Goal: Task Accomplishment & Management: Use online tool/utility

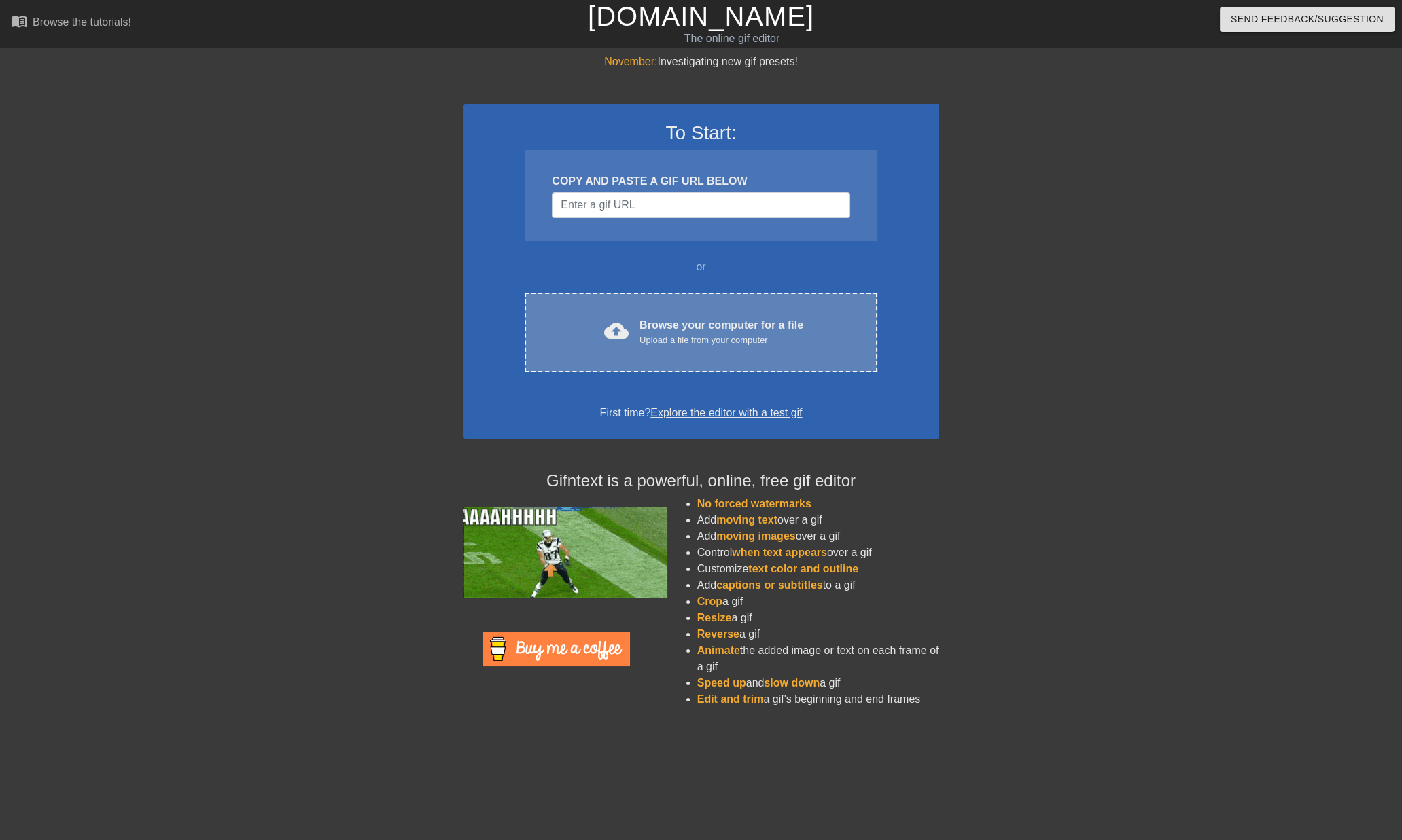
click at [682, 323] on div "Browse your computer for a file Upload a file from your computer" at bounding box center [721, 332] width 163 height 30
click at [720, 395] on div "To Start: COPY AND PASTE A GIF URL BELOW or cloud_upload Browse your computer f…" at bounding box center [701, 271] width 476 height 335
click at [714, 322] on div "Browse your computer for a file Upload a file from your computer" at bounding box center [721, 332] width 163 height 30
click at [671, 335] on div "Upload a file from your computer" at bounding box center [721, 341] width 163 height 14
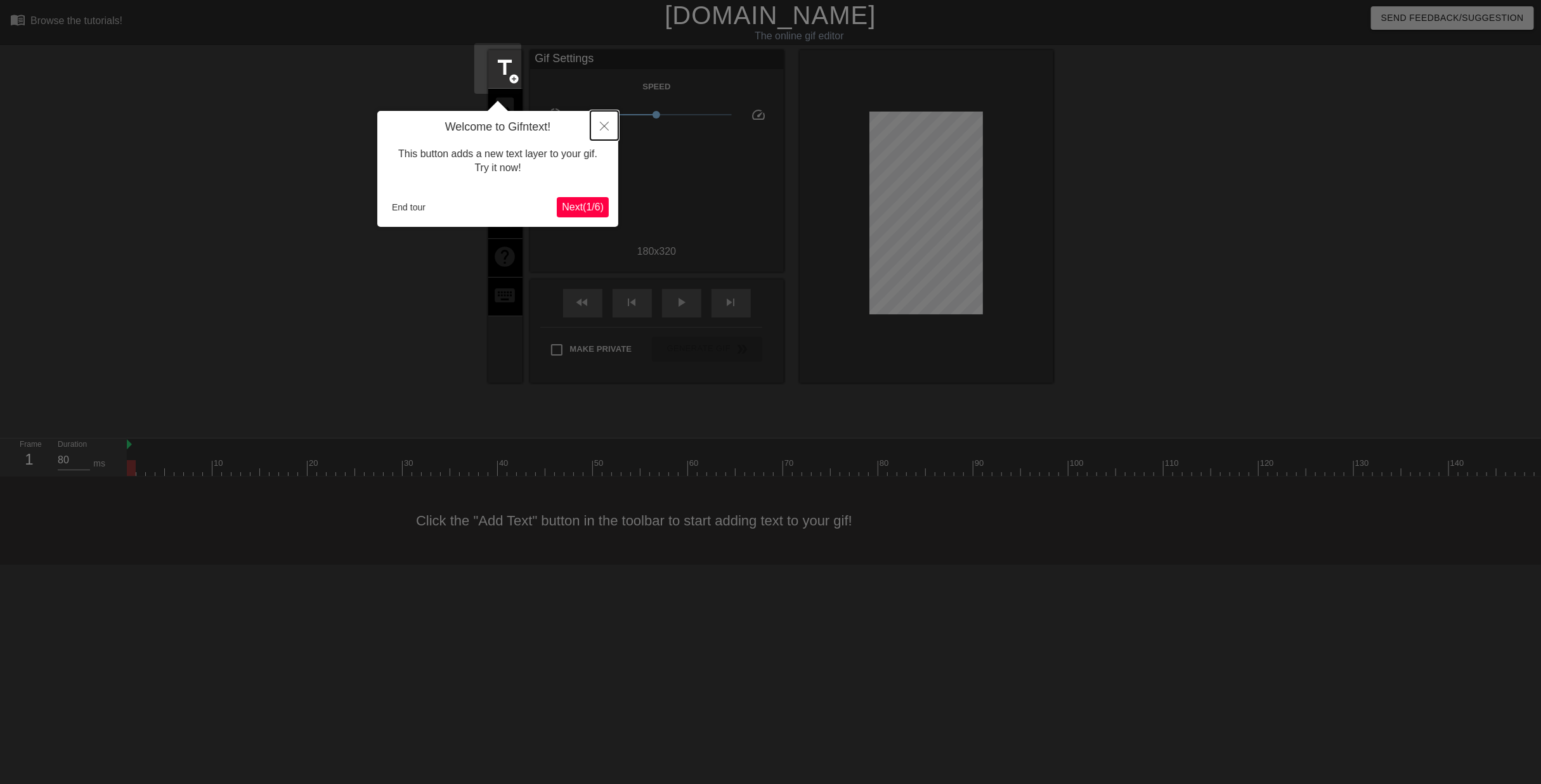
click at [605, 127] on icon "Close" at bounding box center [604, 126] width 9 height 9
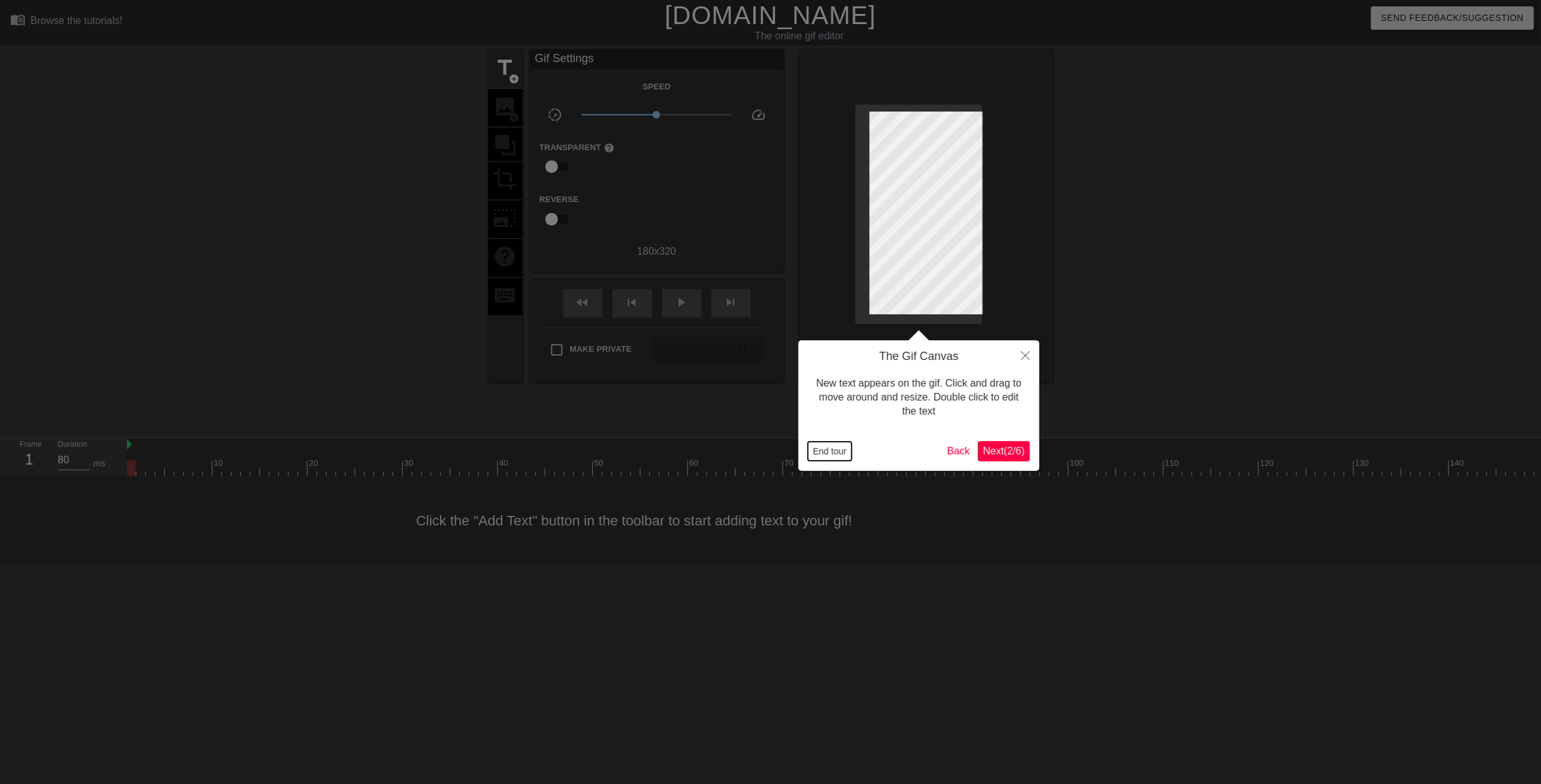
click at [825, 453] on button "End tour" at bounding box center [830, 451] width 44 height 19
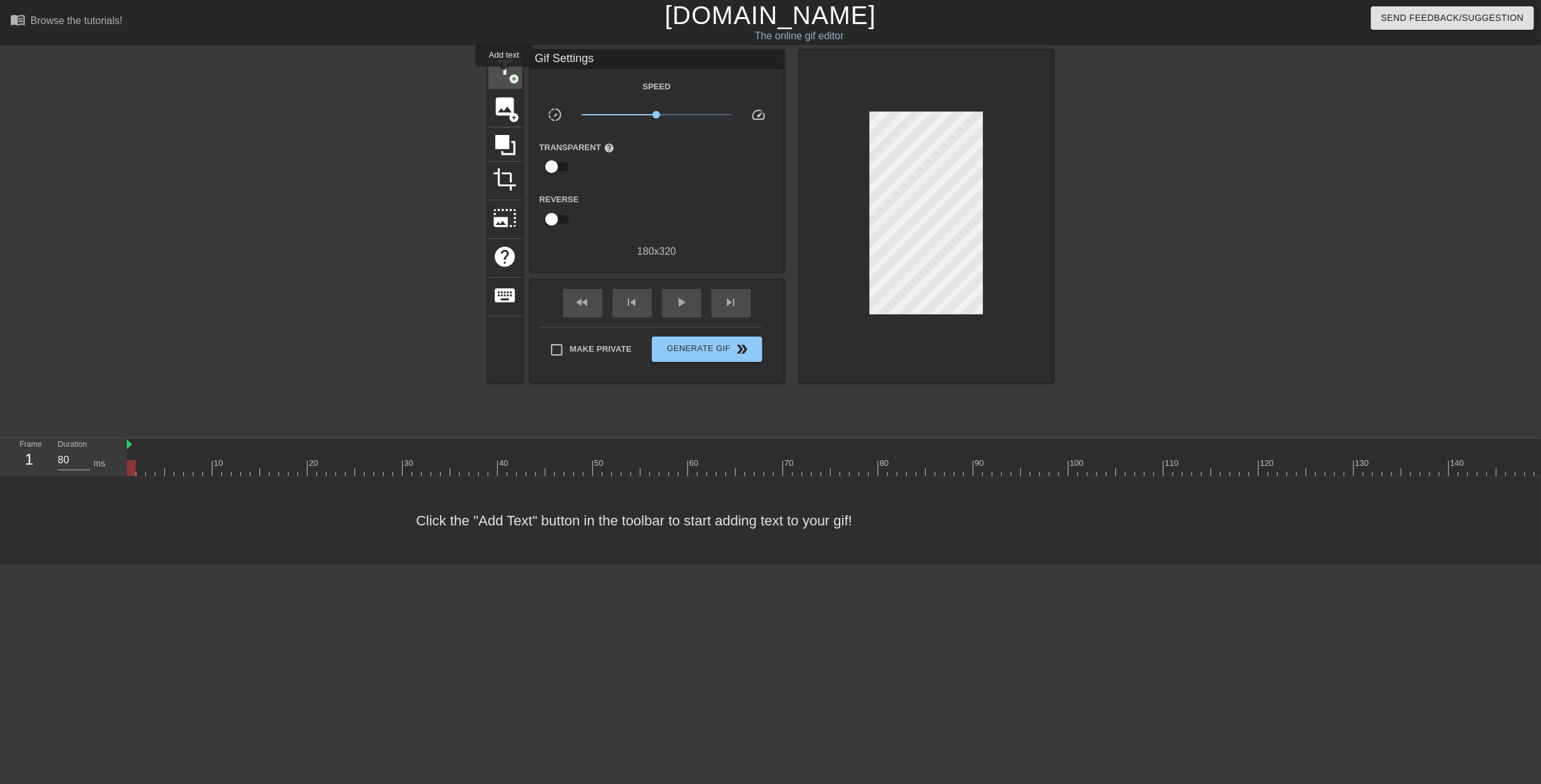
click at [509, 76] on span "add_circle" at bounding box center [515, 79] width 11 height 11
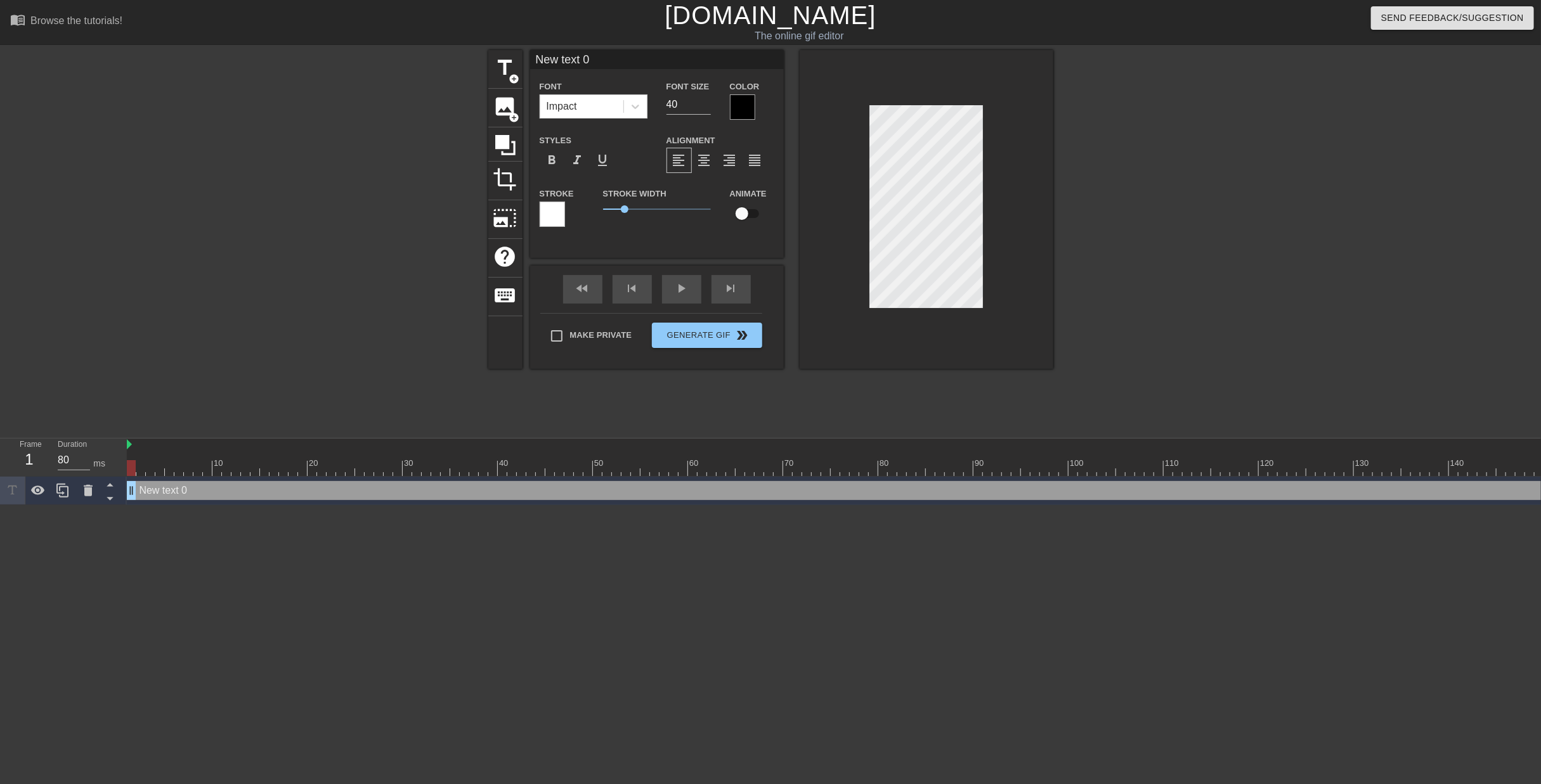
click at [203, 482] on div "New text 0 drag_handle drag_handle" at bounding box center [1301, 491] width 2349 height 19
click at [195, 482] on div "New text 0 drag_handle drag_handle" at bounding box center [1301, 491] width 2349 height 19
click at [171, 482] on div "New text 0 drag_handle drag_handle" at bounding box center [1301, 491] width 2349 height 19
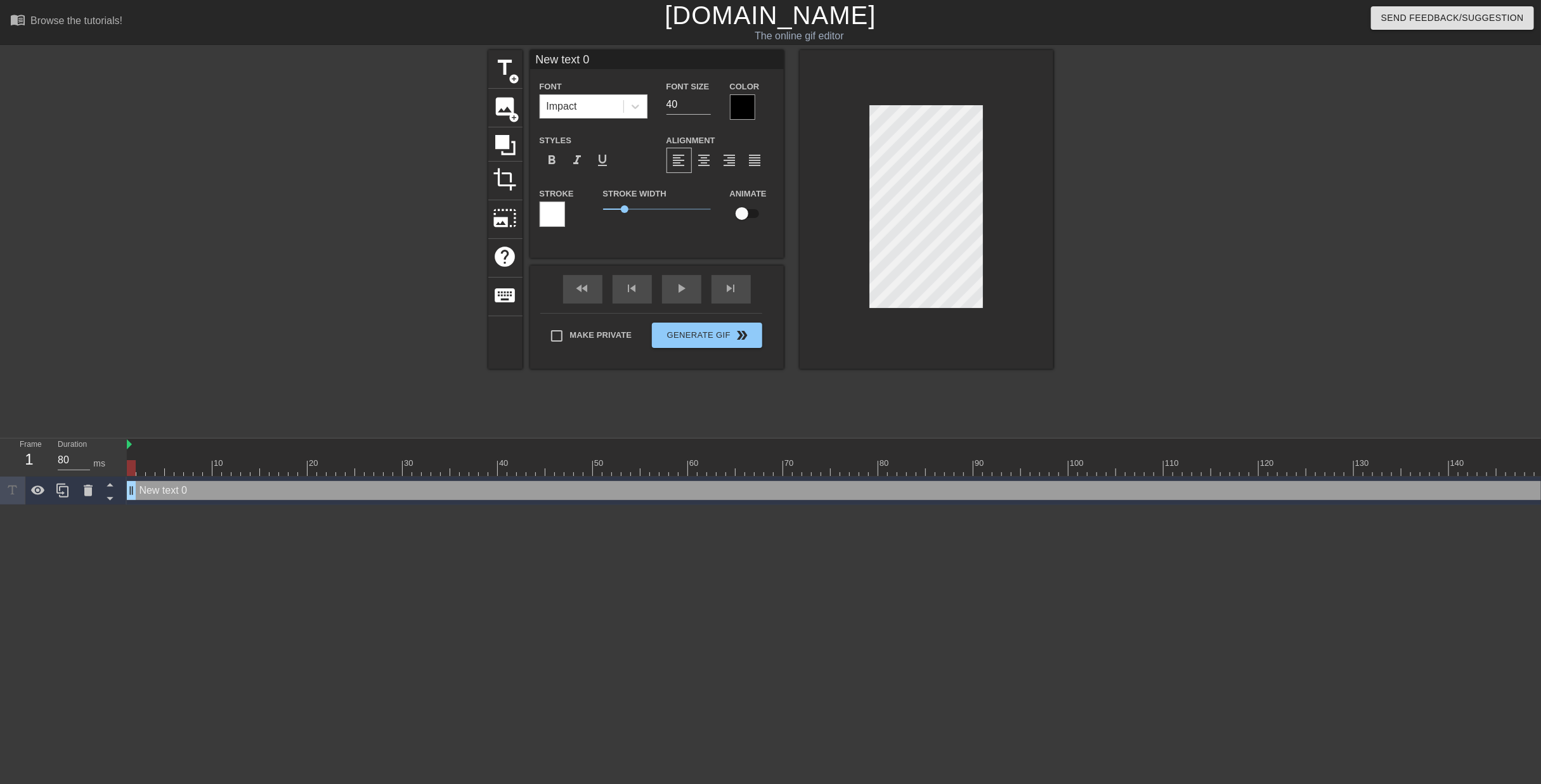
scroll to position [1, 2]
type input "H"
type textarea "H"
type input "Ho"
type textarea "Ho"
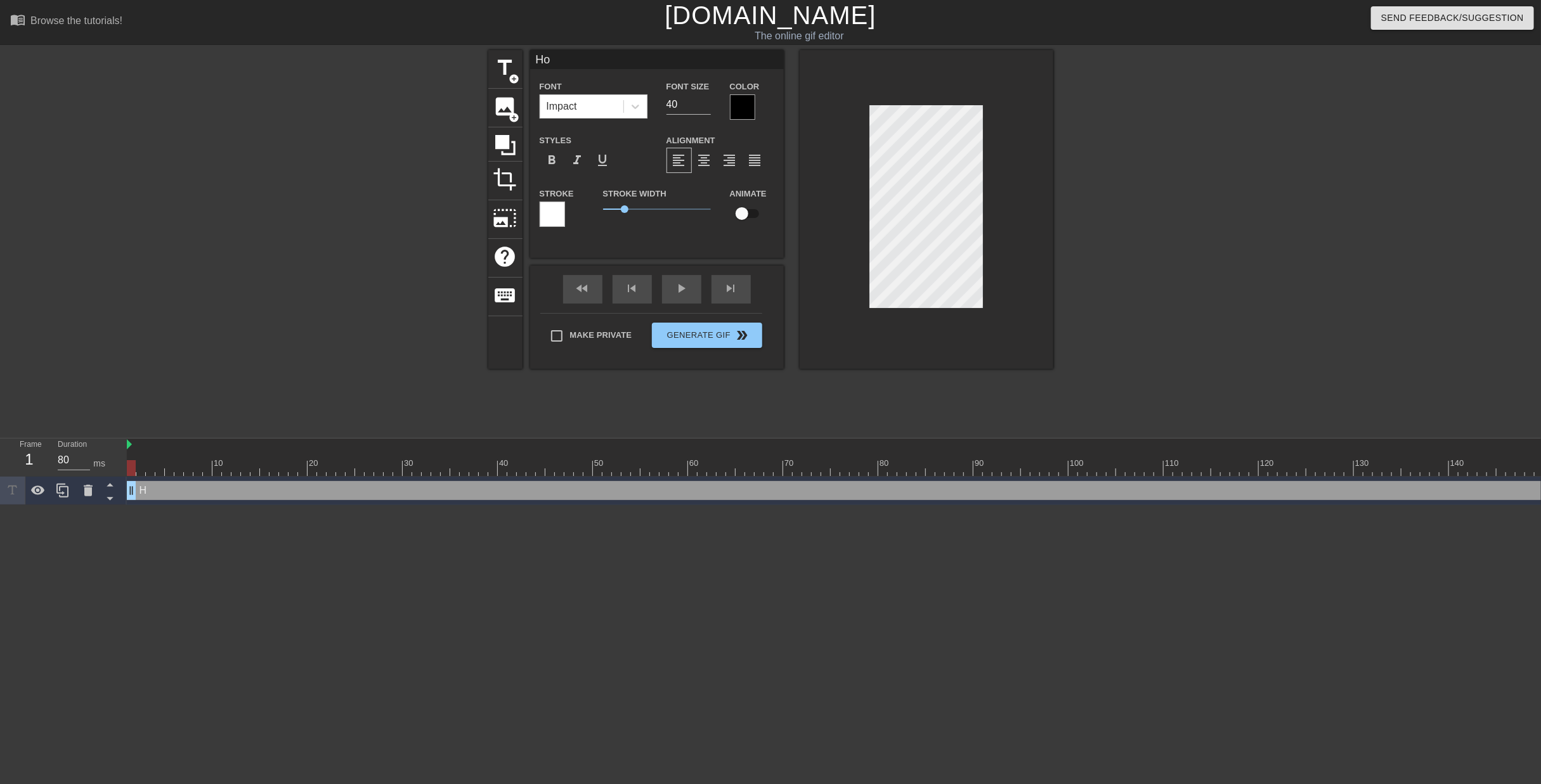
type input "Hop"
type textarea "Hop"
type input "Hop"
type textarea "Hop"
type input "Hop u"
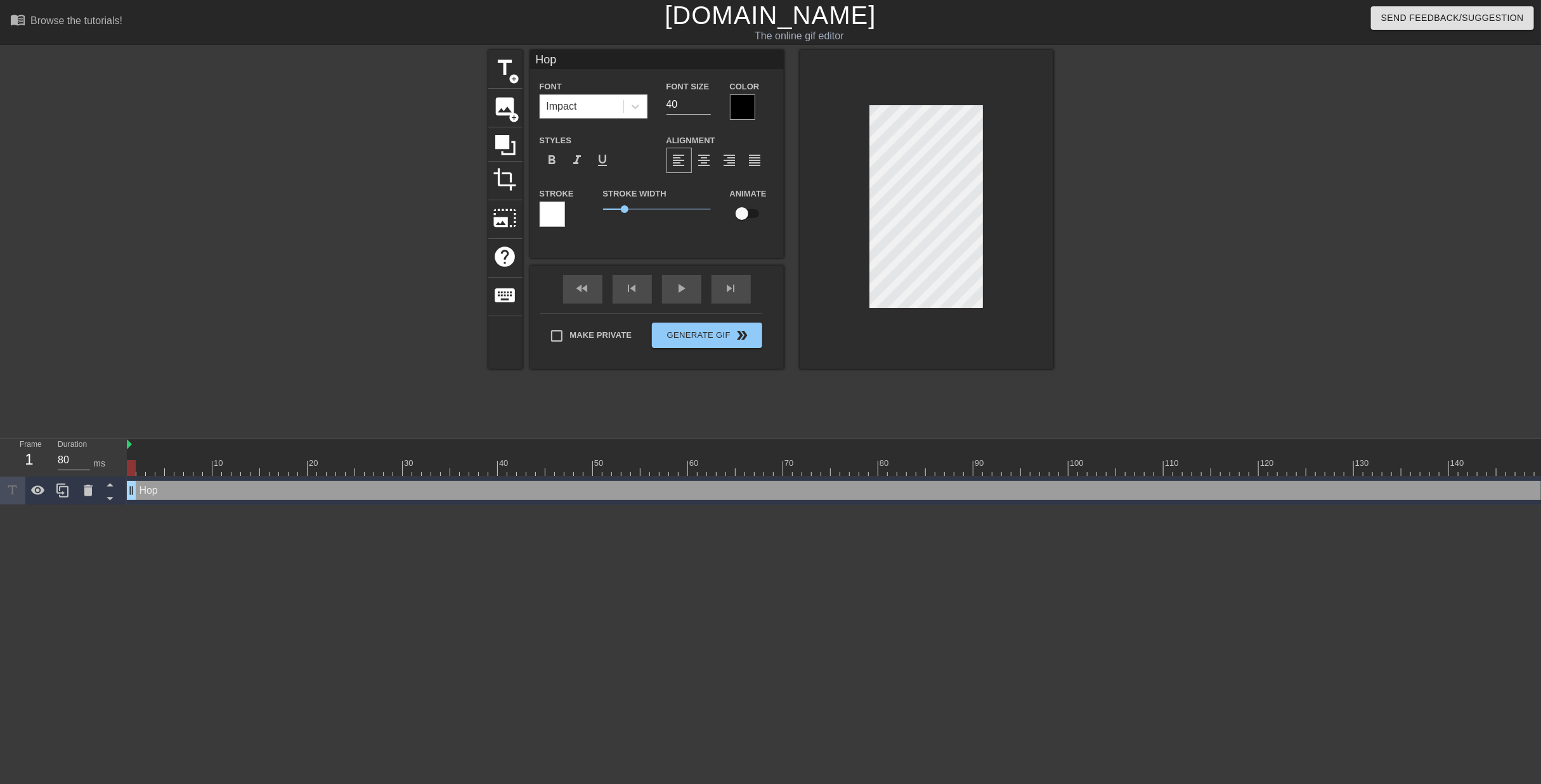
type textarea "Hop u"
type input "Hop un"
type textarea "Hop un"
type input "Hop un"
type textarea "Hop un"
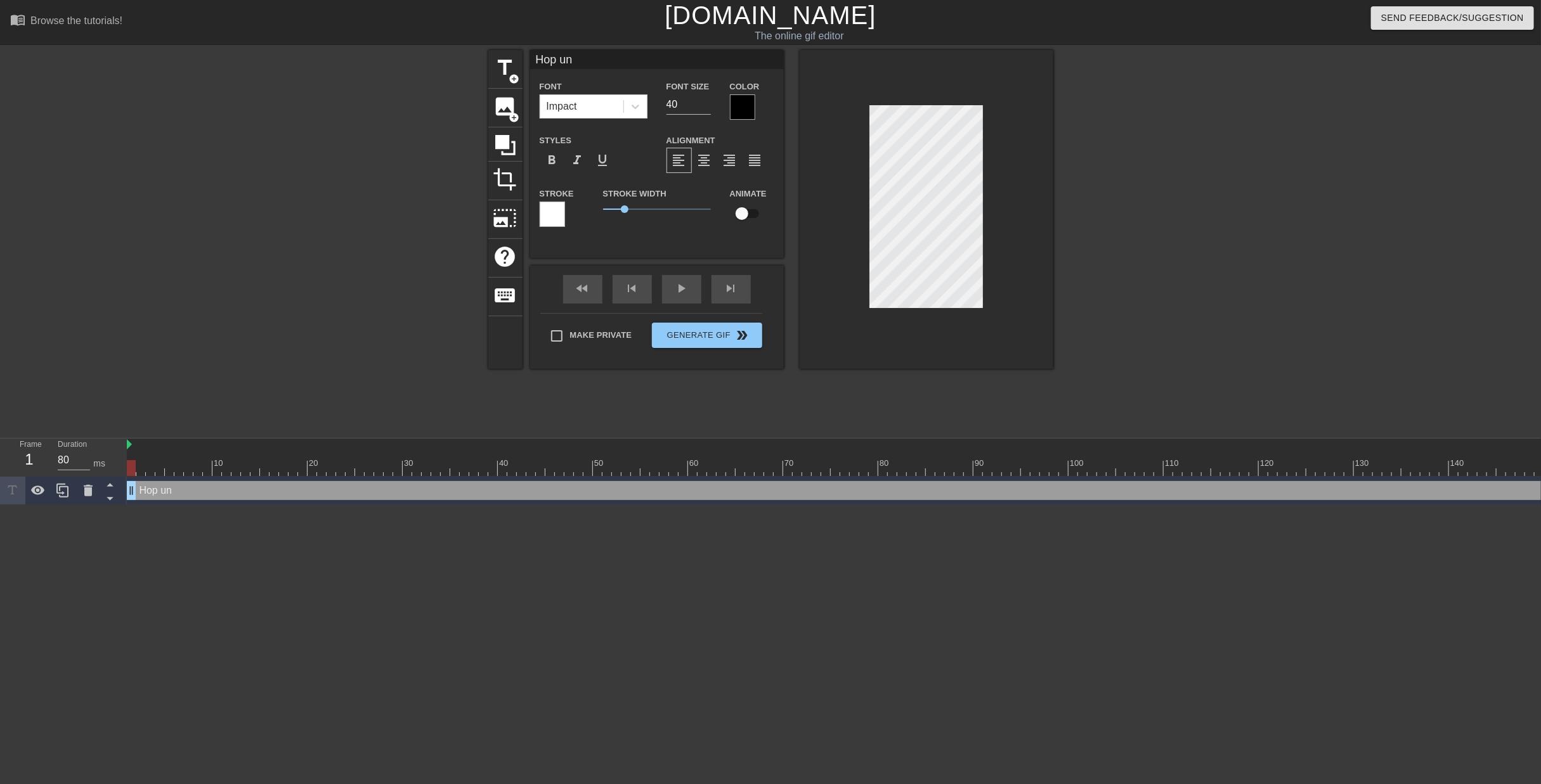
type input "Hop un g"
type textarea "Hop un g"
type input "Hop un gr"
type textarea "Hop un gr"
type input "Hop un gra"
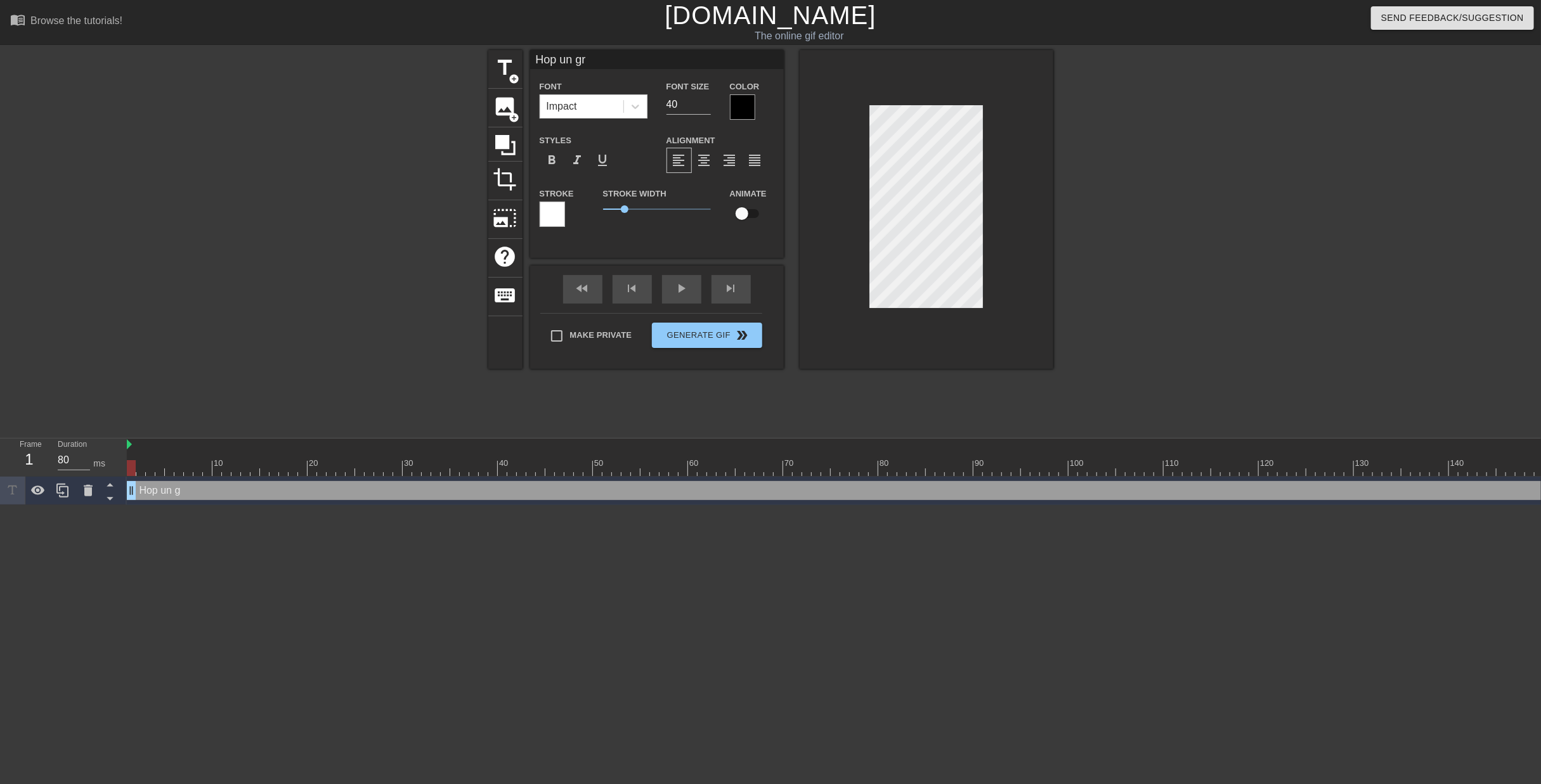
type textarea "Hop un gra"
type input "Hop un grat"
type textarea "Hop un grat"
type input "Hop un grati"
type textarea "Hop un grati"
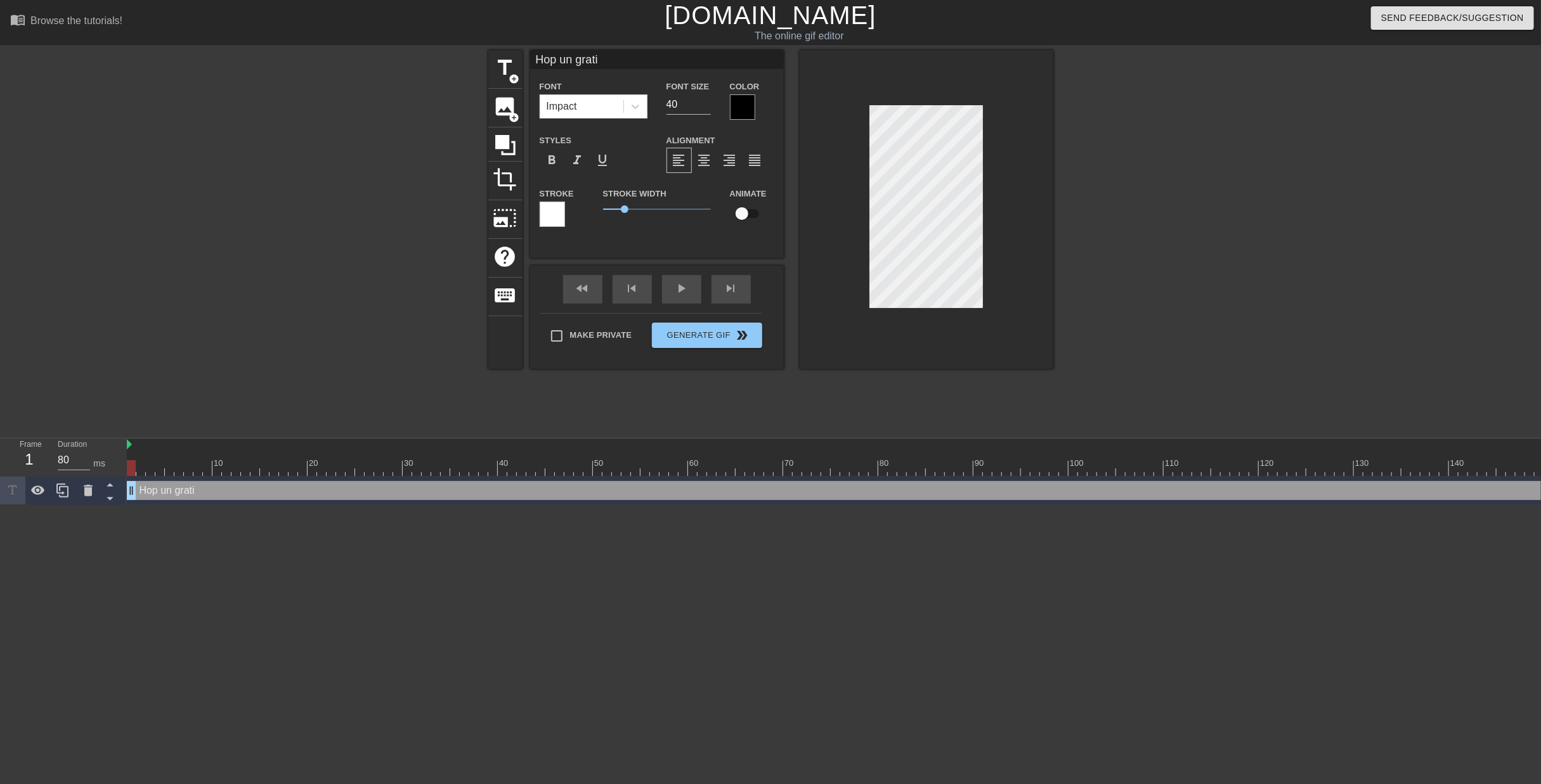
type input "Hop un gratio"
type textarea "Hop un gratio"
type input "Hop un gration"
type textarea "Hop un gration"
type input "Hop un gration"
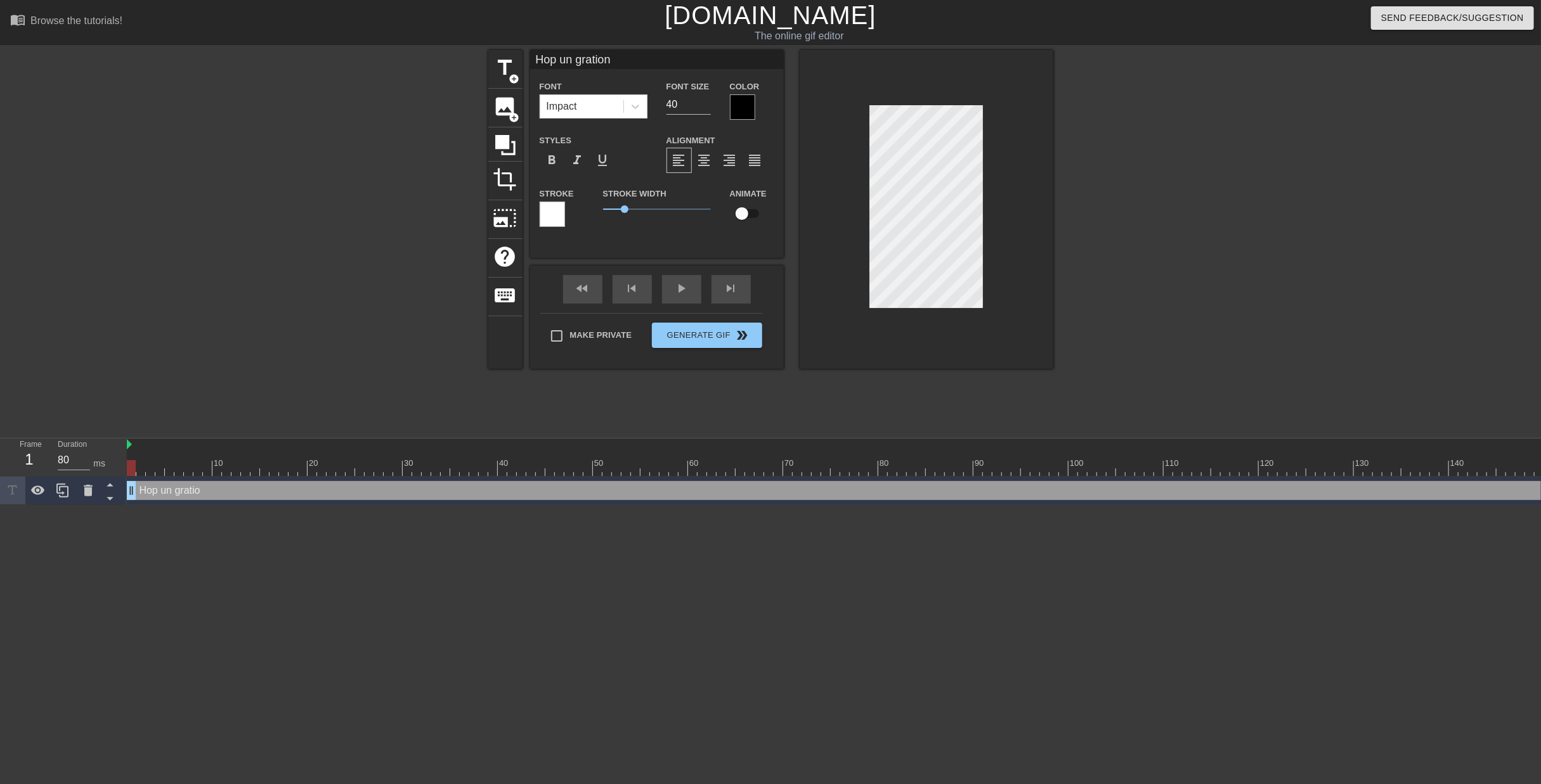
type textarea "Hop un gration"
type input "Hop un gration d"
type textarea "Hop un gration d"
type input "Hop un gration de"
type textarea "Hop un gration de"
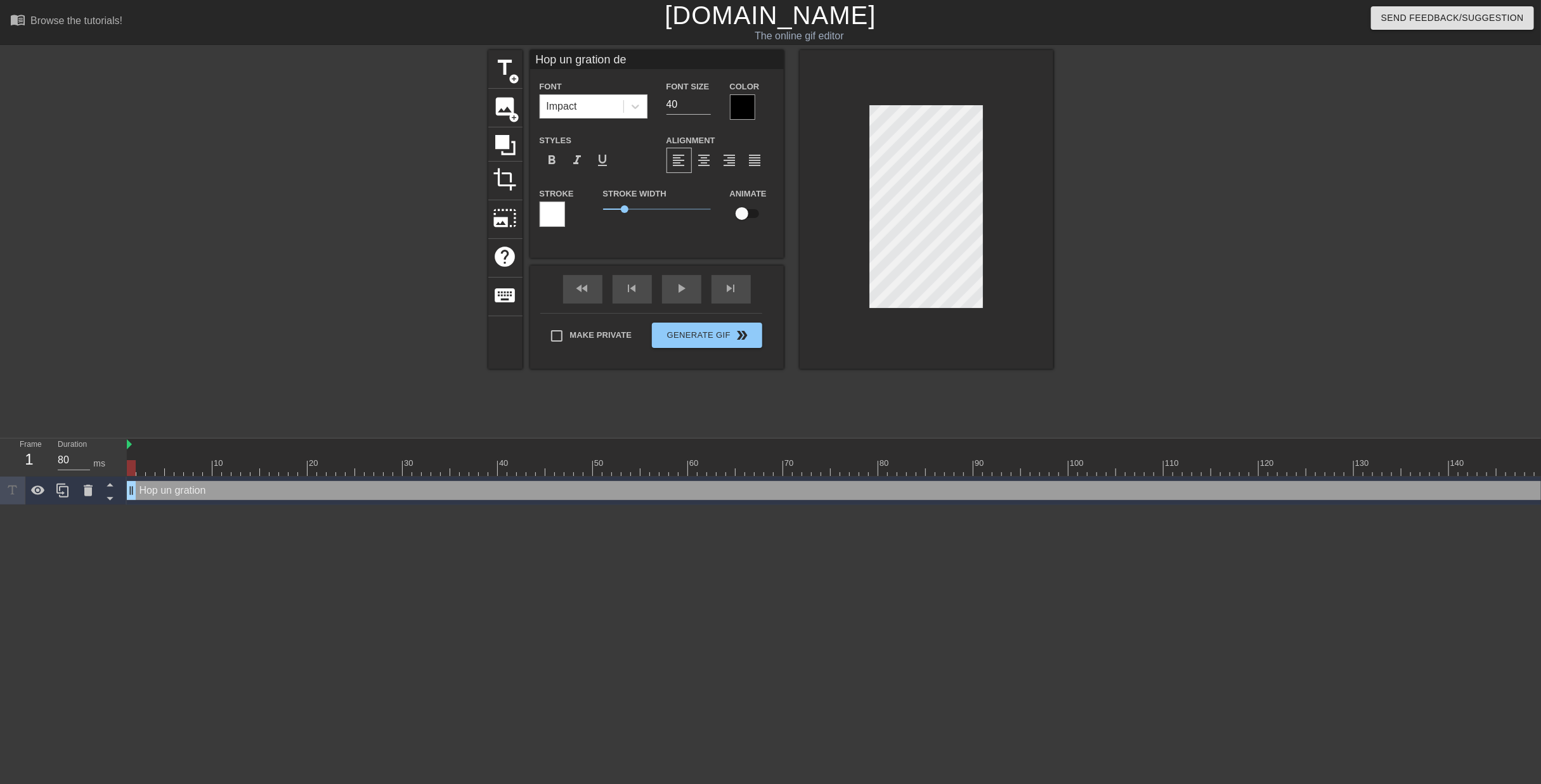
scroll to position [1, 5]
type input "Hop un gration d"
type textarea "Hop un gration d"
type input "Hop un gration"
type textarea "Hop un gration"
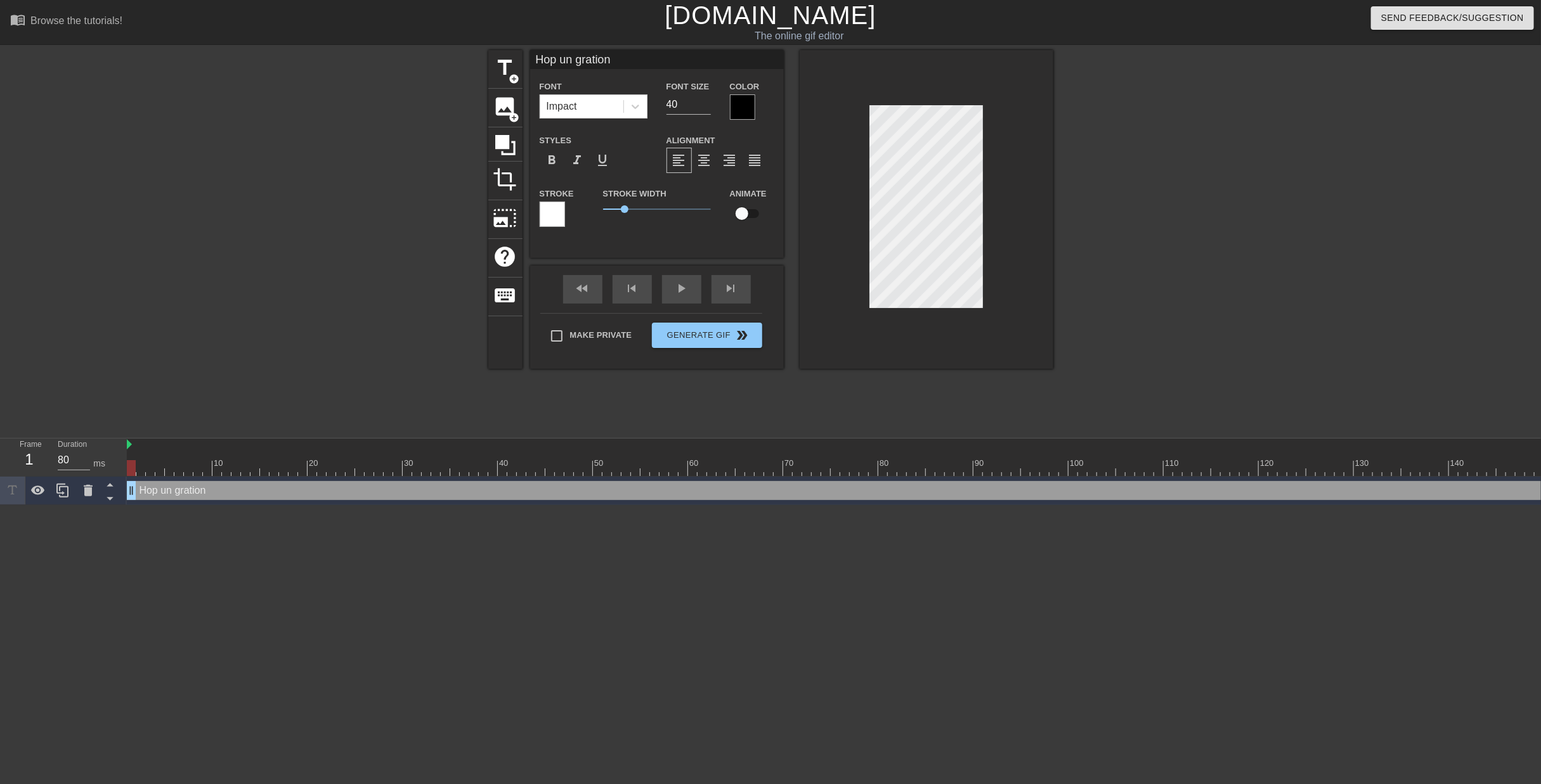
type input "Hop un gration"
type textarea "Hop un gration"
type input "Hop un gratio"
type textarea "Hop un gratio"
type input "Hop un grati"
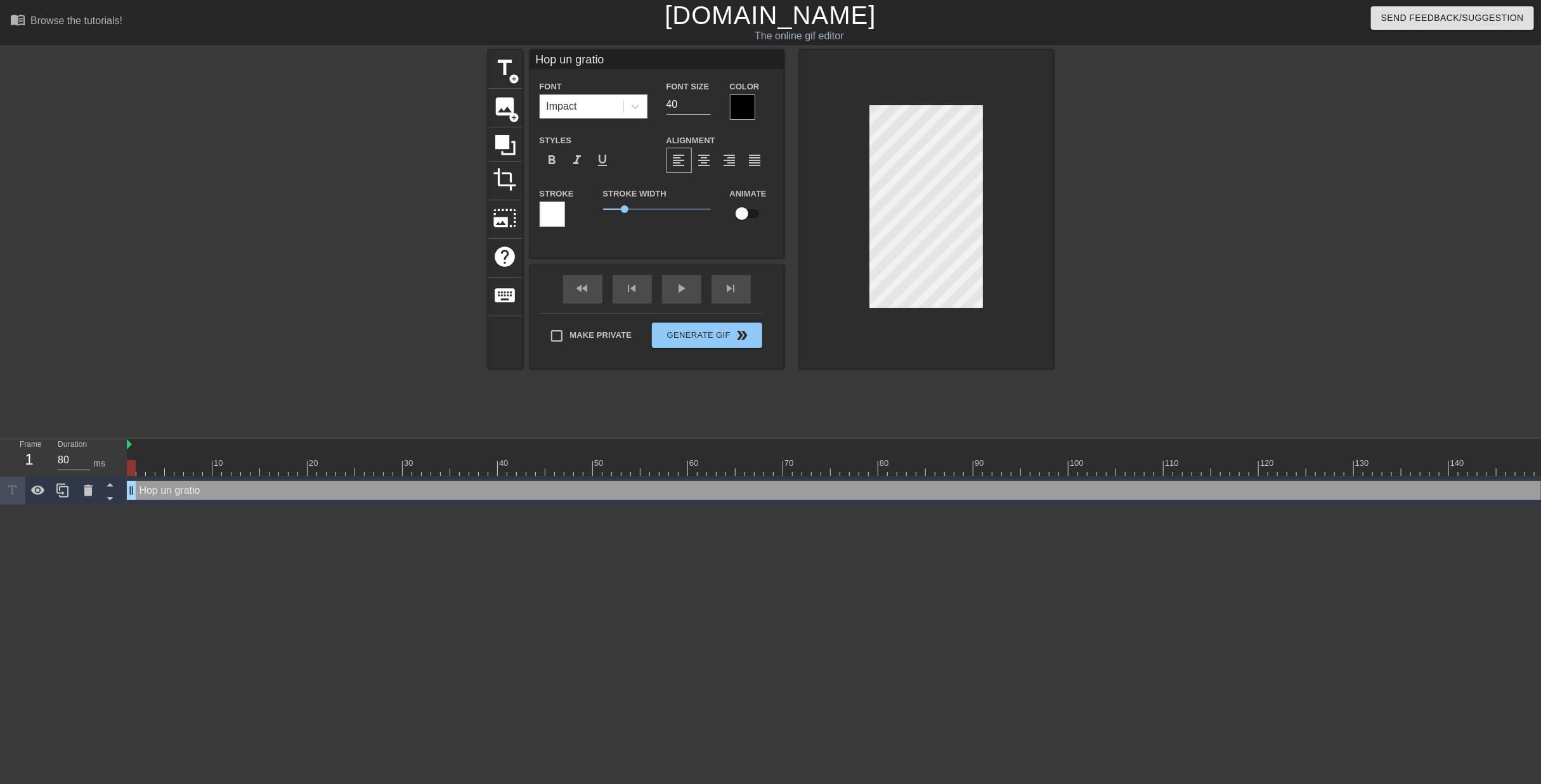
type textarea "Hop un grati"
type input "Hop un gratin"
type textarea "Hop un gratin"
type input "Hop un gratin"
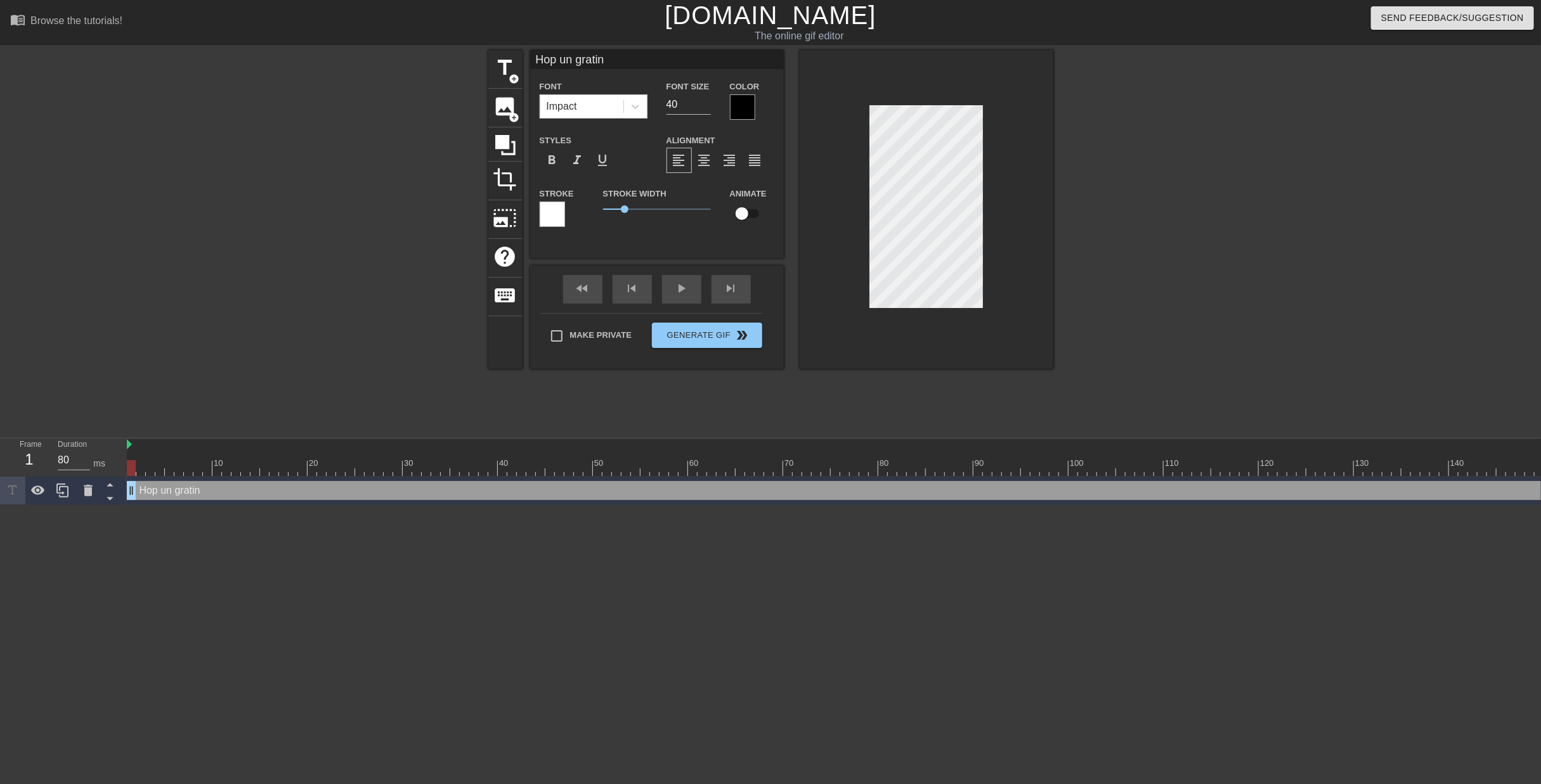
type textarea "Hop un gratin"
type input "Hop un gratin d"
type textarea "Hop un gratin d"
type input "Hop un gratin de"
type textarea "Hop un gratin de"
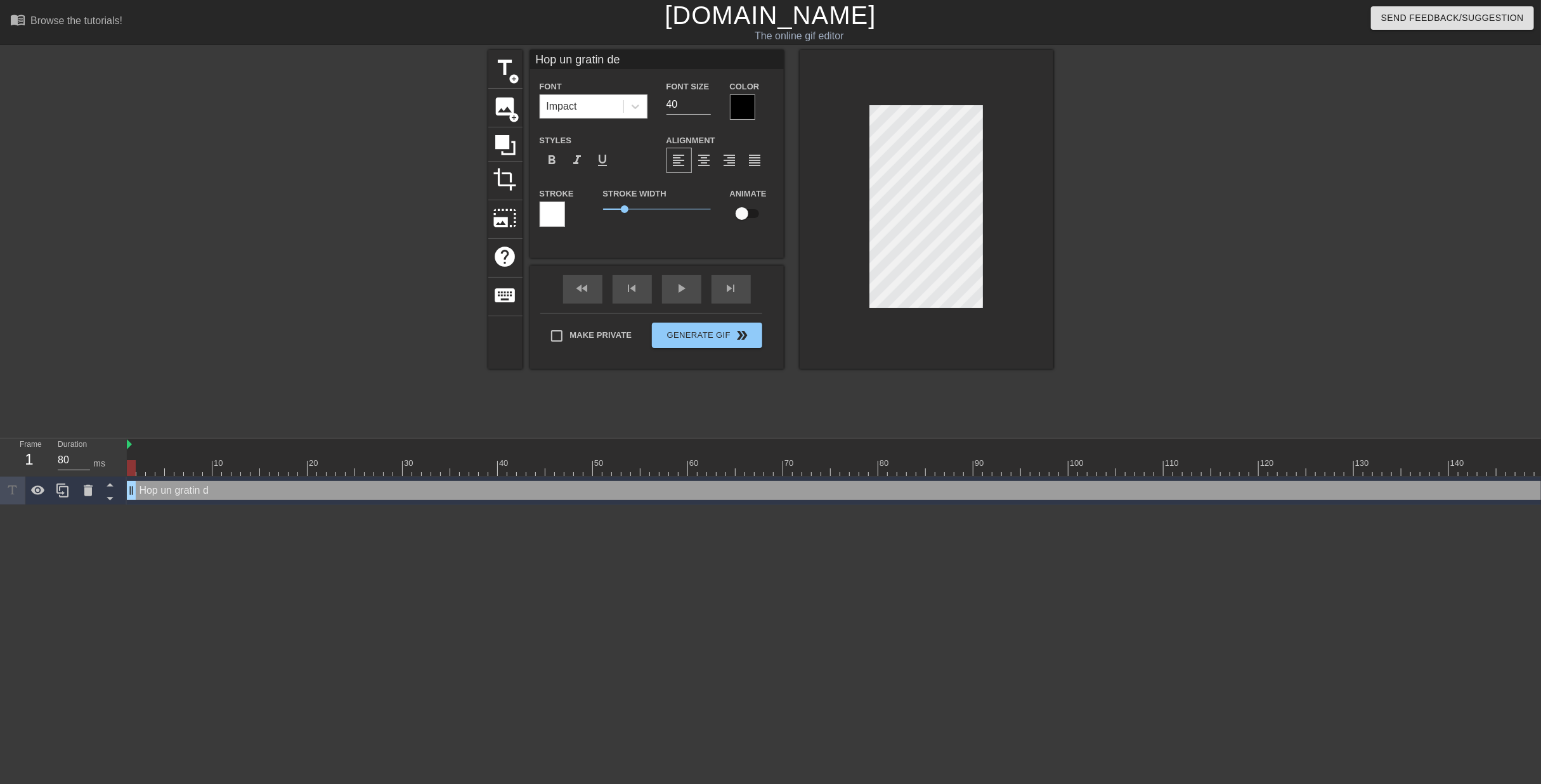
type input "Hop un gratin de"
type textarea "Hop un gratin de"
type input "Hop un gratin de p"
type textarea "Hop un gratin de p"
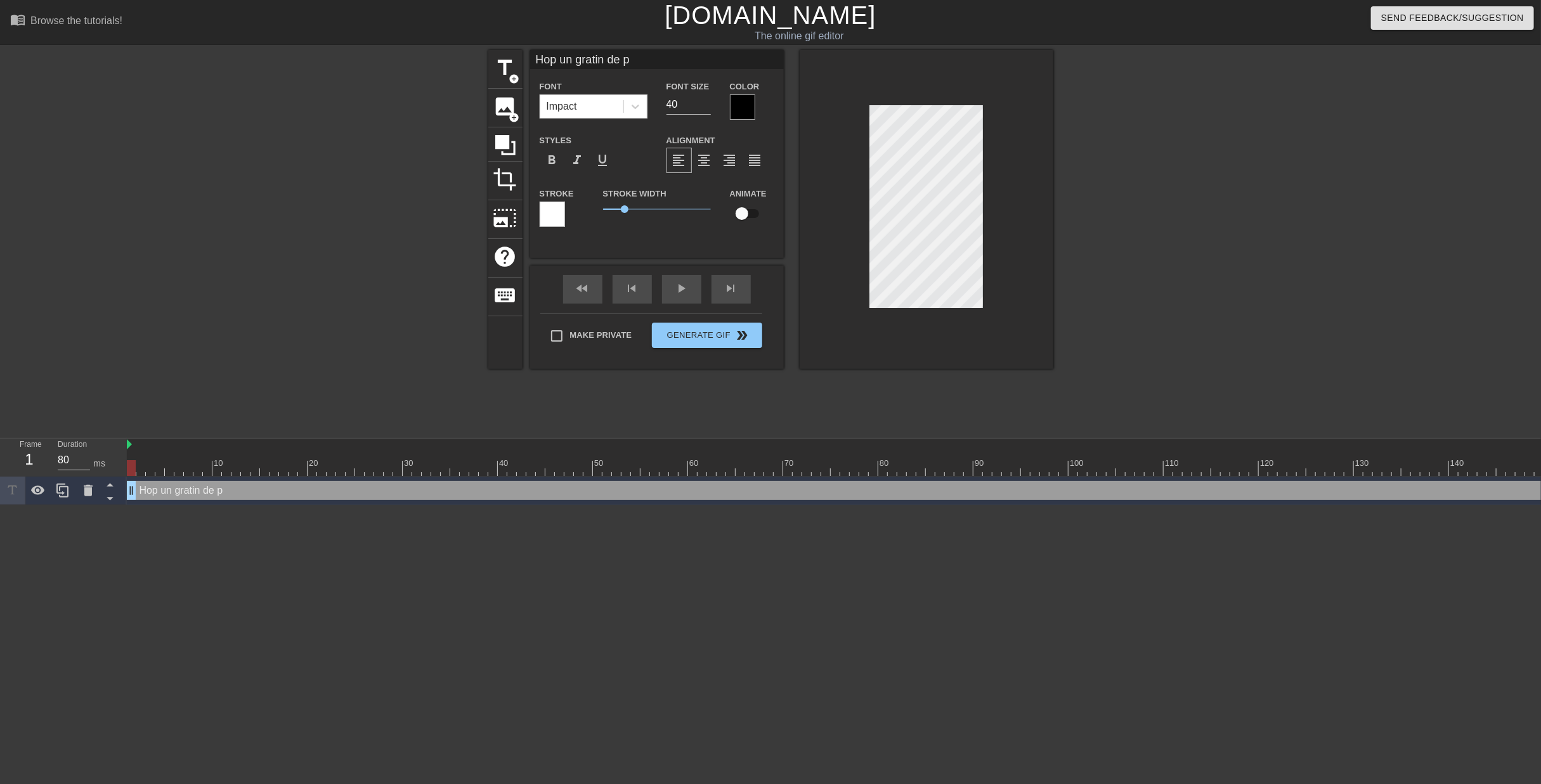
type input "Hop un gratin de"
type textarea "Hop un gratin de"
type input "Hop un gratin de"
type textarea "Hop un gratin de"
type input "Hop un gratin d"
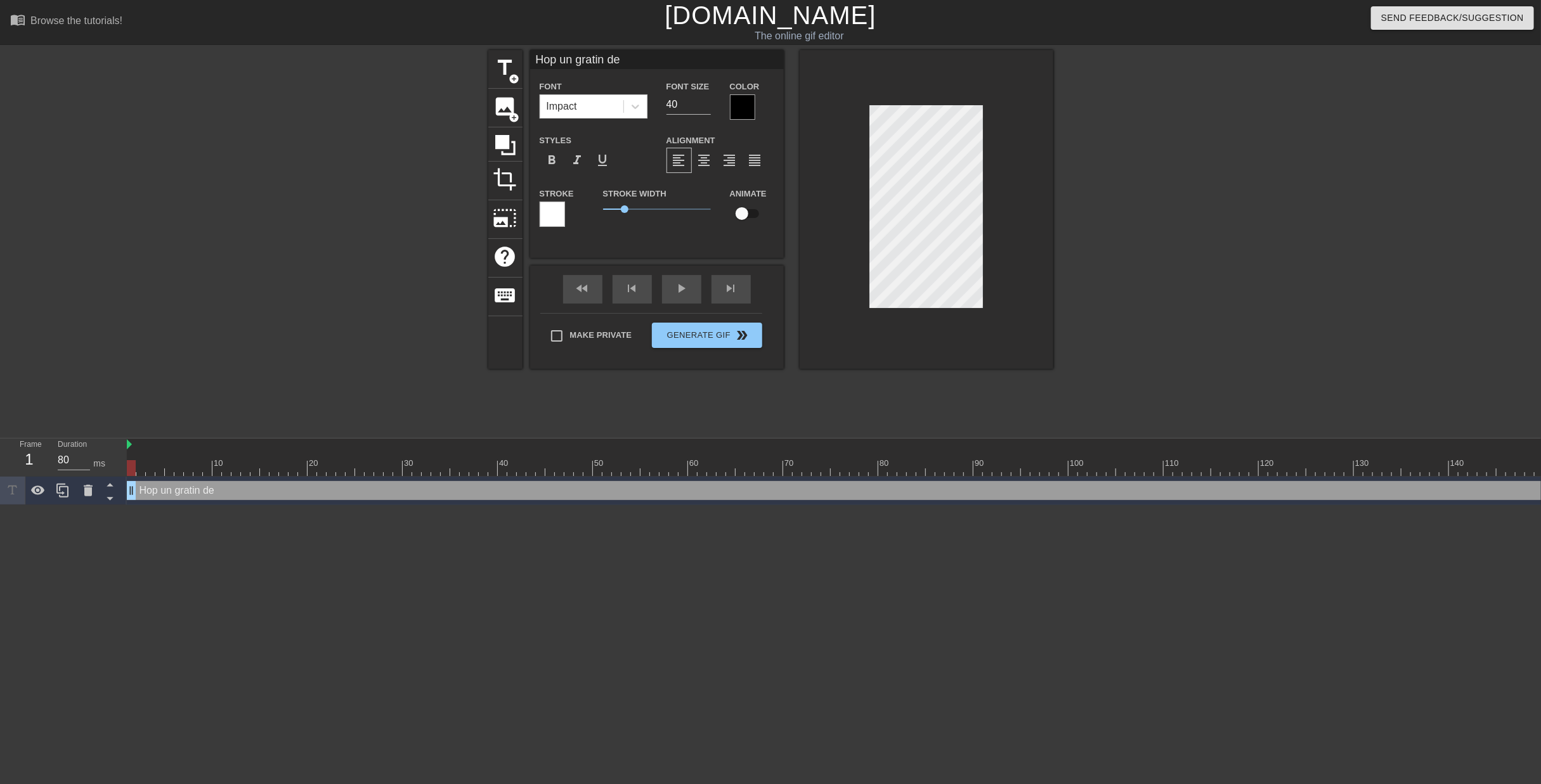
type textarea "Hop un gratin d"
type input "Hop un gratin"
type textarea "Hop un gratin"
type input "Hop un gratin"
type textarea "Hop un gratin"
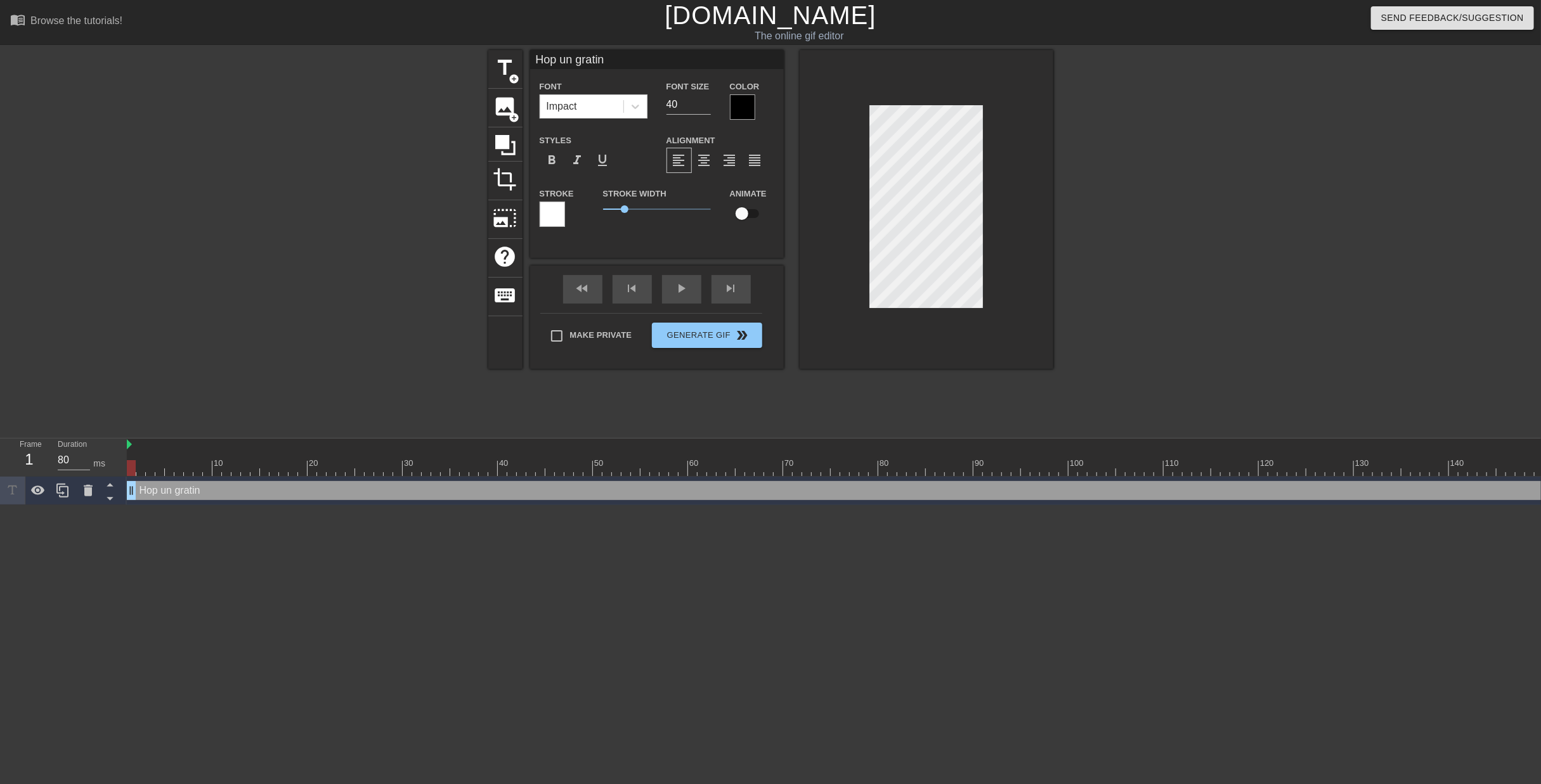
type input "Hop un gratin"
type textarea "Hop un gratin"
type input "Hop un gratind"
type textarea "Hop un gratin d"
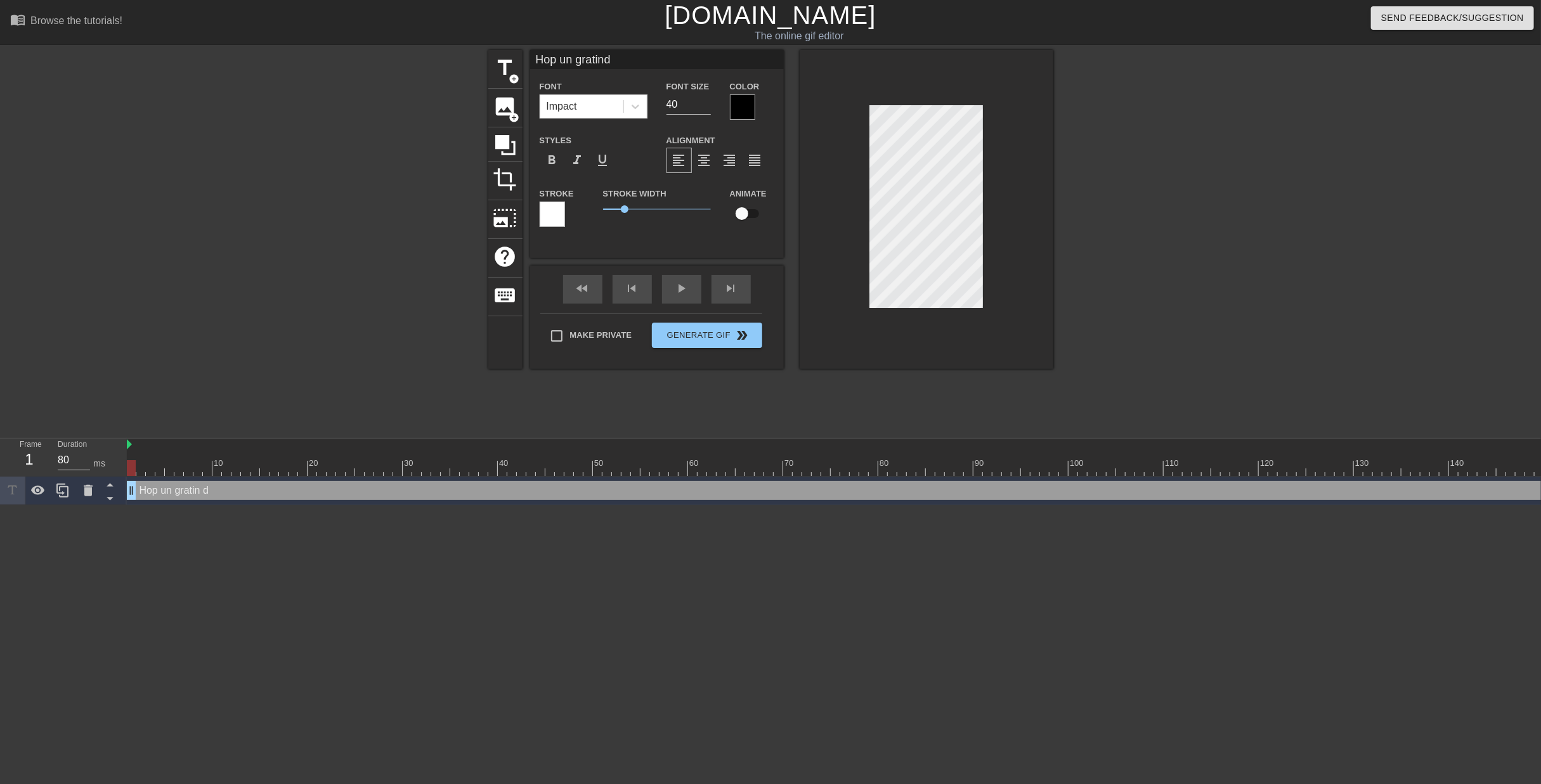
type input "Hop un gratinde"
type textarea "Hop un gratin de"
type input "Hop un gratinde"
type textarea "Hop un gratin de"
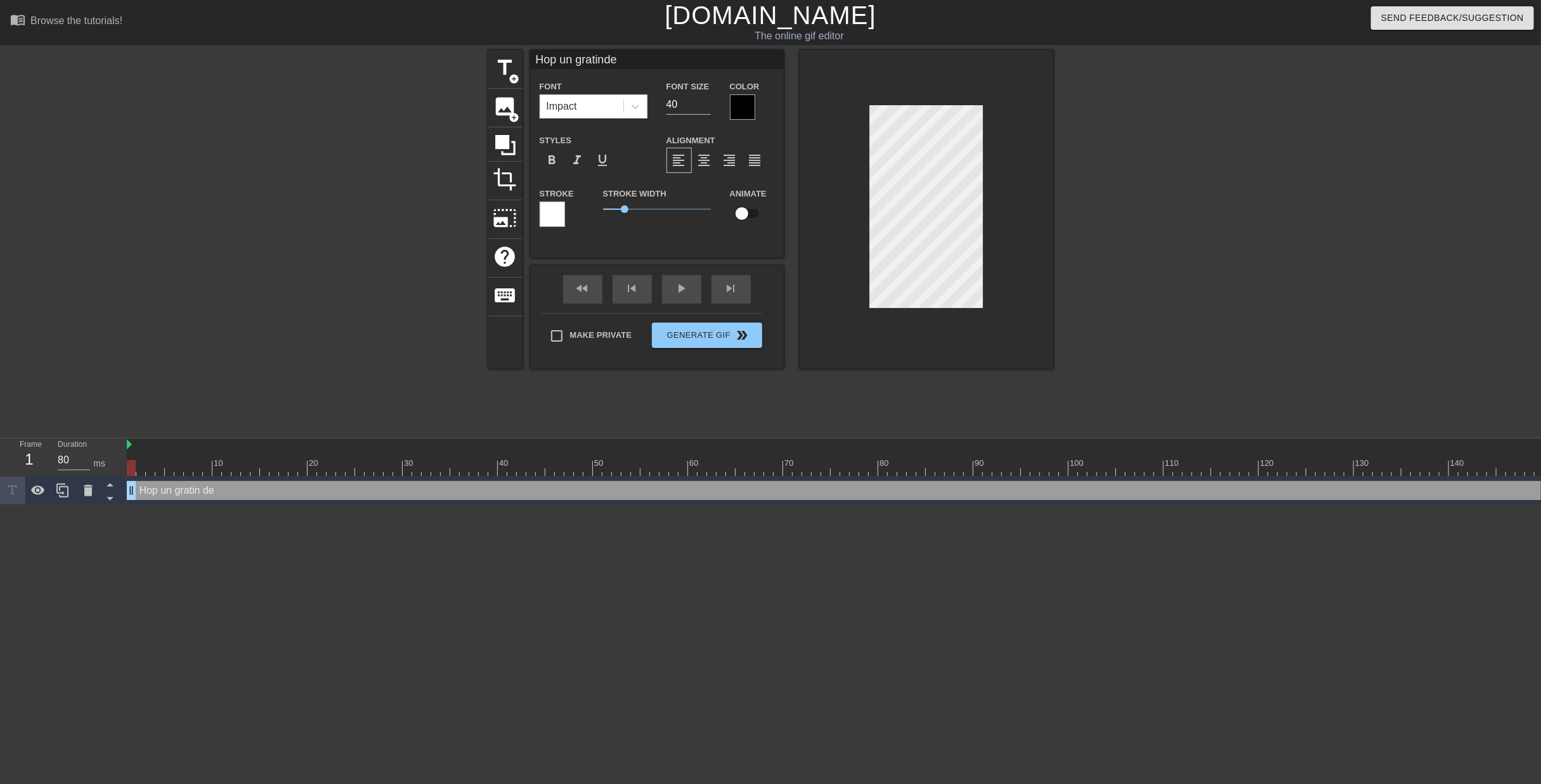
type input "Hop un gratinde p"
type textarea "Hop un gratin de p"
type input "Hop un gratinde pa"
type textarea "Hop un gratin de pa"
type input "Hop un gratinde pat"
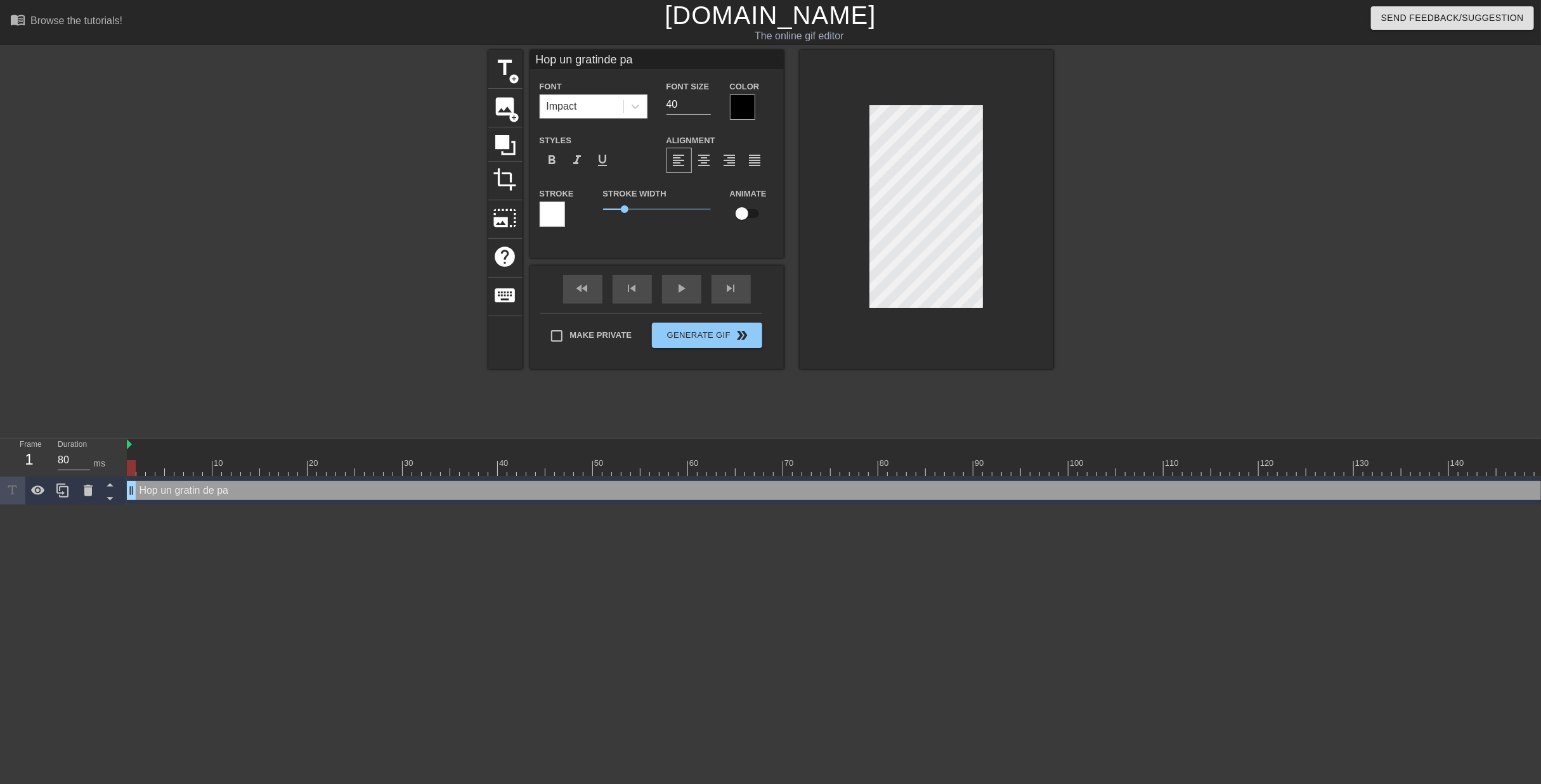
type textarea "Hop un gratin de pat"
type input "Hop un gratinde pate"
type textarea "Hop un gratin de pate"
type input "Hop un gratinde pates"
type textarea "Hop un gratin de pates"
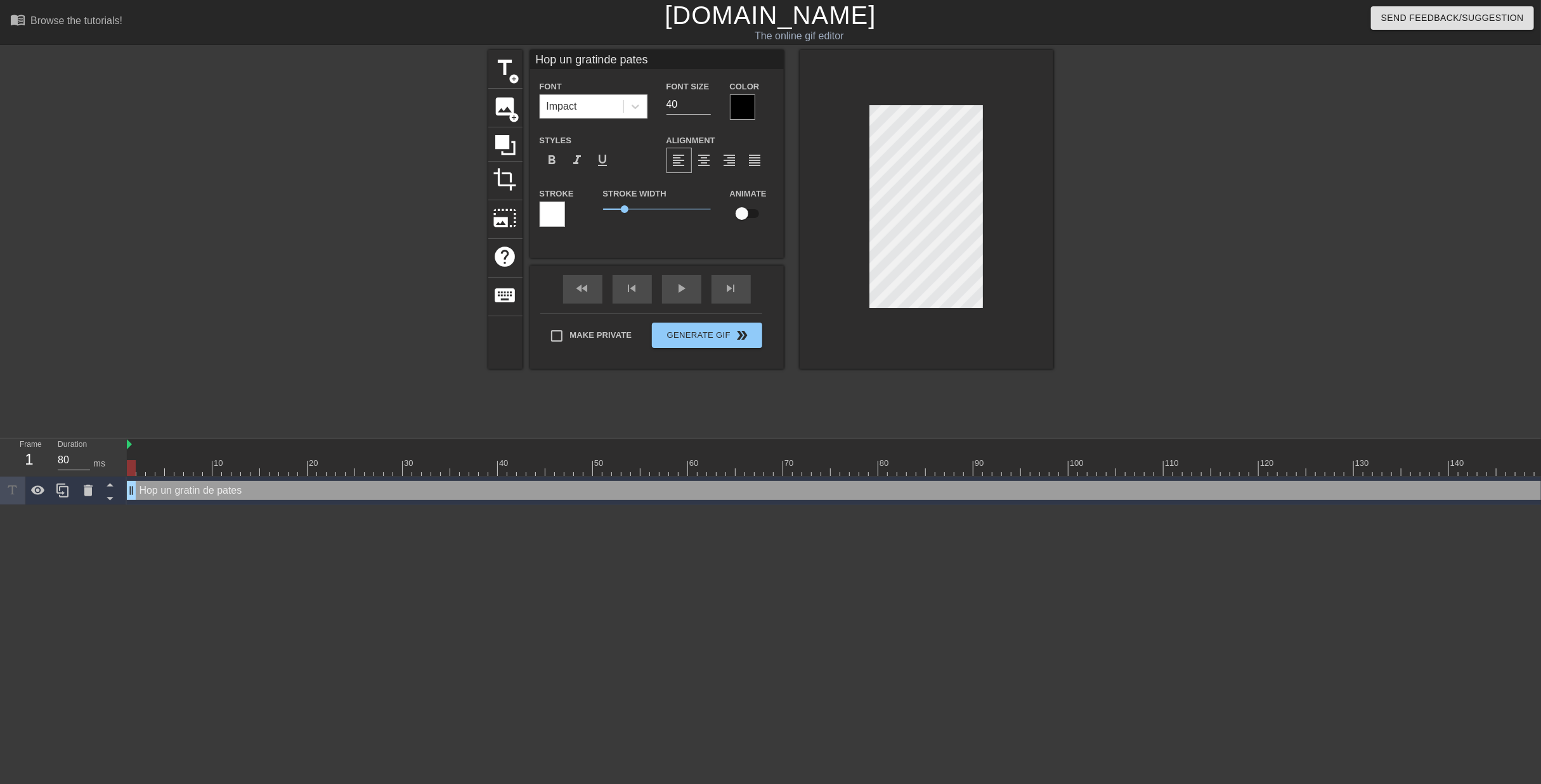
scroll to position [1, 1]
type input "Hop un gratin de pates"
type textarea "Hop un gratin de pates"
type input "Hop un gratin de pates"
type textarea "Hop un gratin de pates"
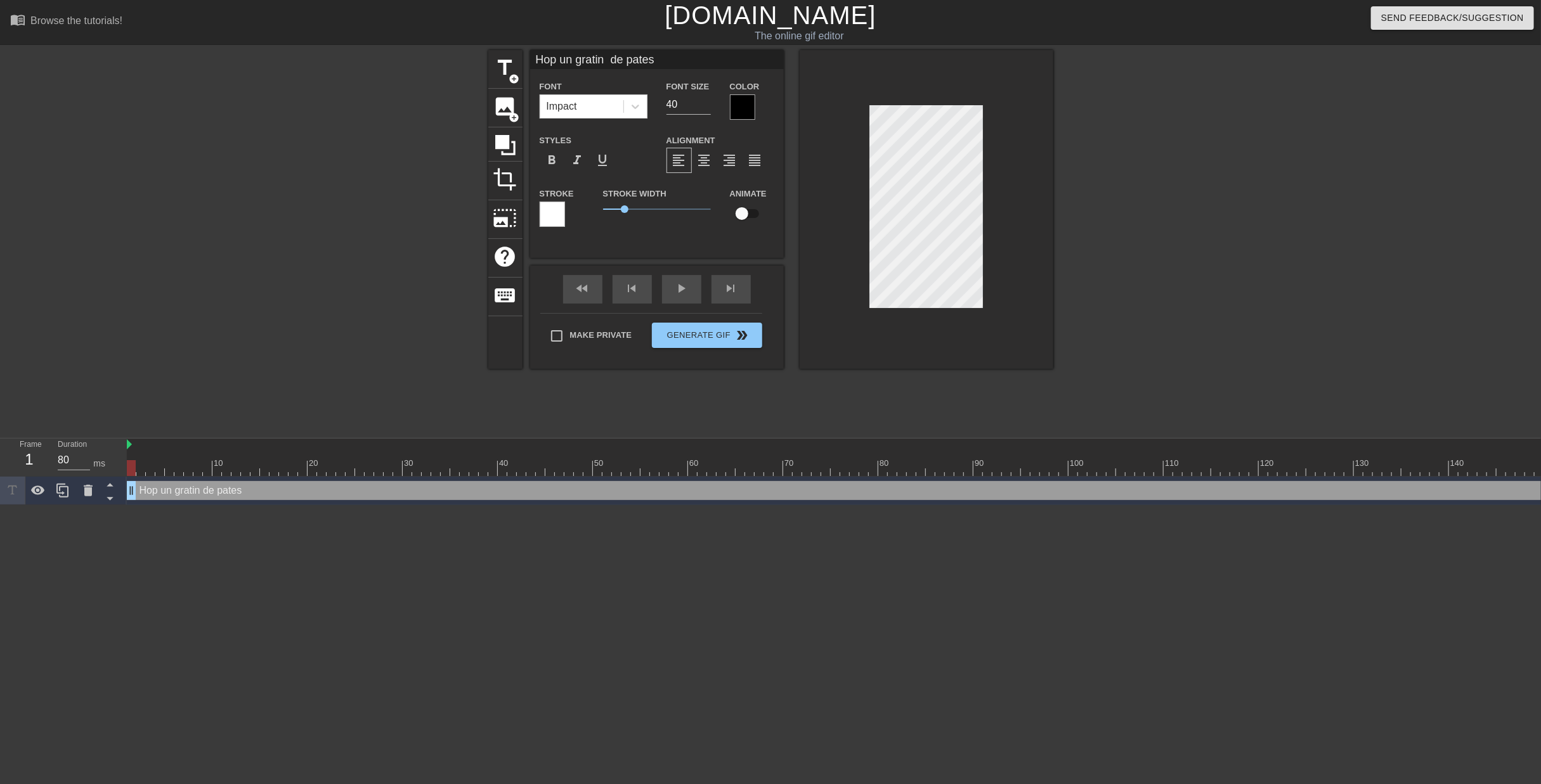
type input "Hop un gratin de pates"
type textarea "Hop un gratin de pates"
type input "Hop un gratin de pates"
type textarea "Hop un gratin de pates"
type input "Hop un gratin de pates"
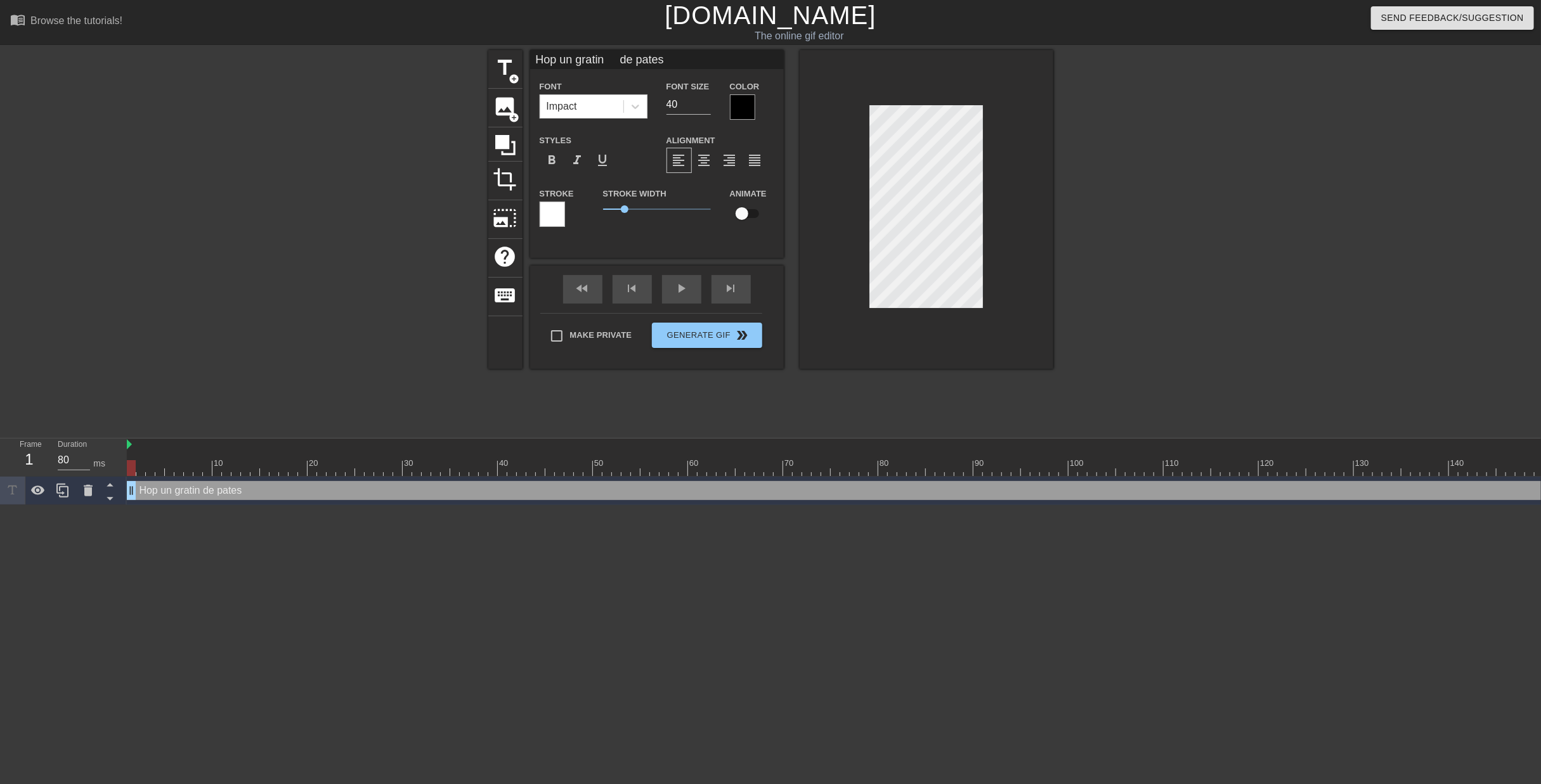
type textarea "Hop un gratin de pates"
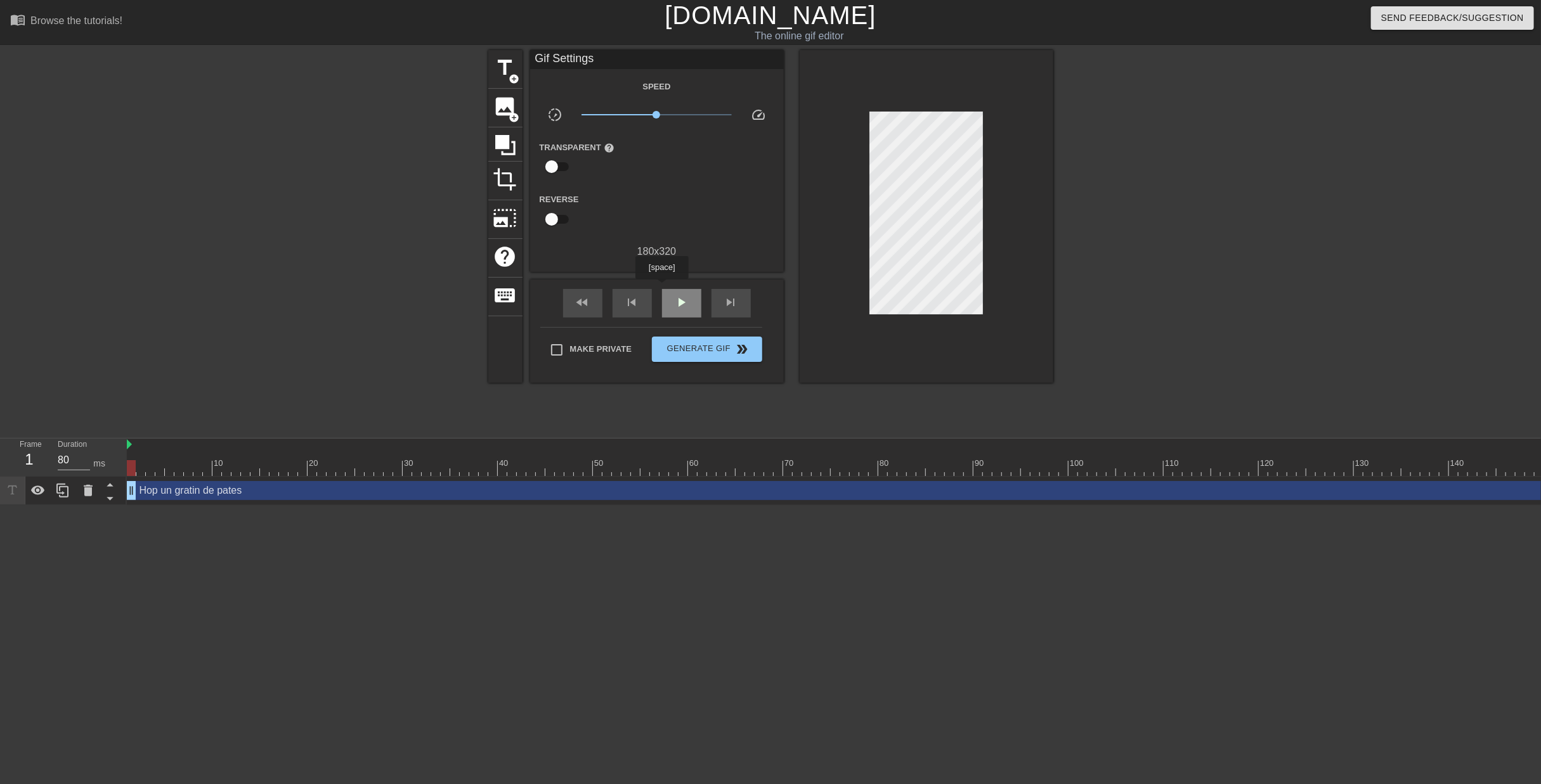
click at [662, 289] on div "play_arrow" at bounding box center [681, 303] width 39 height 28
click at [678, 302] on span "pause" at bounding box center [682, 302] width 16 height 16
click at [281, 482] on div "Hop un gratin de pates drag_handle drag_handle" at bounding box center [1301, 491] width 2349 height 19
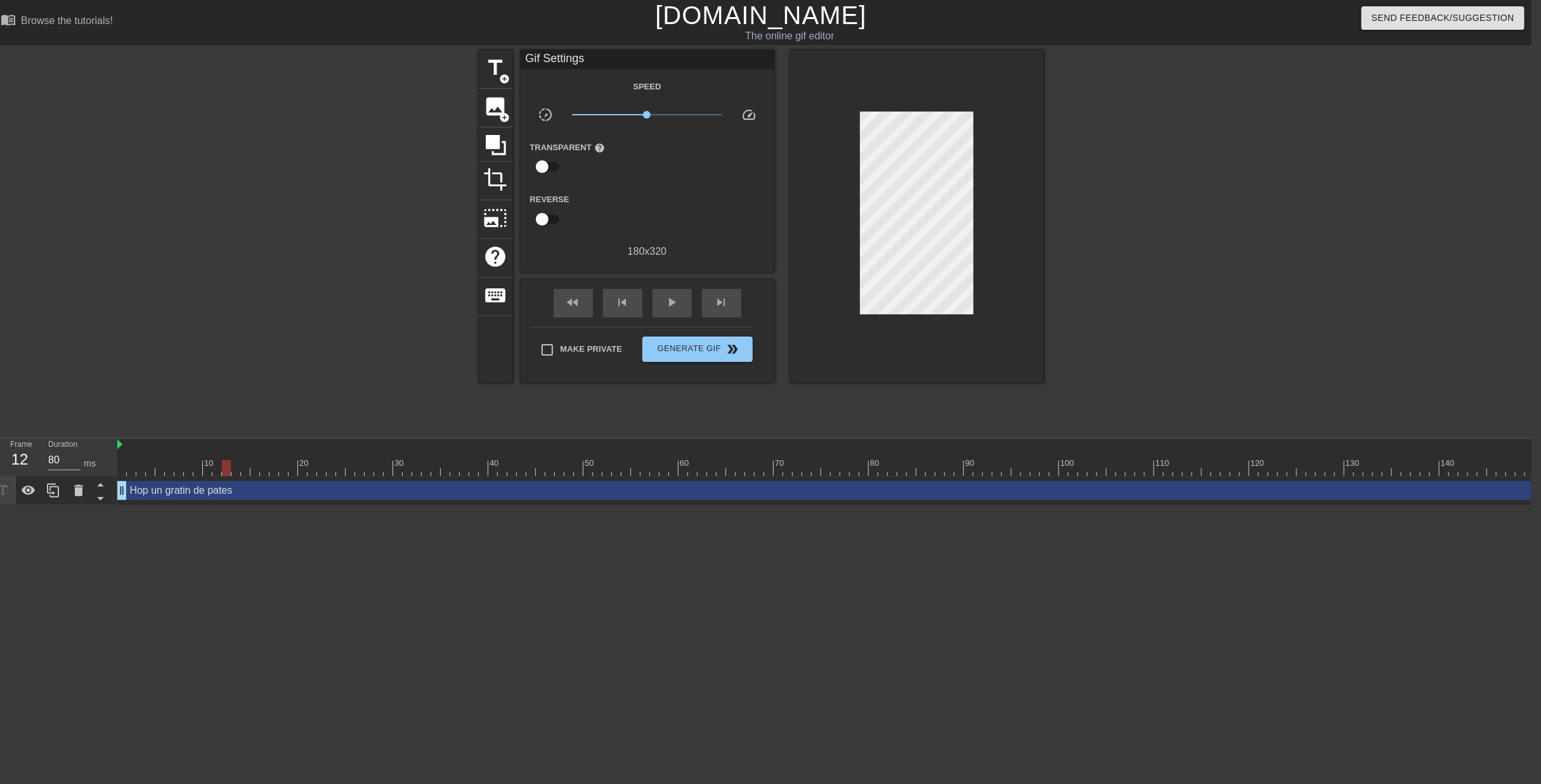
click at [1509, 482] on div "Hop un gratin de pates drag_handle drag_handle" at bounding box center [1291, 491] width 2349 height 19
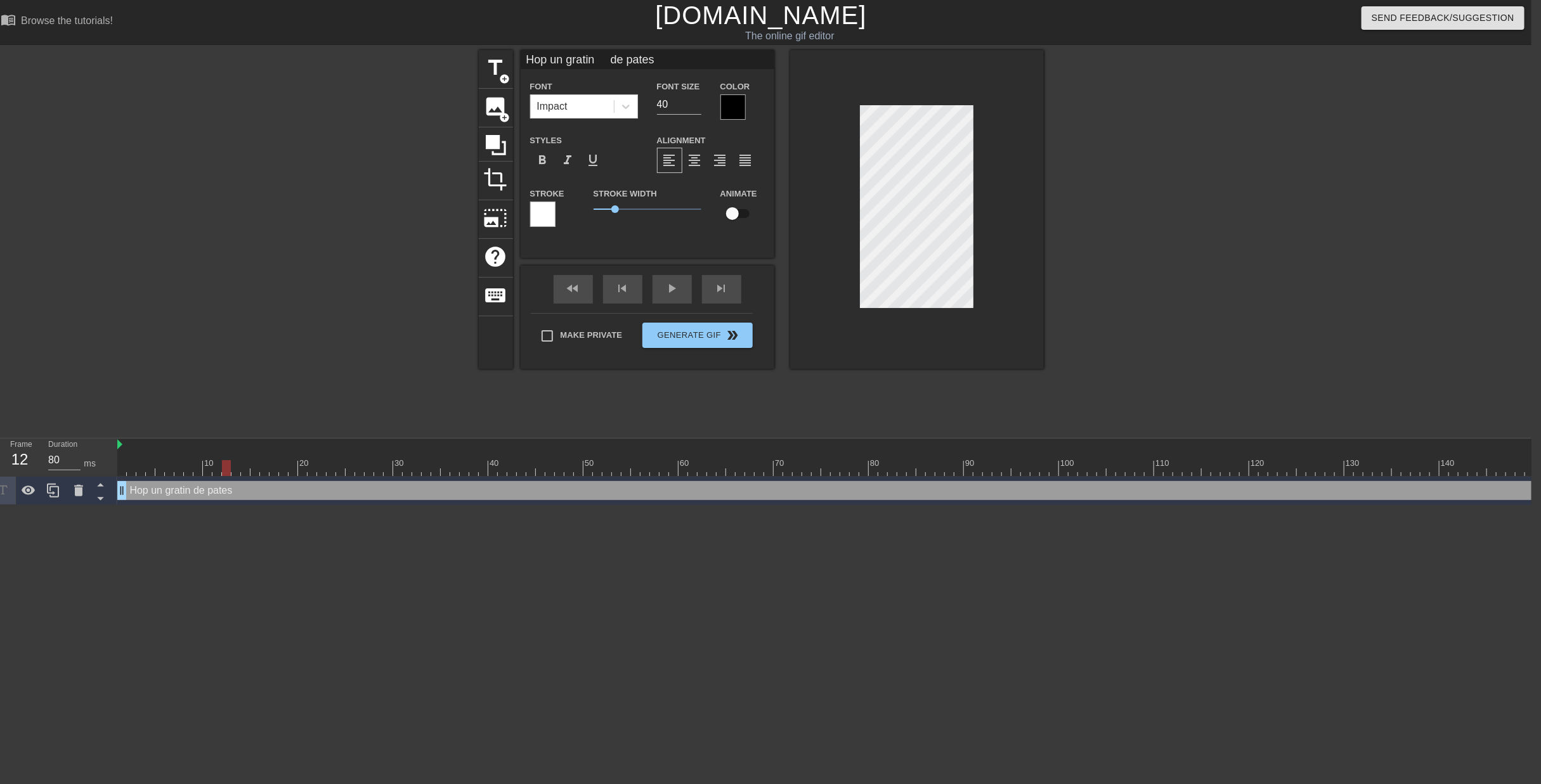
click at [1509, 477] on div "Hop un gratin de pates drag_handle drag_handle" at bounding box center [1291, 491] width 2349 height 28
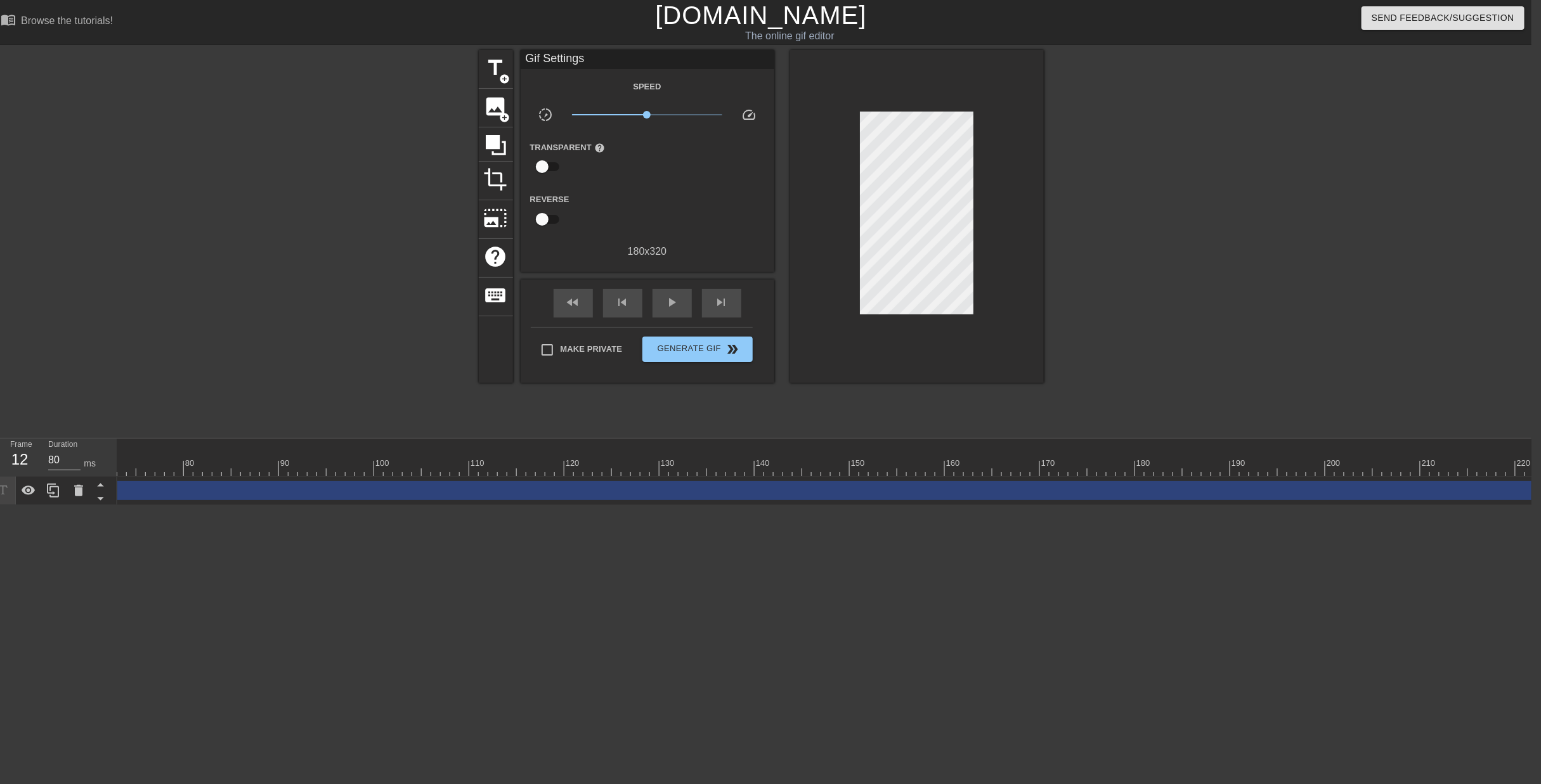
scroll to position [0, 938]
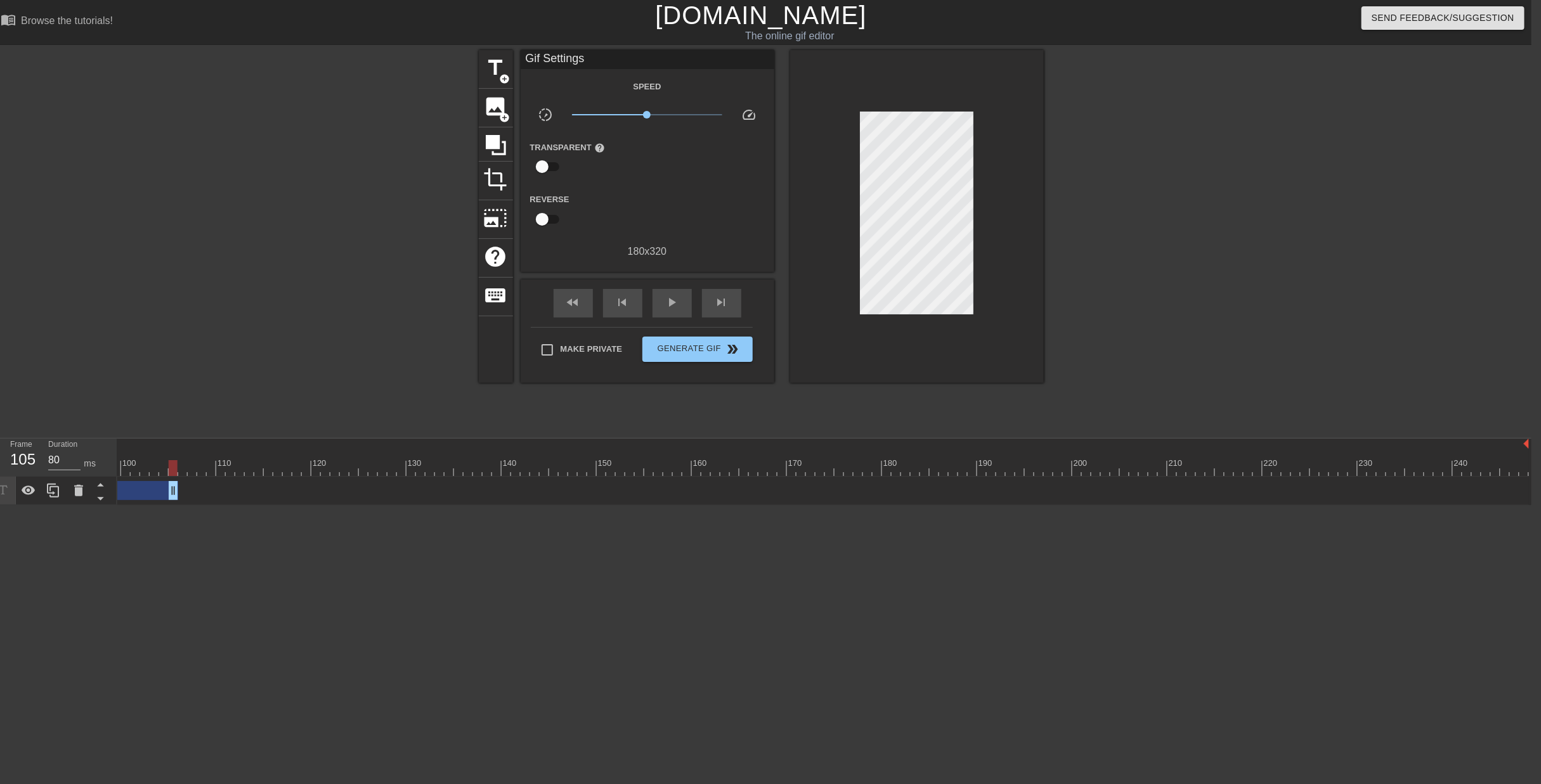
drag, startPoint x: 1522, startPoint y: 441, endPoint x: 168, endPoint y: 463, distance: 1354.2
click at [165, 463] on div "10 20 30 40 50 60 70 80 90 100 110 120 130 140 150 160" at bounding box center [824, 472] width 1414 height 67
drag, startPoint x: 1103, startPoint y: 441, endPoint x: 251, endPoint y: 463, distance: 852.3
click at [251, 463] on div "10 20 30 40 50 60 70 80 90 100 110 120 130 140 150 160" at bounding box center [824, 472] width 1414 height 67
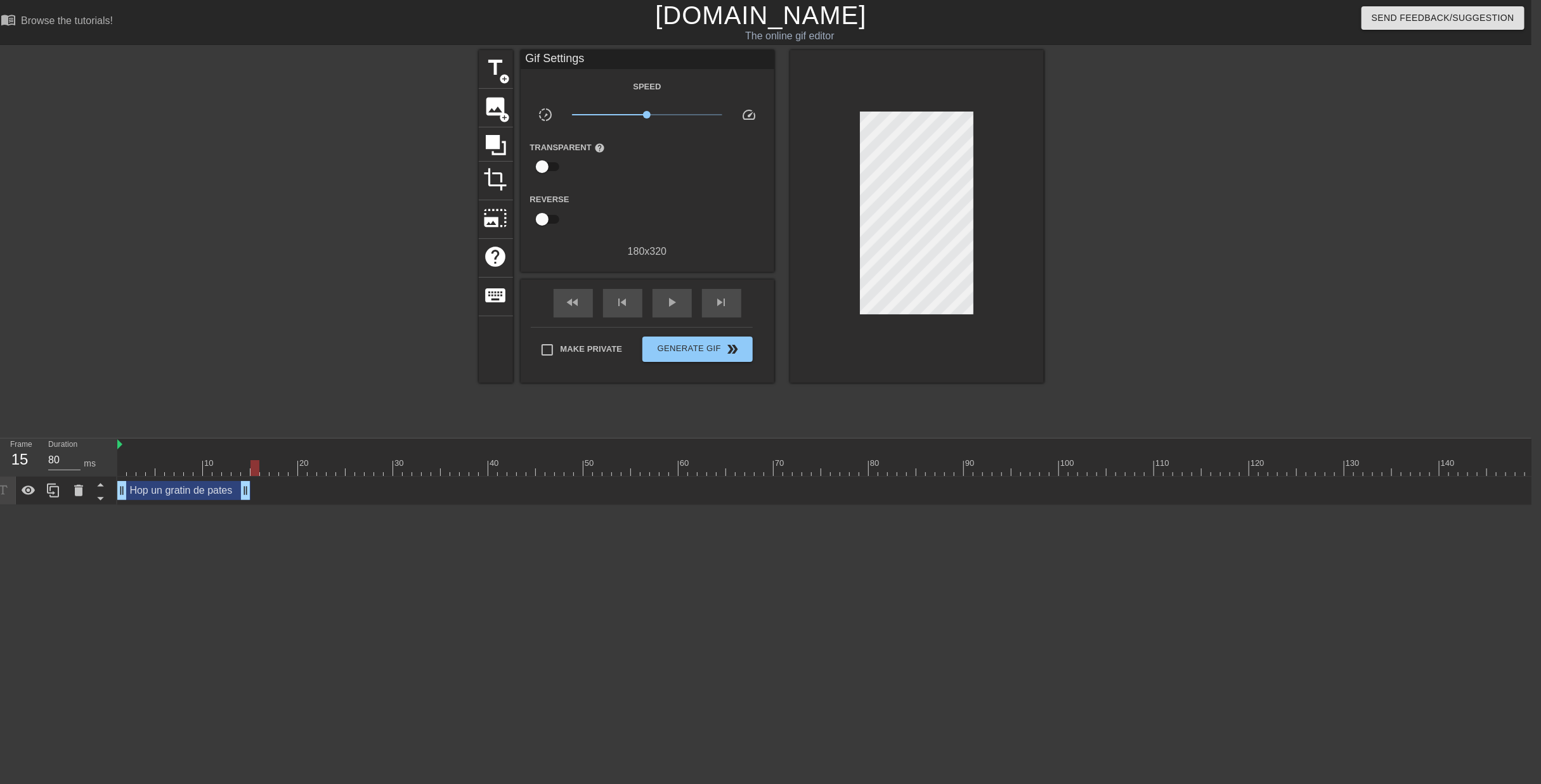
drag, startPoint x: 242, startPoint y: 416, endPoint x: 251, endPoint y: 416, distance: 9.0
click at [251, 460] on div at bounding box center [255, 468] width 9 height 16
click at [484, 69] on span "title" at bounding box center [495, 67] width 24 height 24
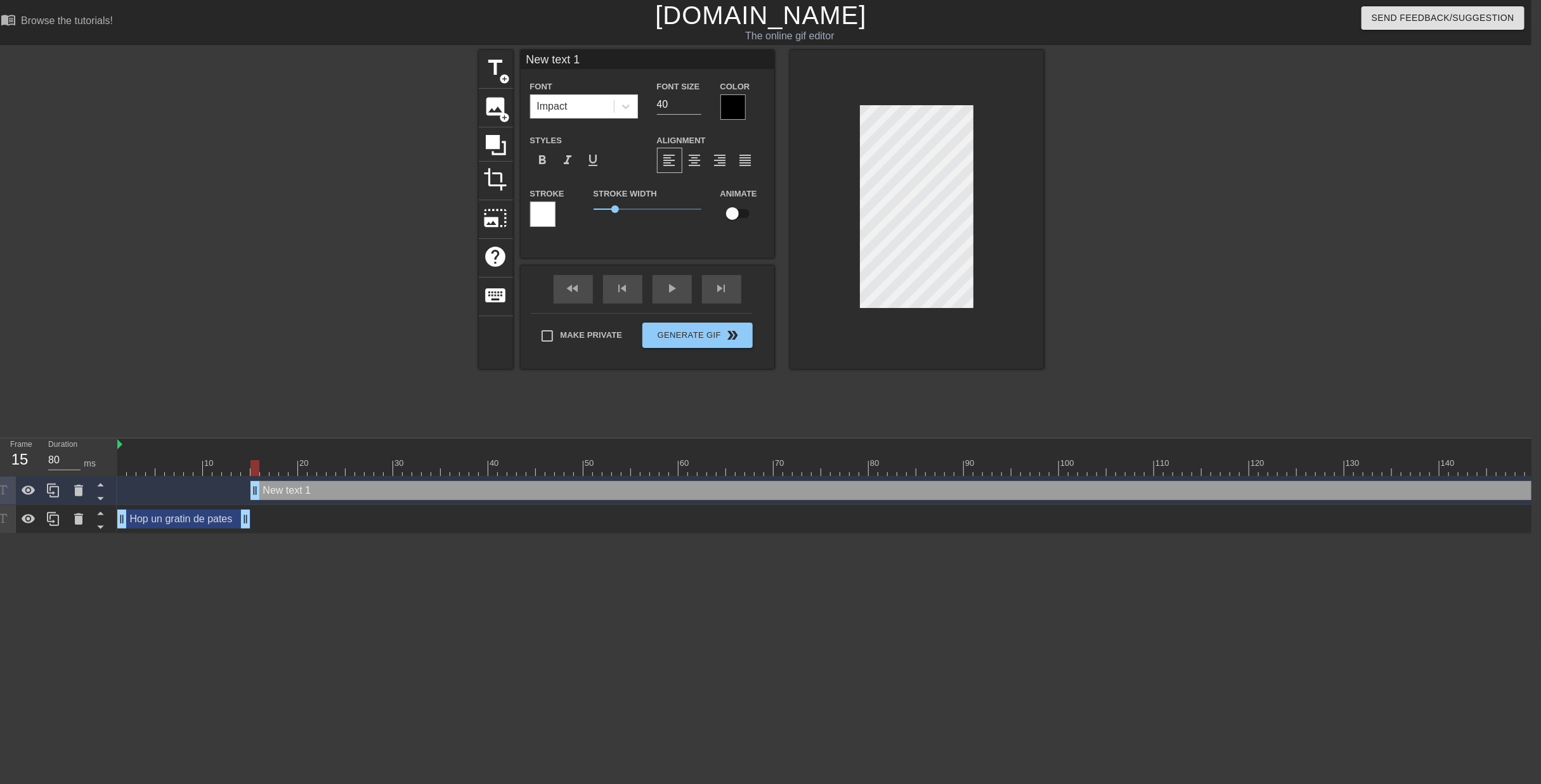
scroll to position [1, 3]
type input "C"
type textarea "C"
type input "Co"
type textarea "Co"
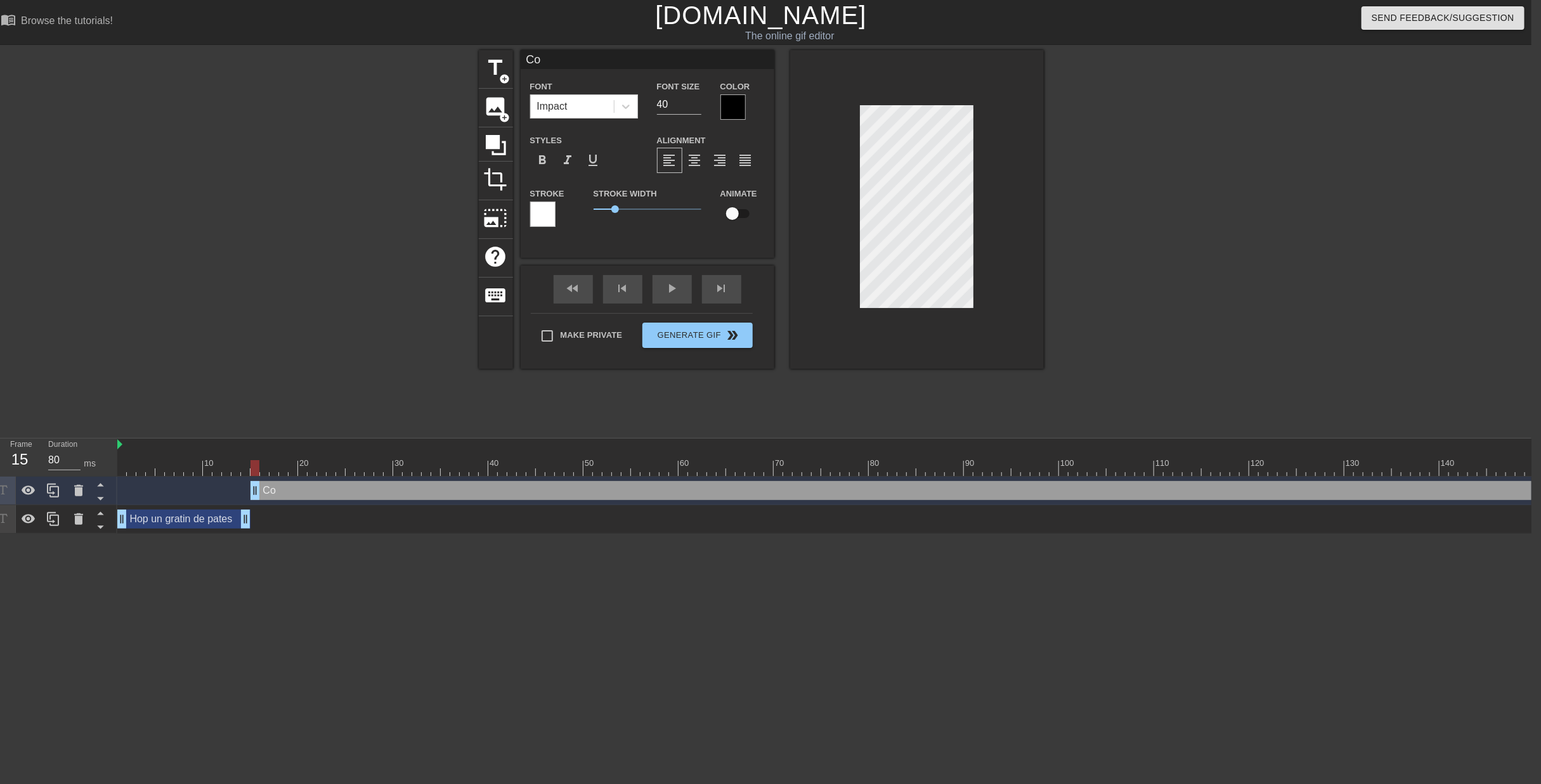
type input "Coq"
type textarea "Coq"
type input "Coqu"
type textarea "Coqu"
type input "Coqui"
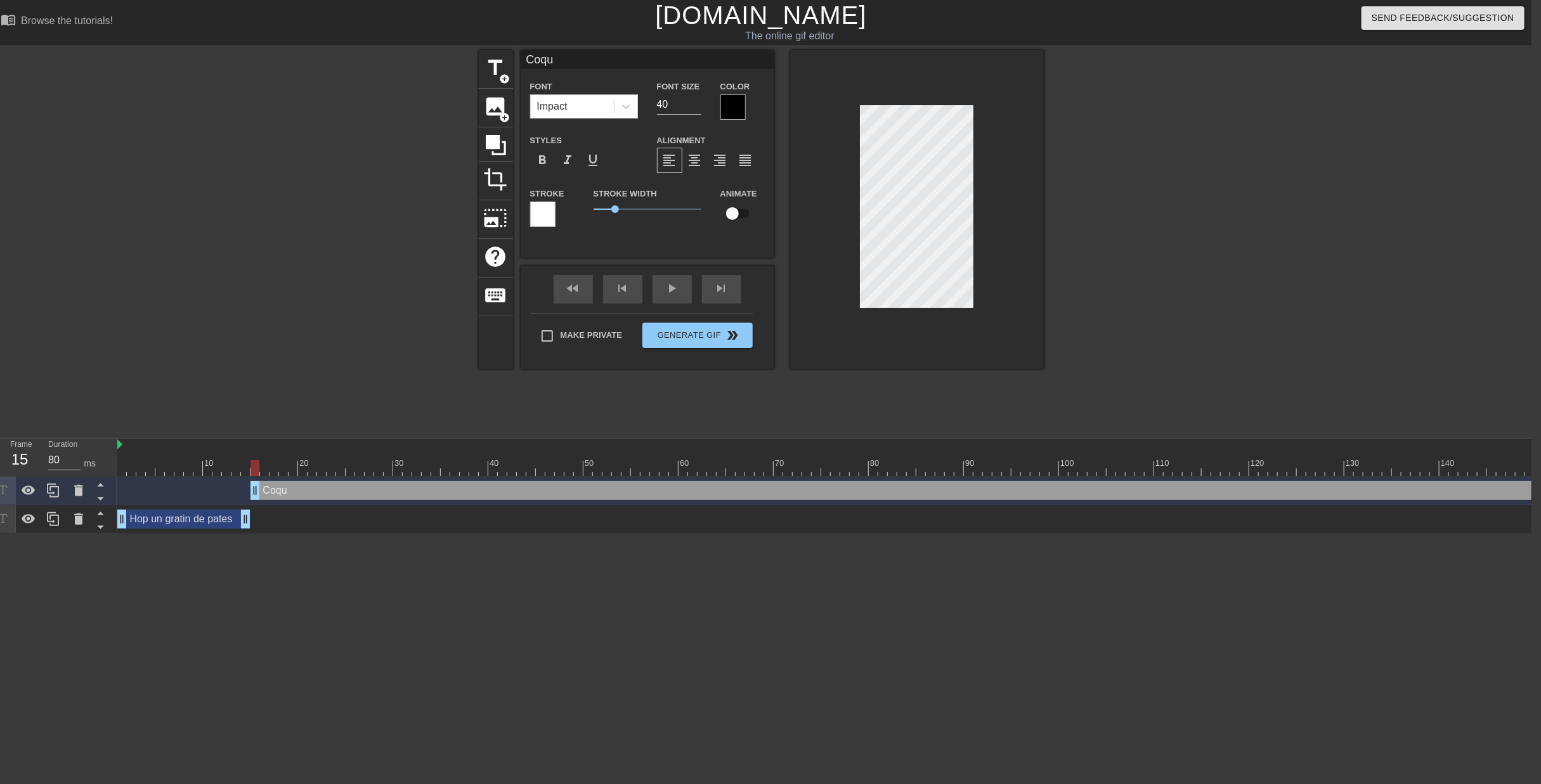
type textarea "Coqui"
type input "Coquil"
type textarea "Coquil"
type input "Coquile"
type textarea "Coquile"
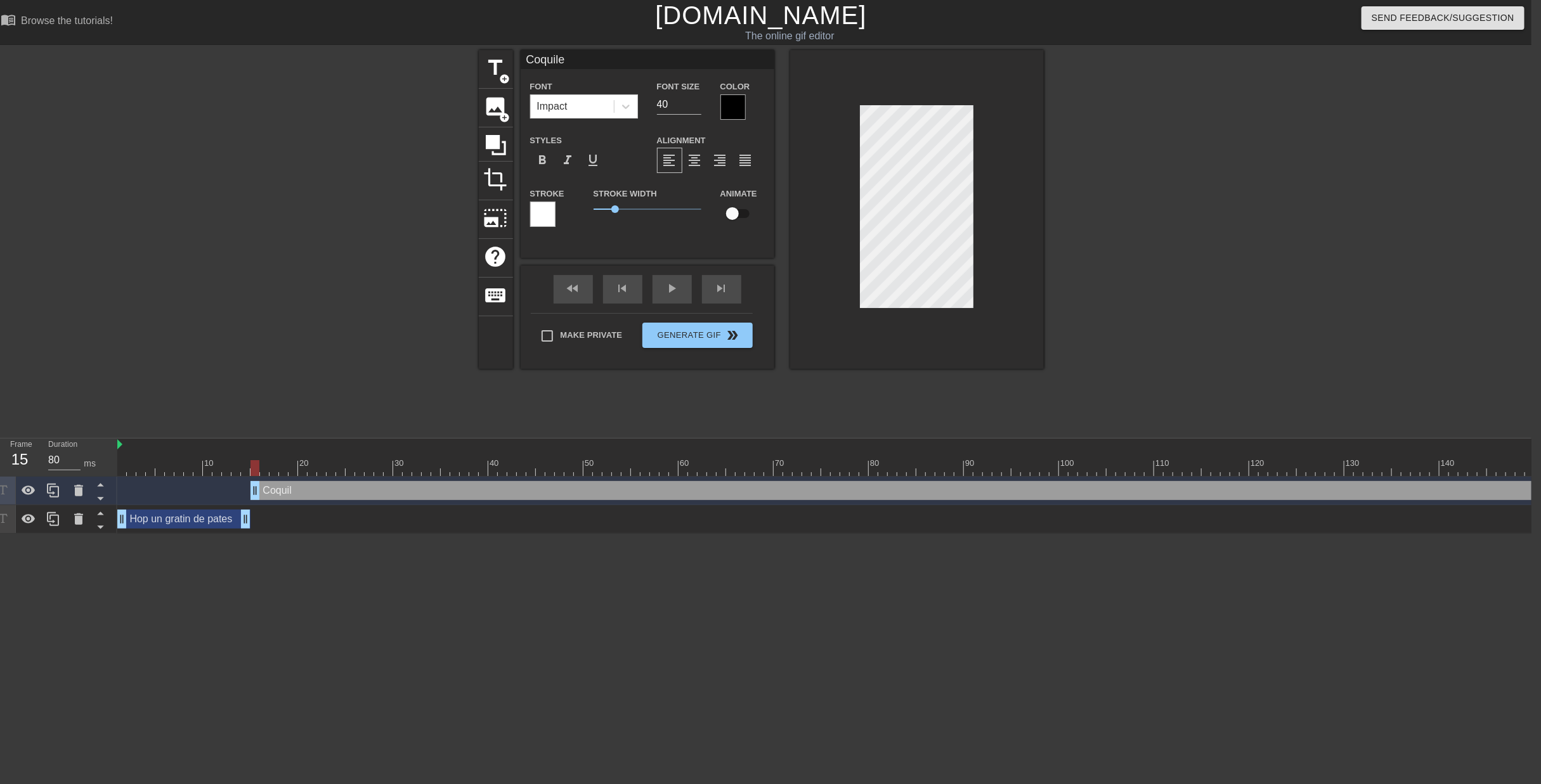
scroll to position [1, 2]
type input "Coquilet"
type textarea "Coquilet"
type input "Coquilett"
type textarea "Coquilett"
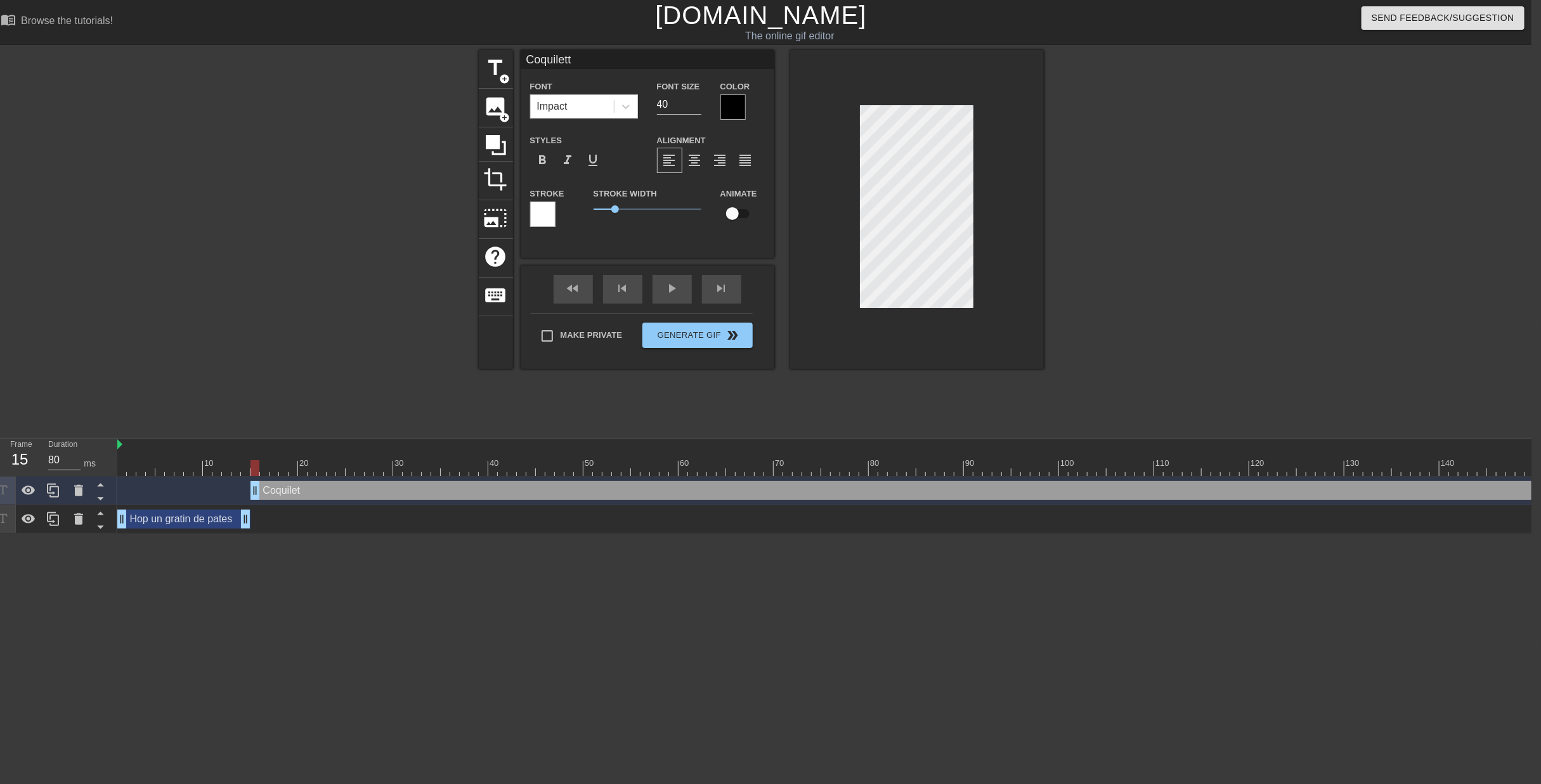
scroll to position [1, 3]
type input "Coquilette"
type textarea "Coquilette"
type input "Coquilett"
type textarea "Coquilett"
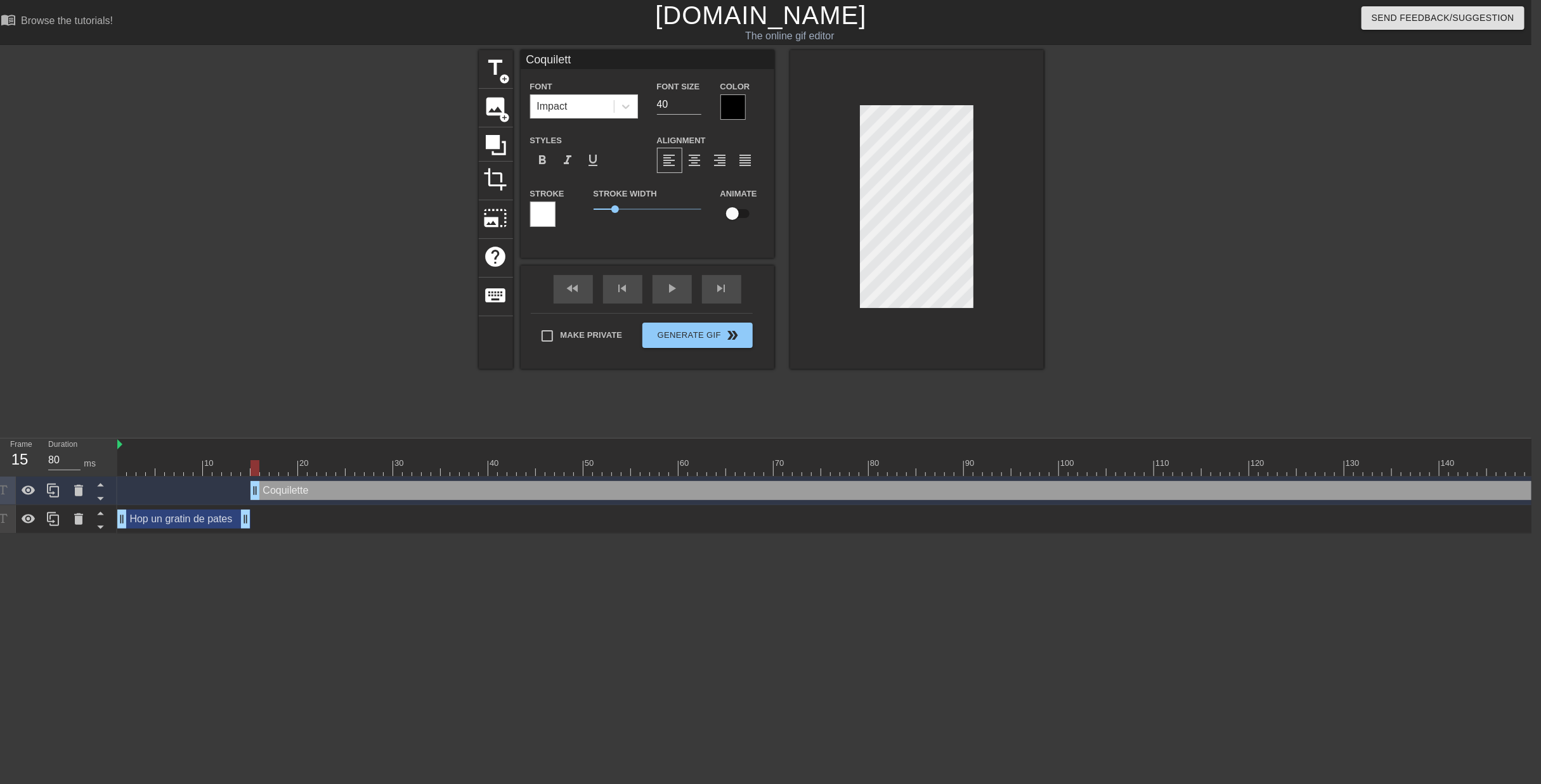
type input "Coquilet"
type textarea "Coquilet"
type input "Coquile"
type textarea "Coquile"
type input "Coquil"
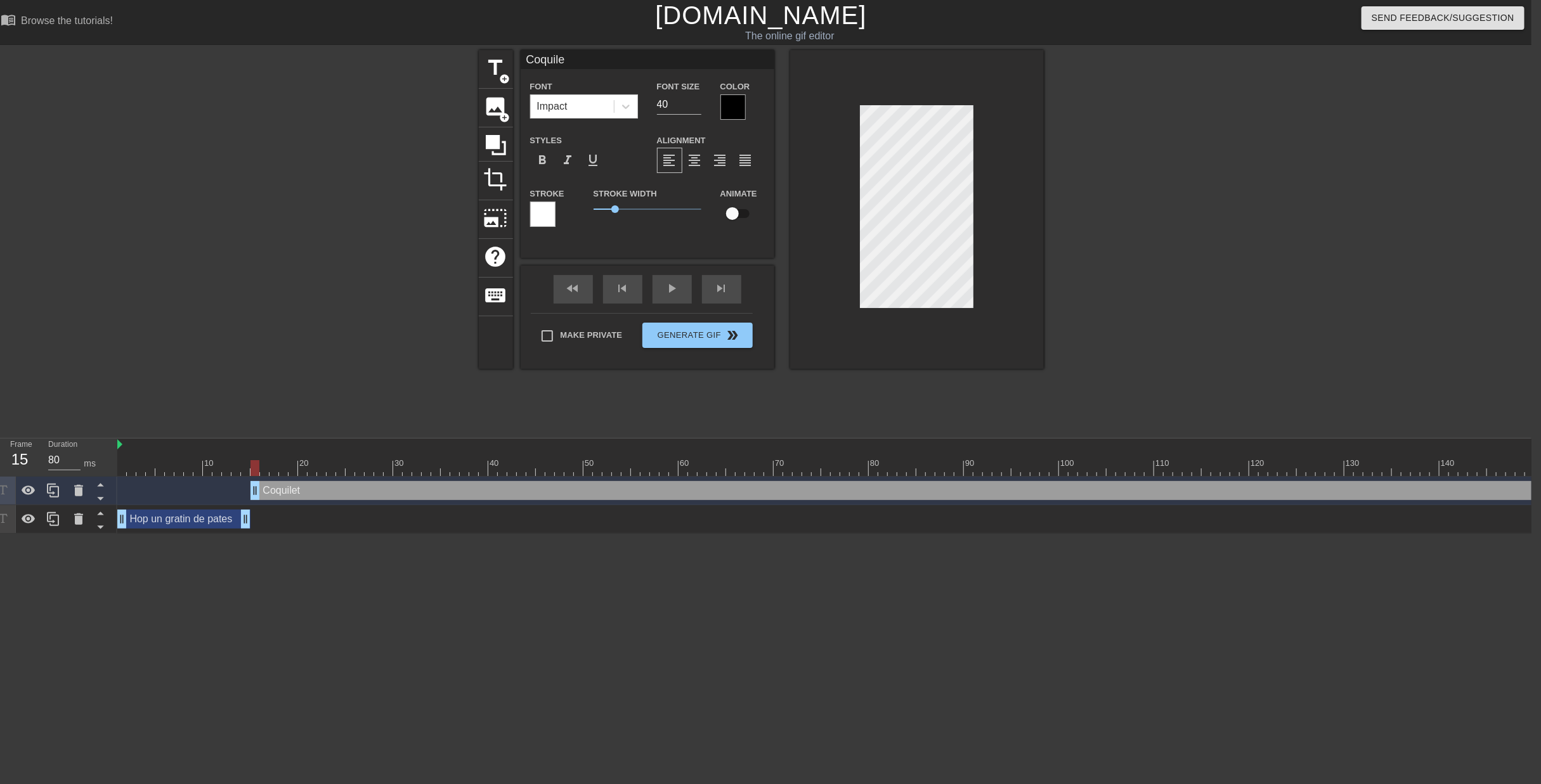
type textarea "Coquil"
type input "Coquill"
type textarea "Coquill"
type input "Coquille"
type textarea "Coquille"
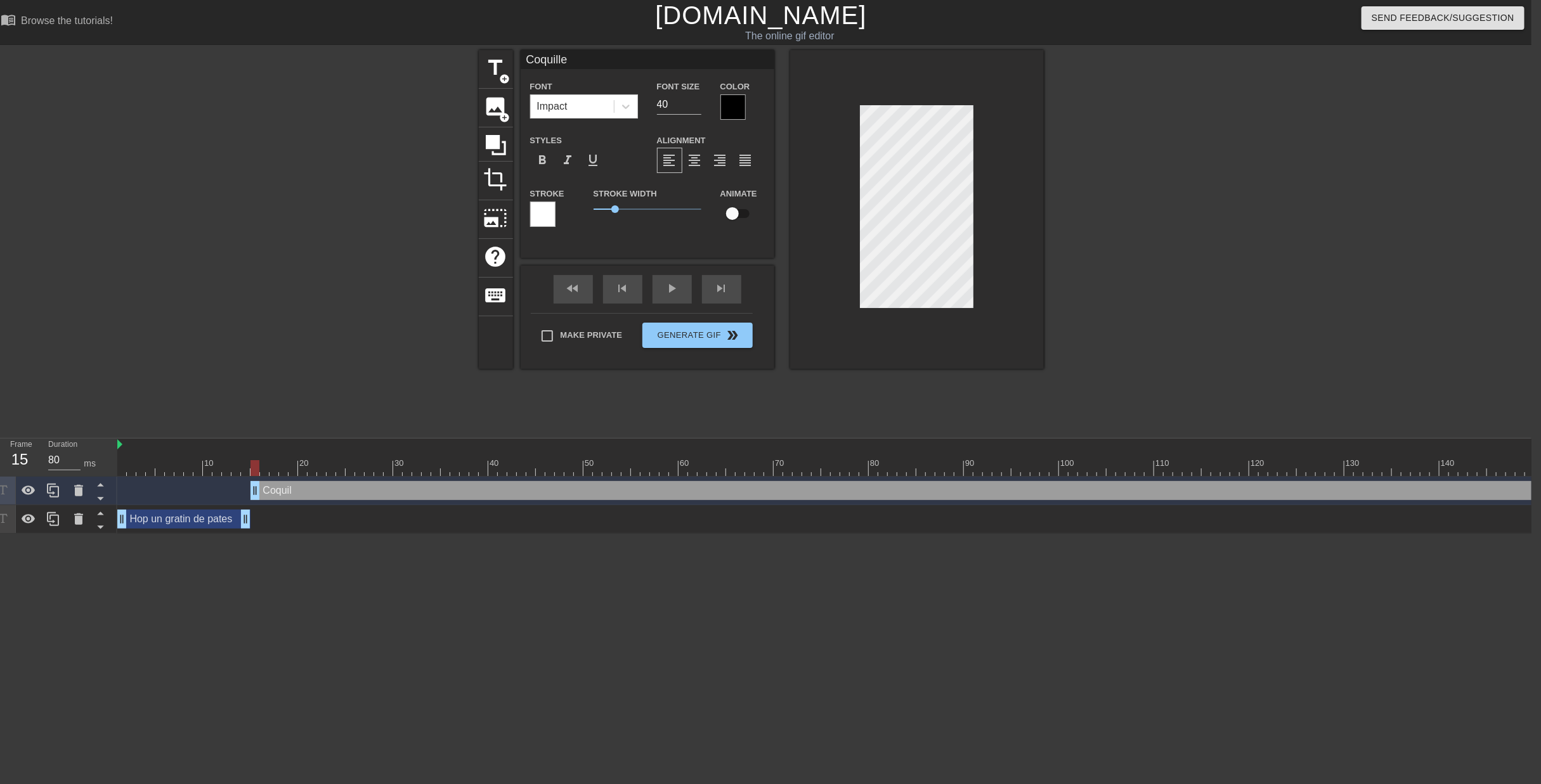
type input "Coquillet"
type textarea "Coquillet"
type input "Coquillett"
type textarea "Coquillett"
type input "Coquillette"
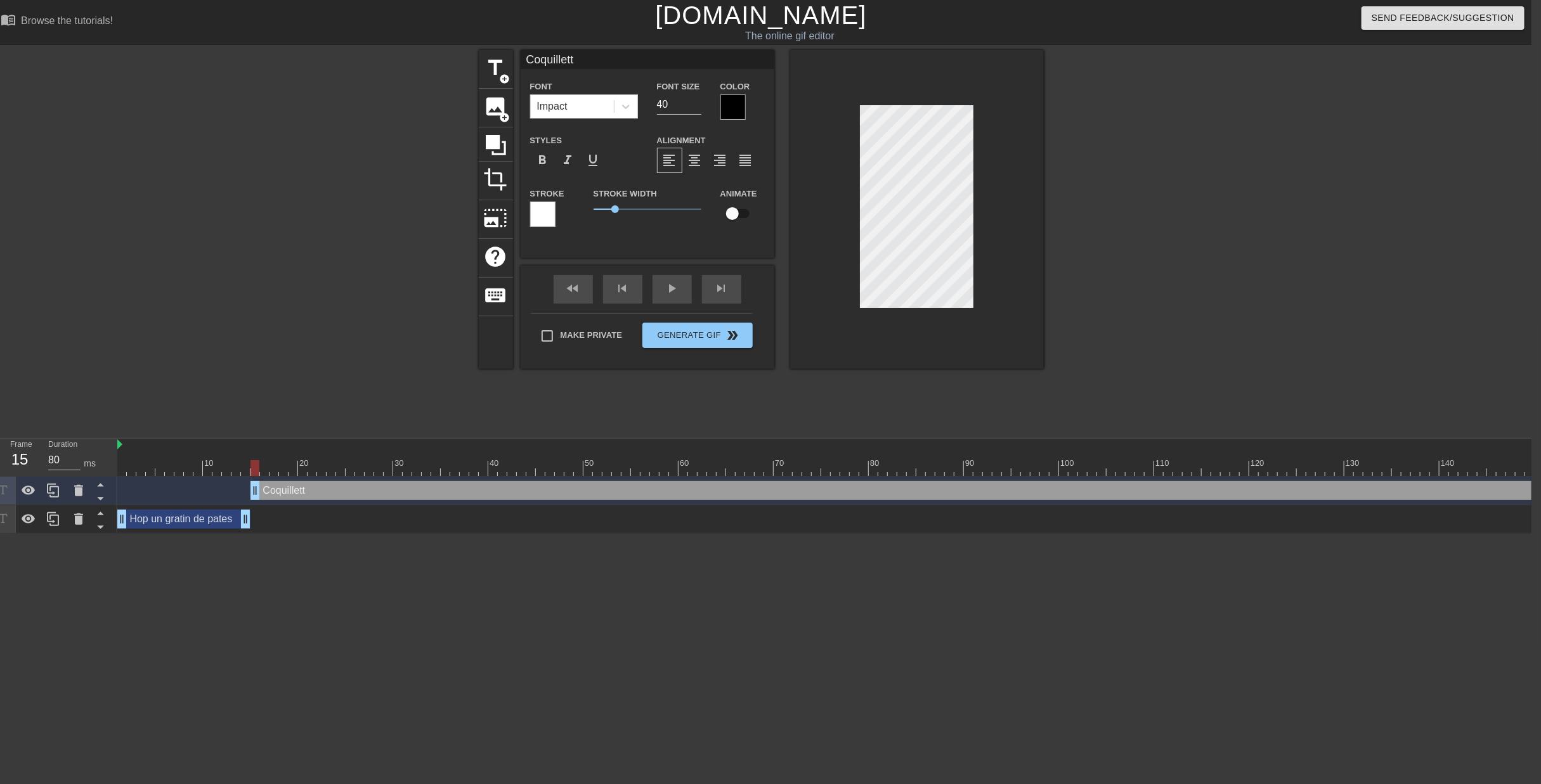
type textarea "Coquillette"
type input "Coquillette,"
type textarea "Coquillette,"
type input "Coquillette,"
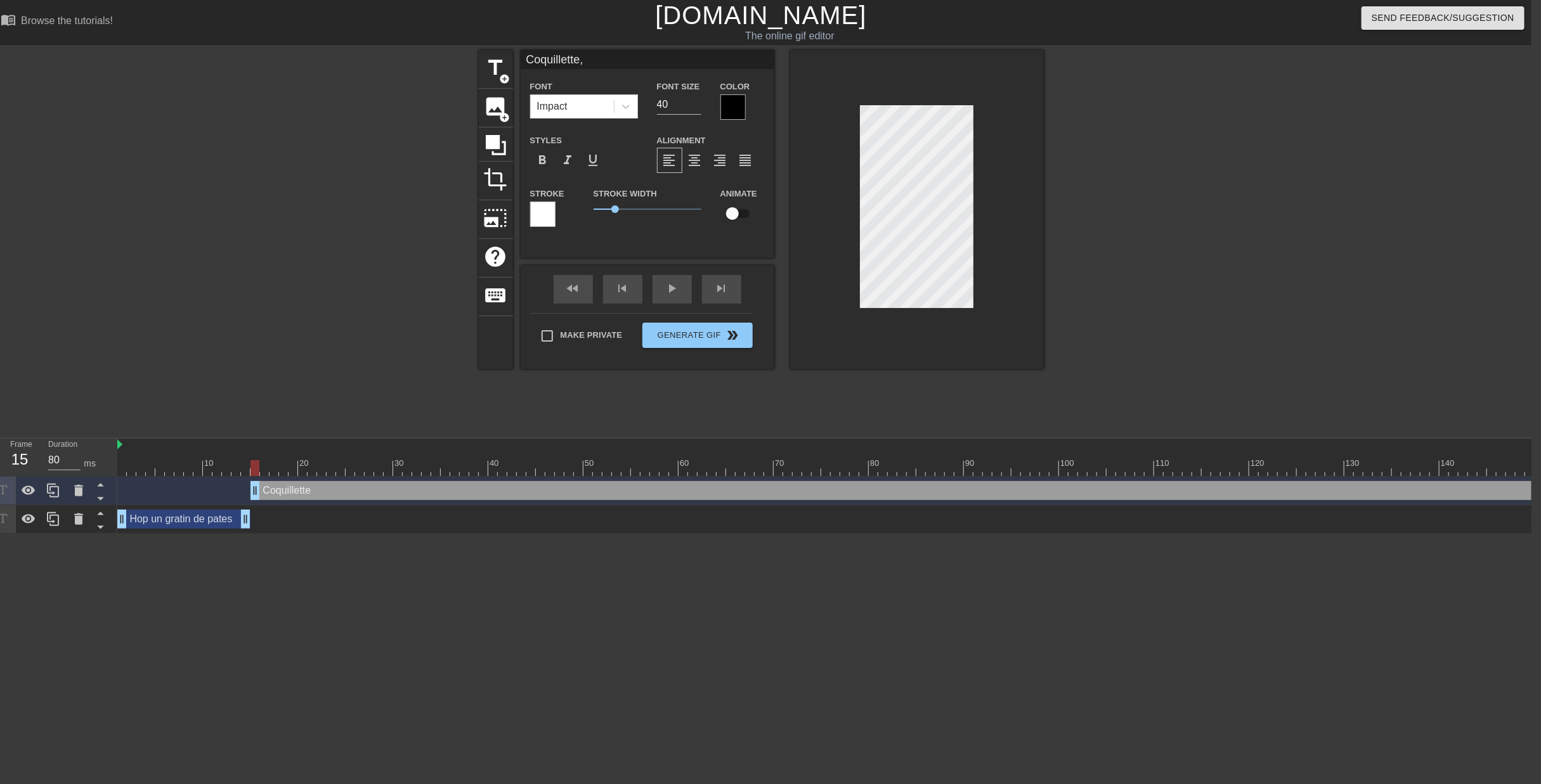
type textarea "Coquillette,"
type input "Coquillette, c"
type textarea "Coquillette, c"
type input "Coquillette, cr"
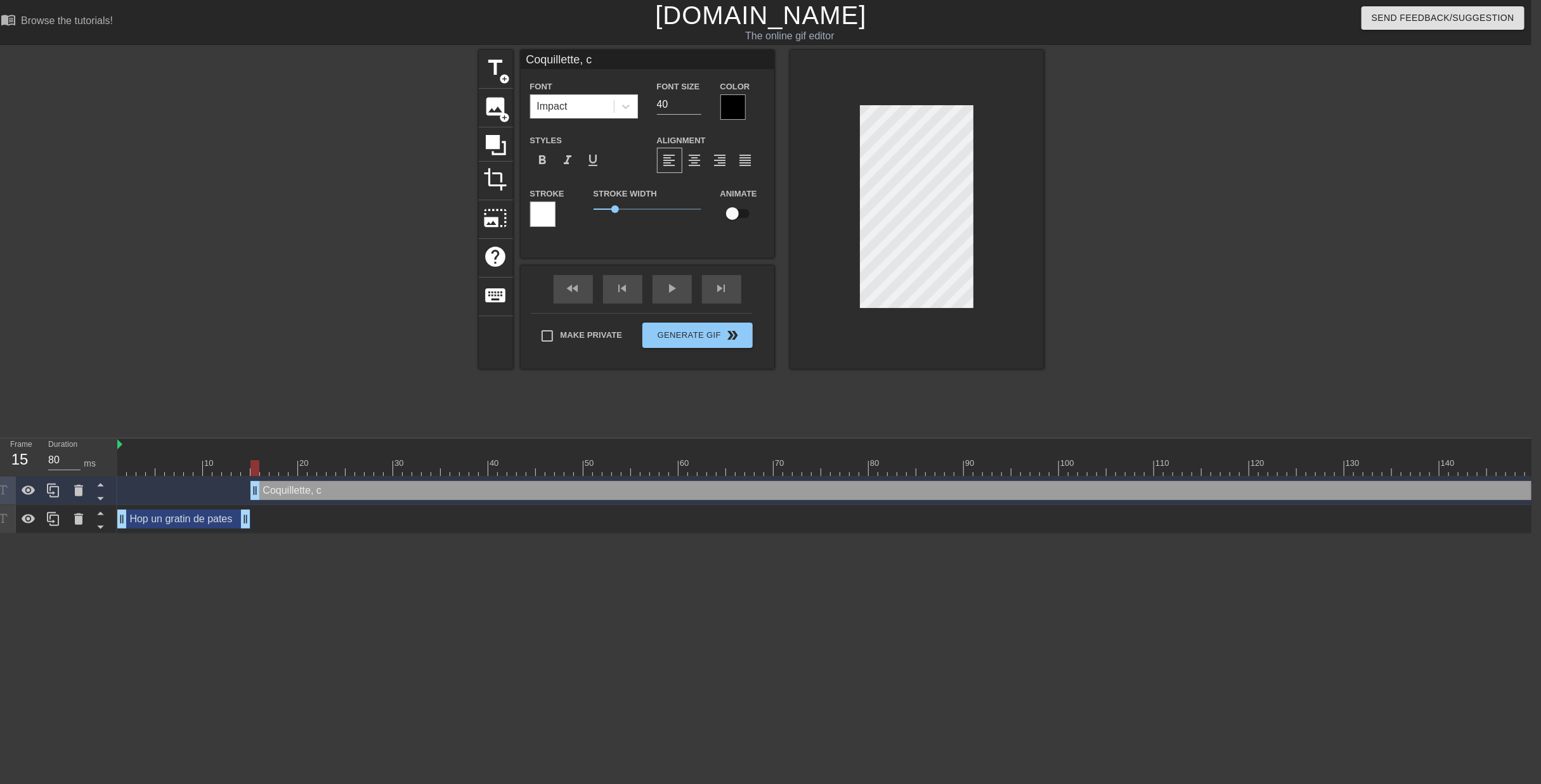
type textarea "Coquillette, cr"
type input "Coquillette, crè"
type textarea "Coquillette, crè"
type input "Coquillette, crèm"
type textarea "Coquillette, crèm"
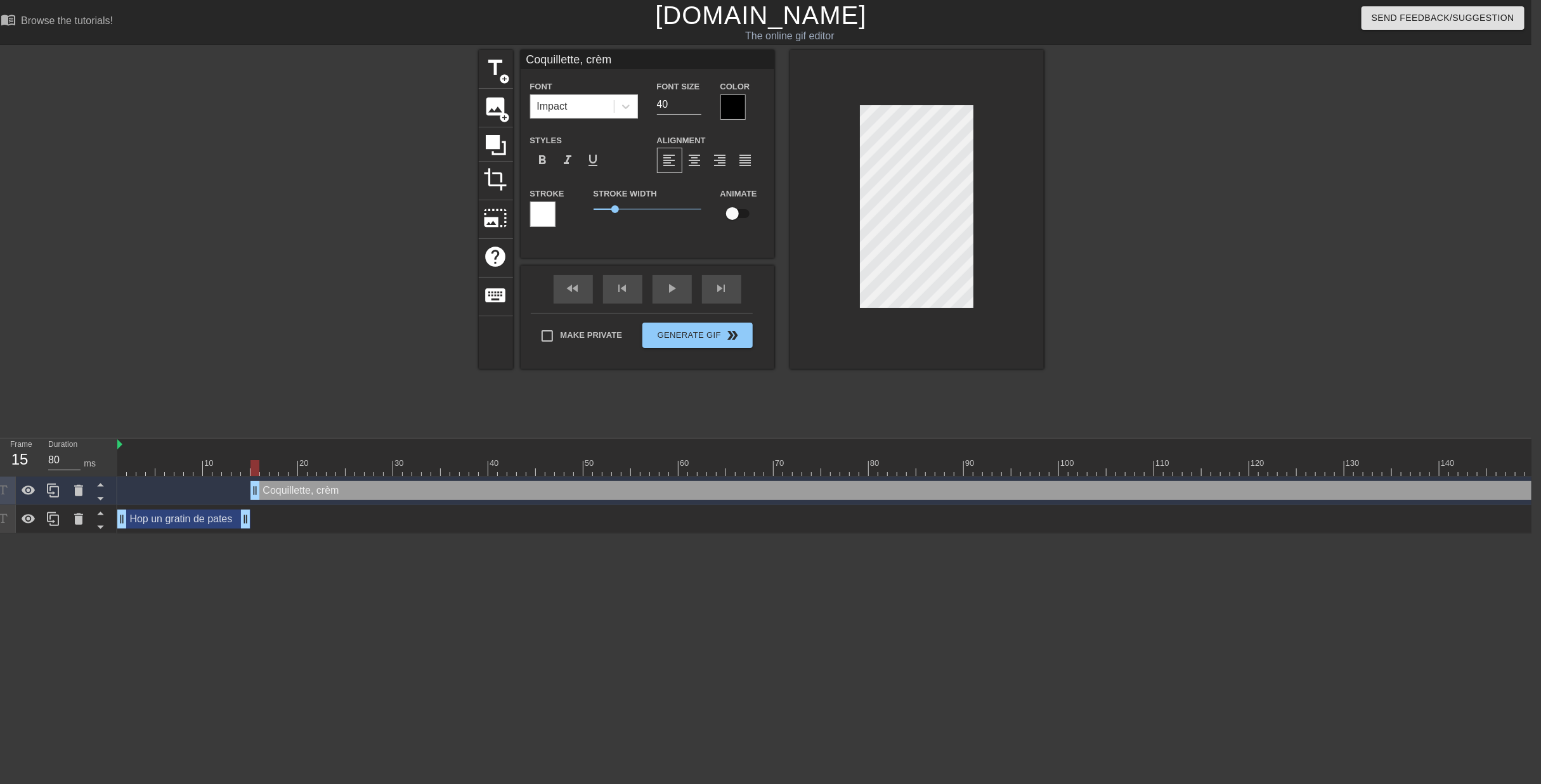
scroll to position [1, 5]
type input "Coquillette, crème"
type textarea "Coquillette, crème"
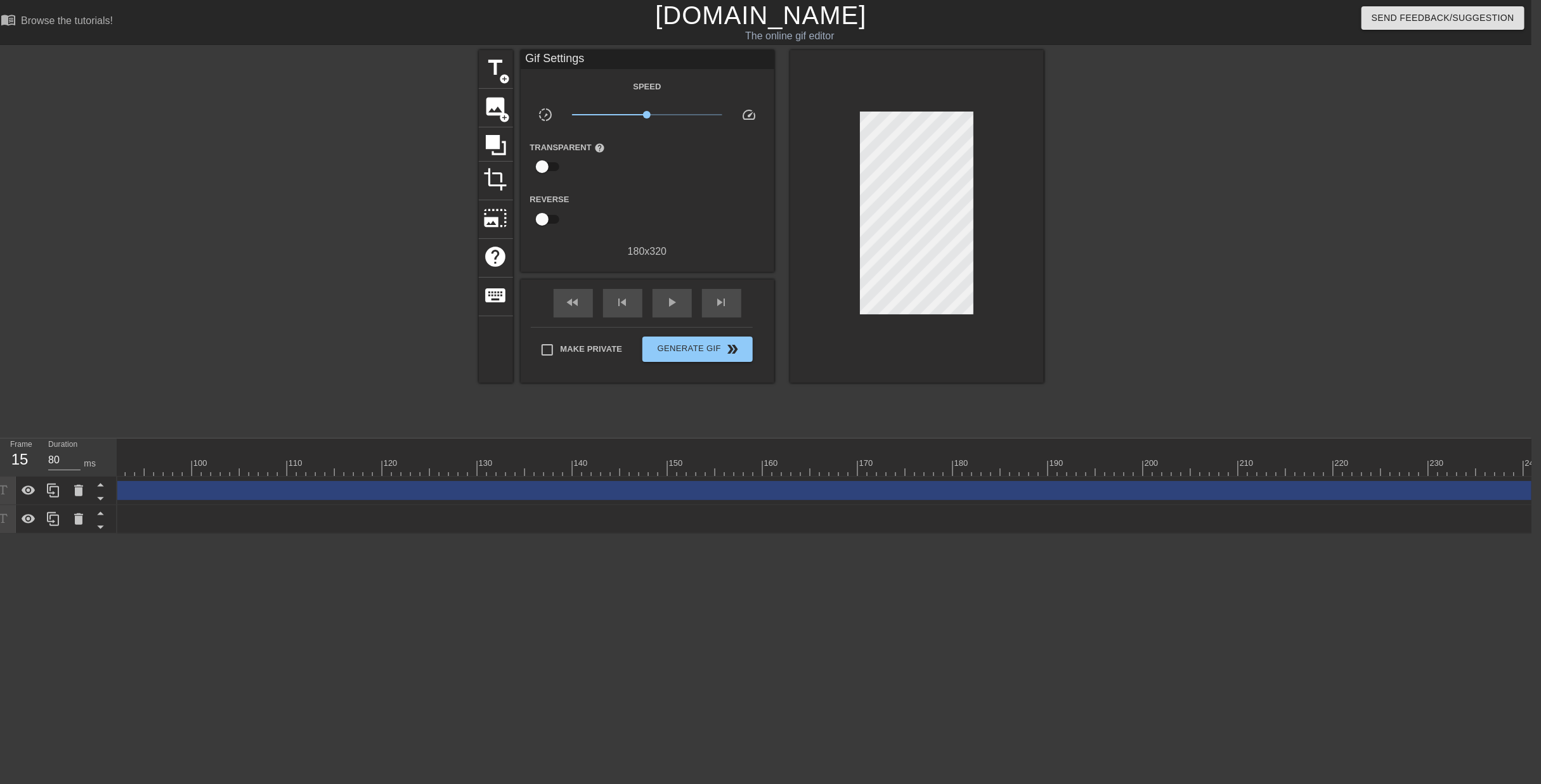
scroll to position [0, 938]
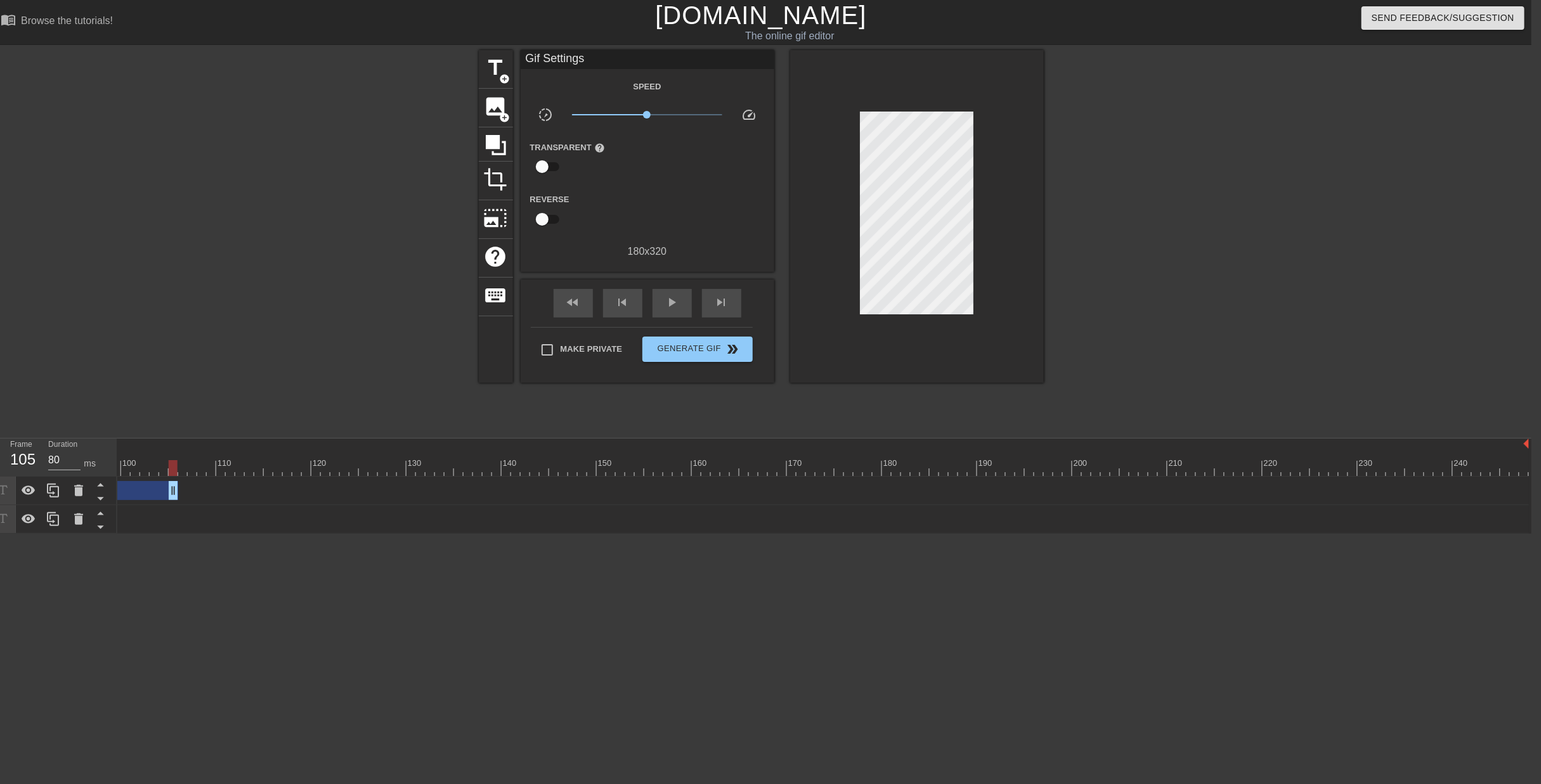
drag, startPoint x: 1523, startPoint y: 450, endPoint x: 164, endPoint y: 474, distance: 1359.2
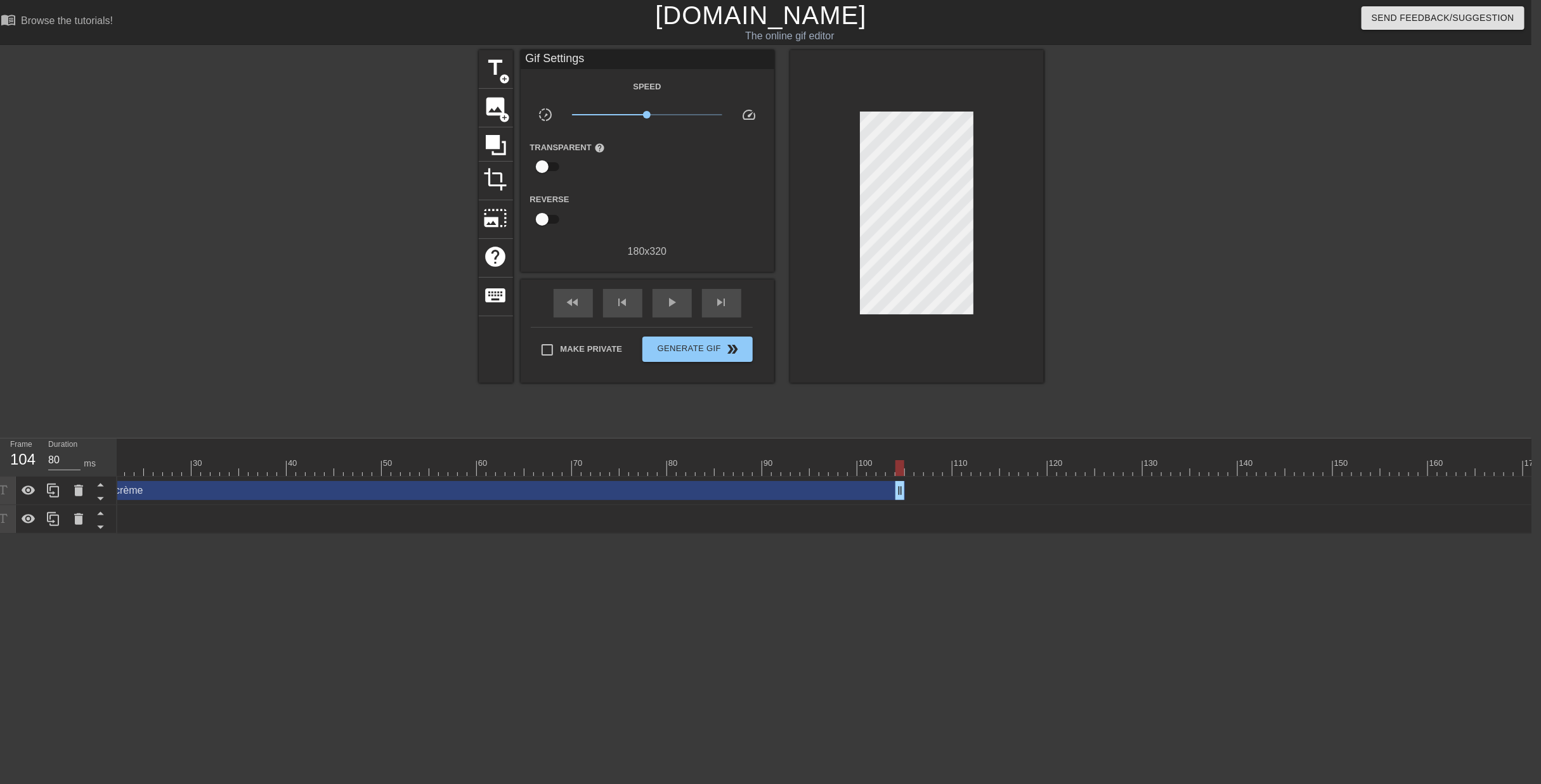
scroll to position [0, 0]
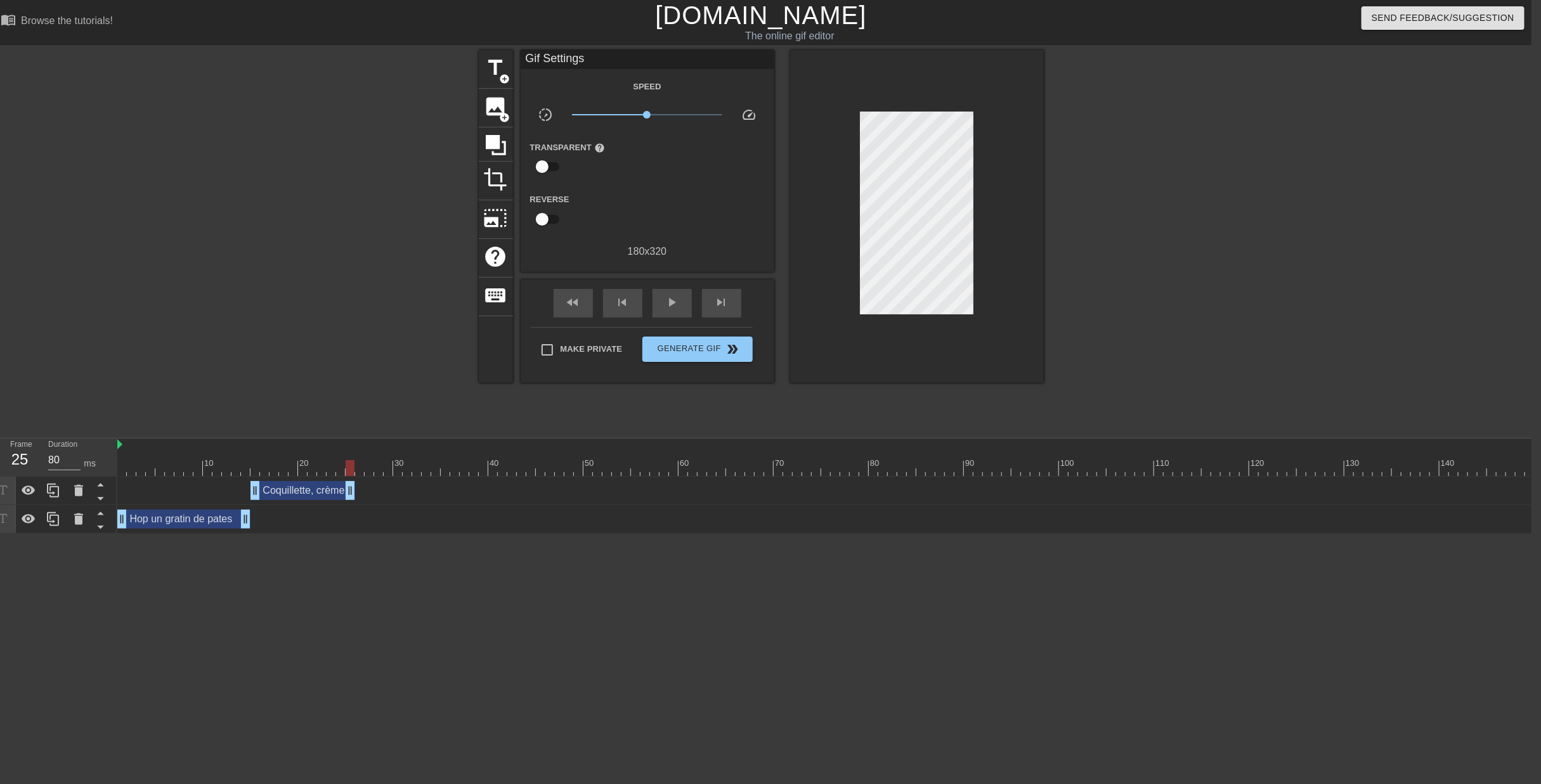
drag, startPoint x: 1103, startPoint y: 448, endPoint x: 352, endPoint y: 452, distance: 751.0
click at [352, 477] on div "Coquillette, crème drag_handle drag_handle" at bounding box center [1291, 491] width 2349 height 28
drag, startPoint x: 346, startPoint y: 446, endPoint x: 358, endPoint y: 449, distance: 12.4
click at [488, 60] on span "title" at bounding box center [495, 67] width 24 height 24
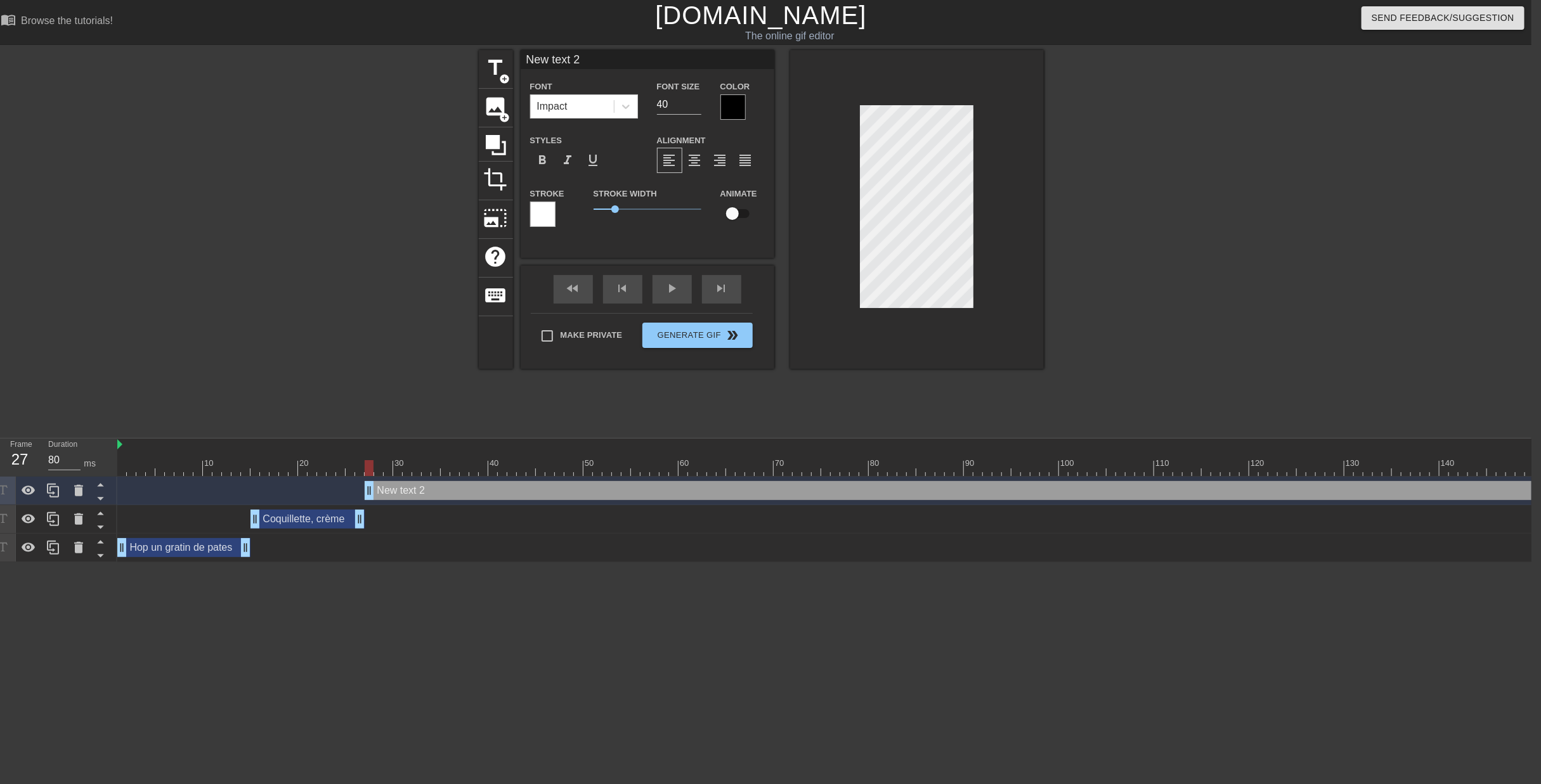
drag, startPoint x: 357, startPoint y: 435, endPoint x: 366, endPoint y: 434, distance: 9.1
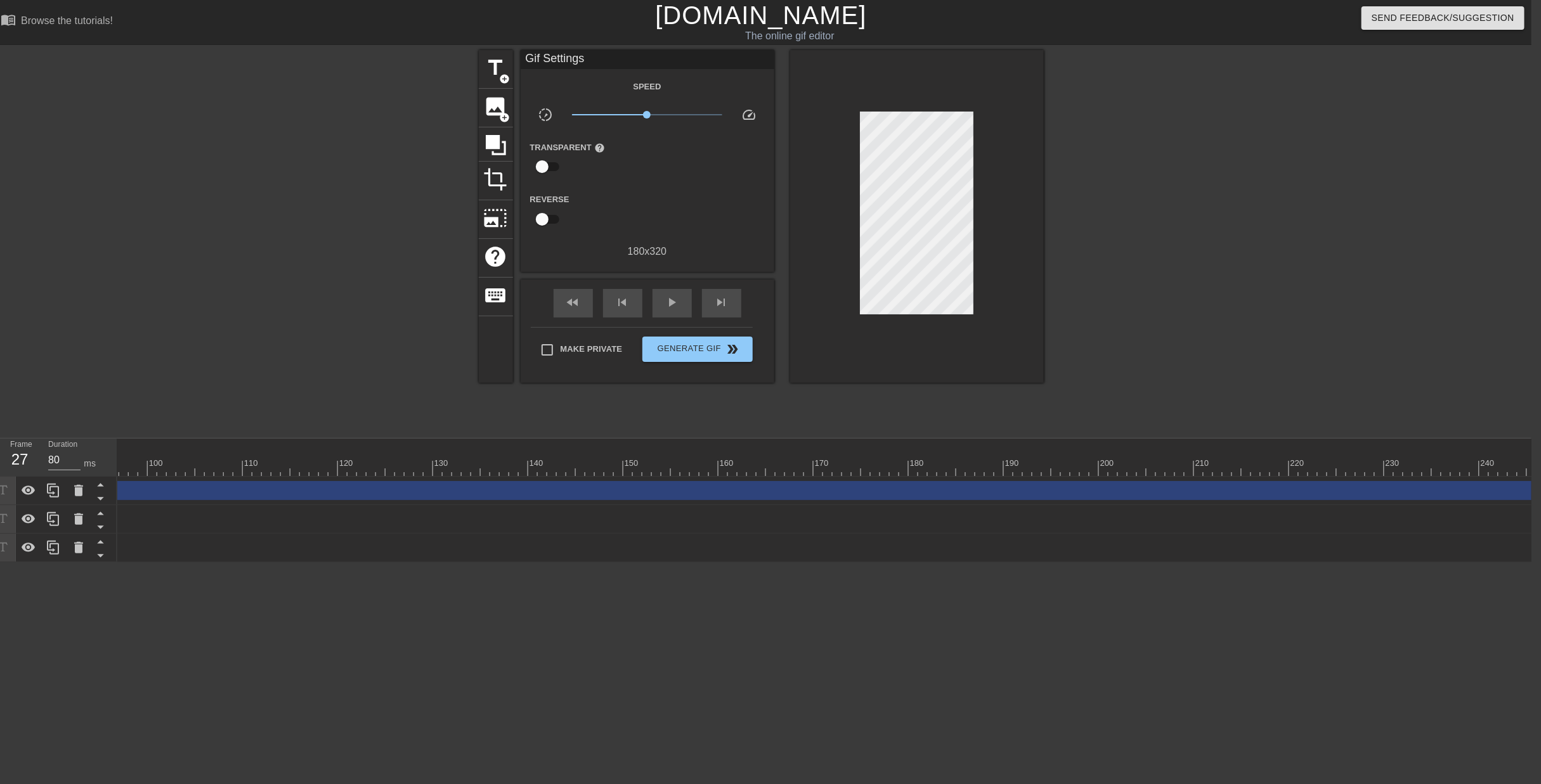
scroll to position [0, 938]
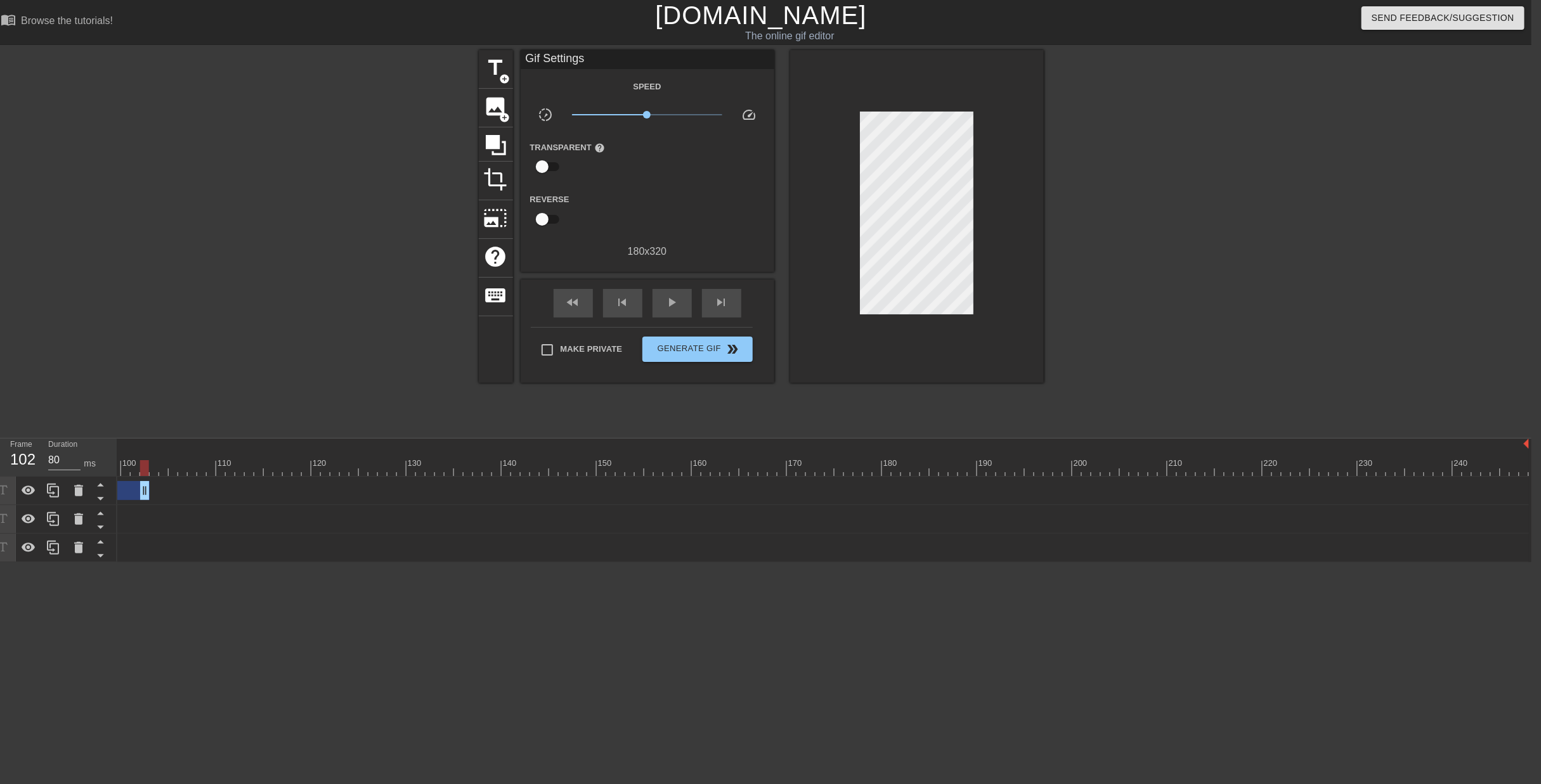
drag, startPoint x: 1524, startPoint y: 431, endPoint x: 149, endPoint y: 471, distance: 1375.6
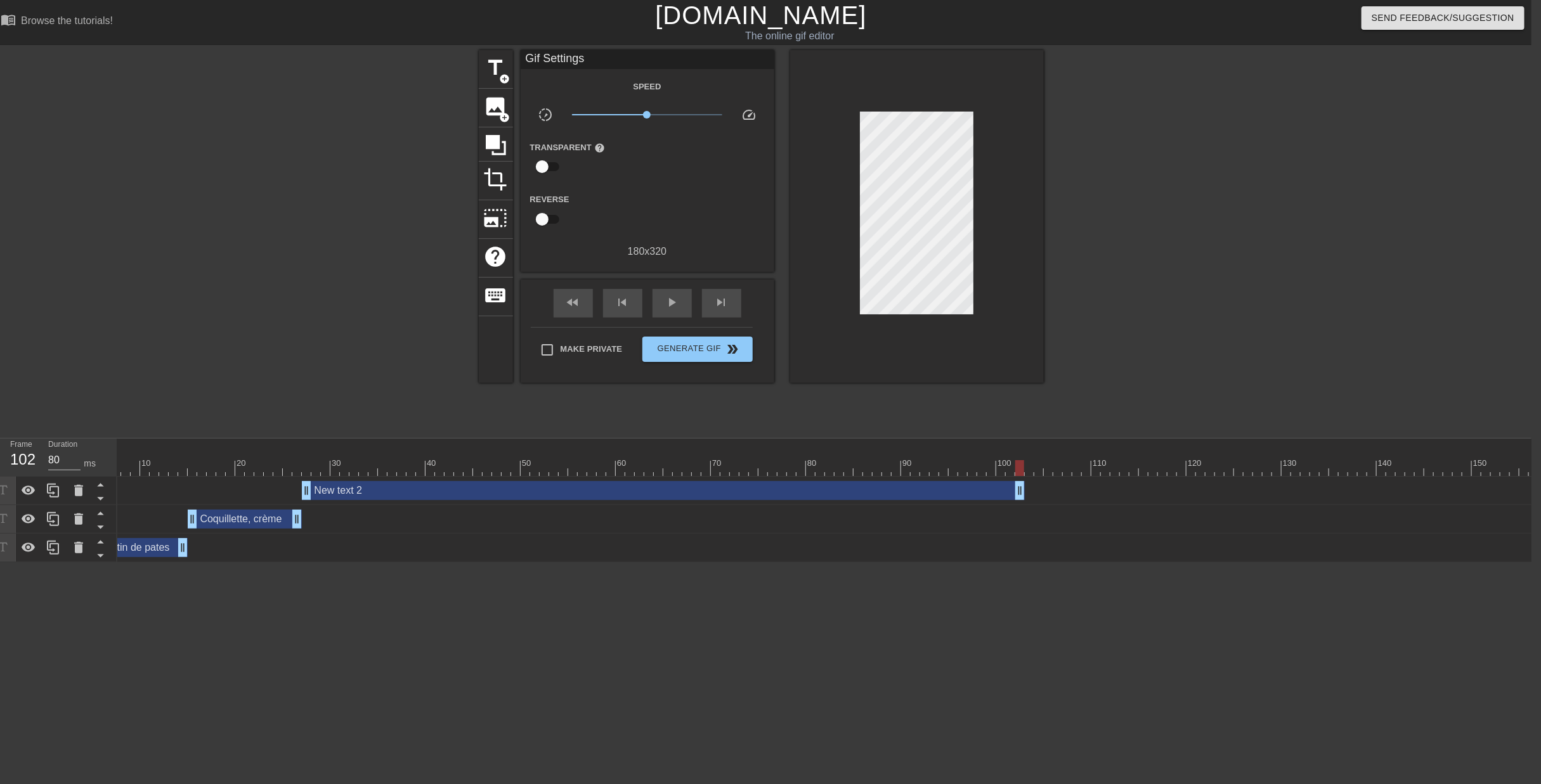
scroll to position [0, 0]
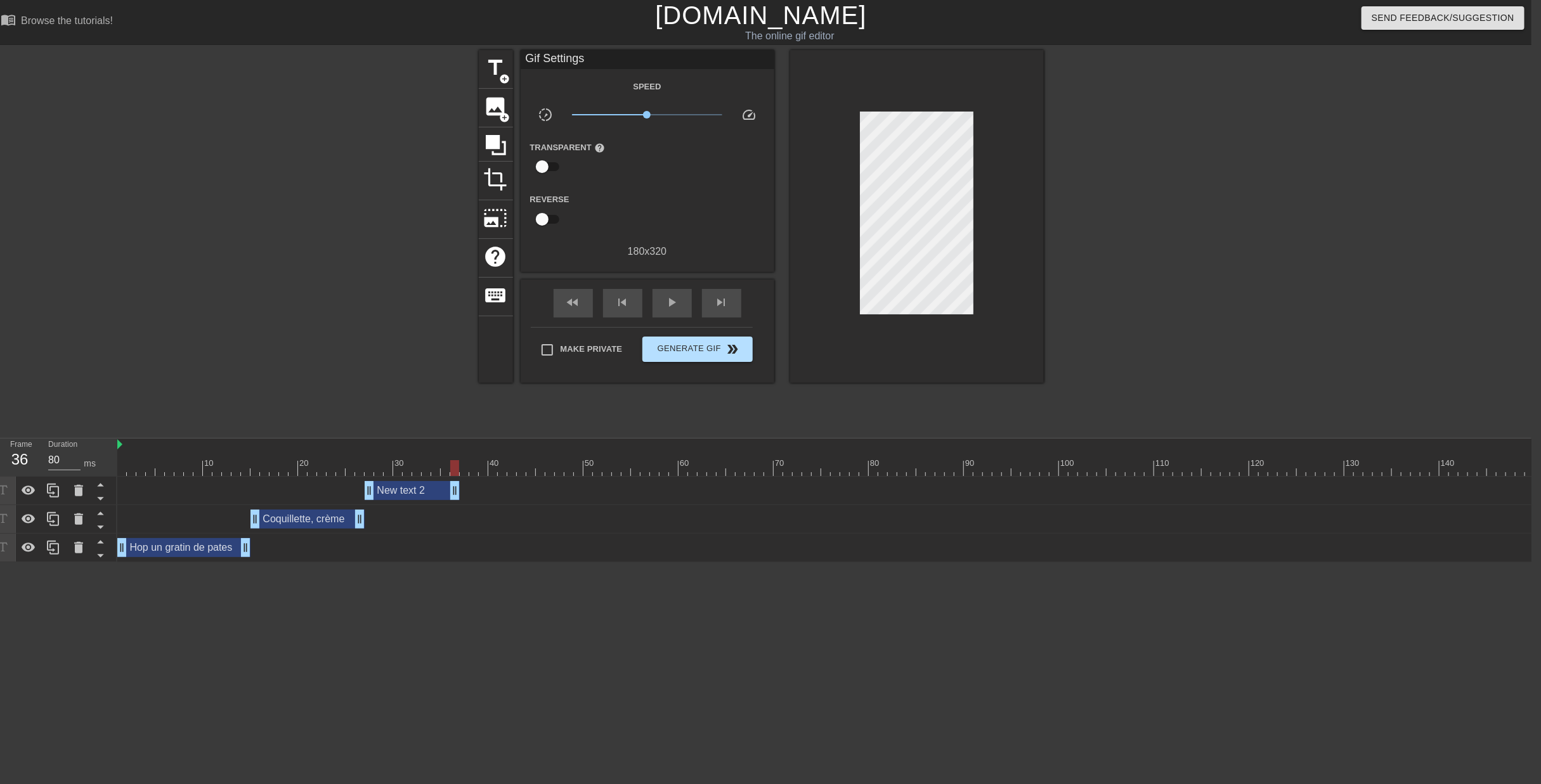
drag, startPoint x: 1082, startPoint y: 439, endPoint x: 705, endPoint y: 345, distance: 388.5
click at [456, 479] on div "New text 2 drag_handle drag_handle Coquillette, crème drag_handle drag_handle H…" at bounding box center [824, 520] width 1414 height 85
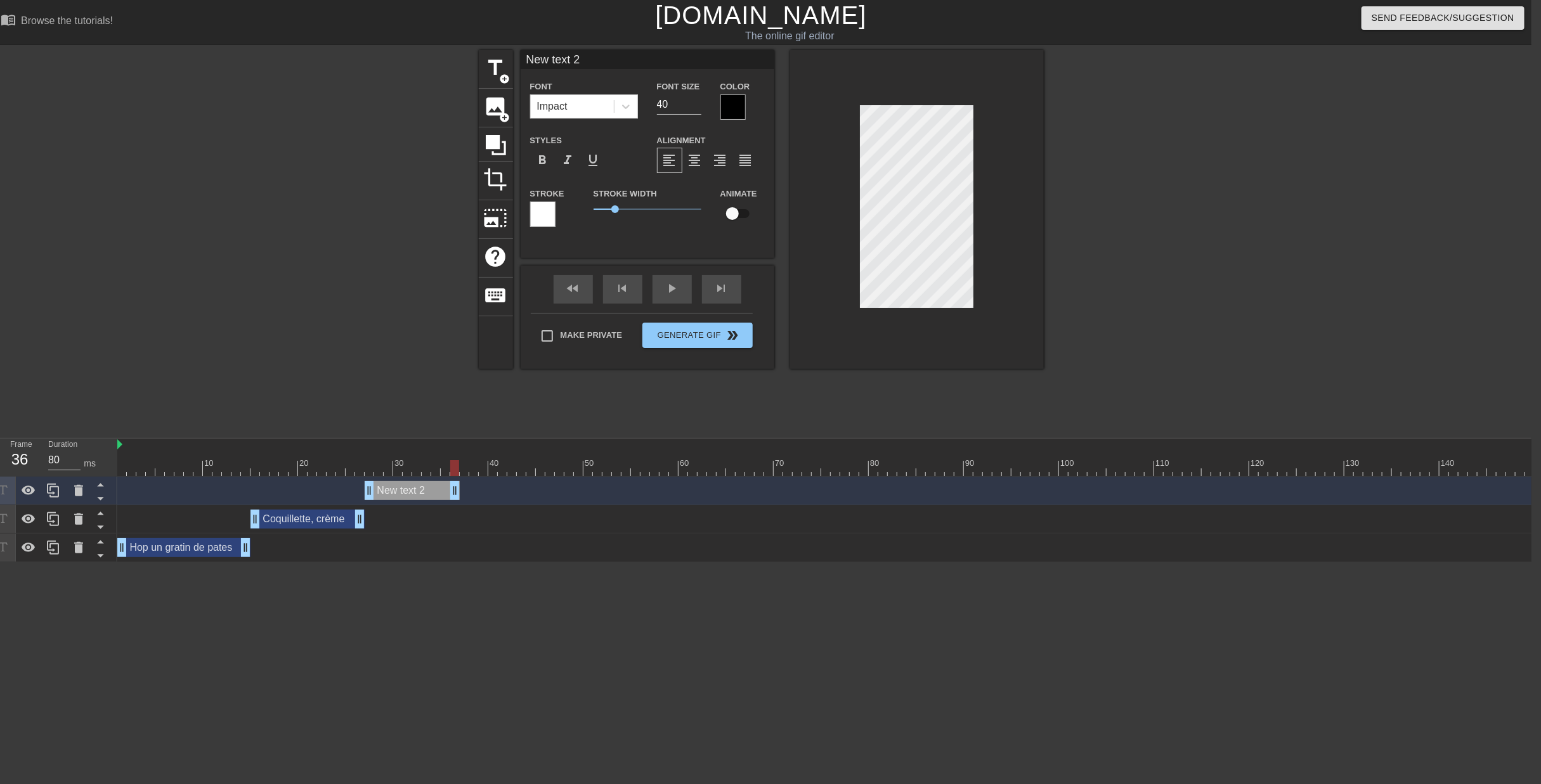
scroll to position [1, 3]
type input "B"
type textarea "B"
type input "Bo"
type textarea "Bo"
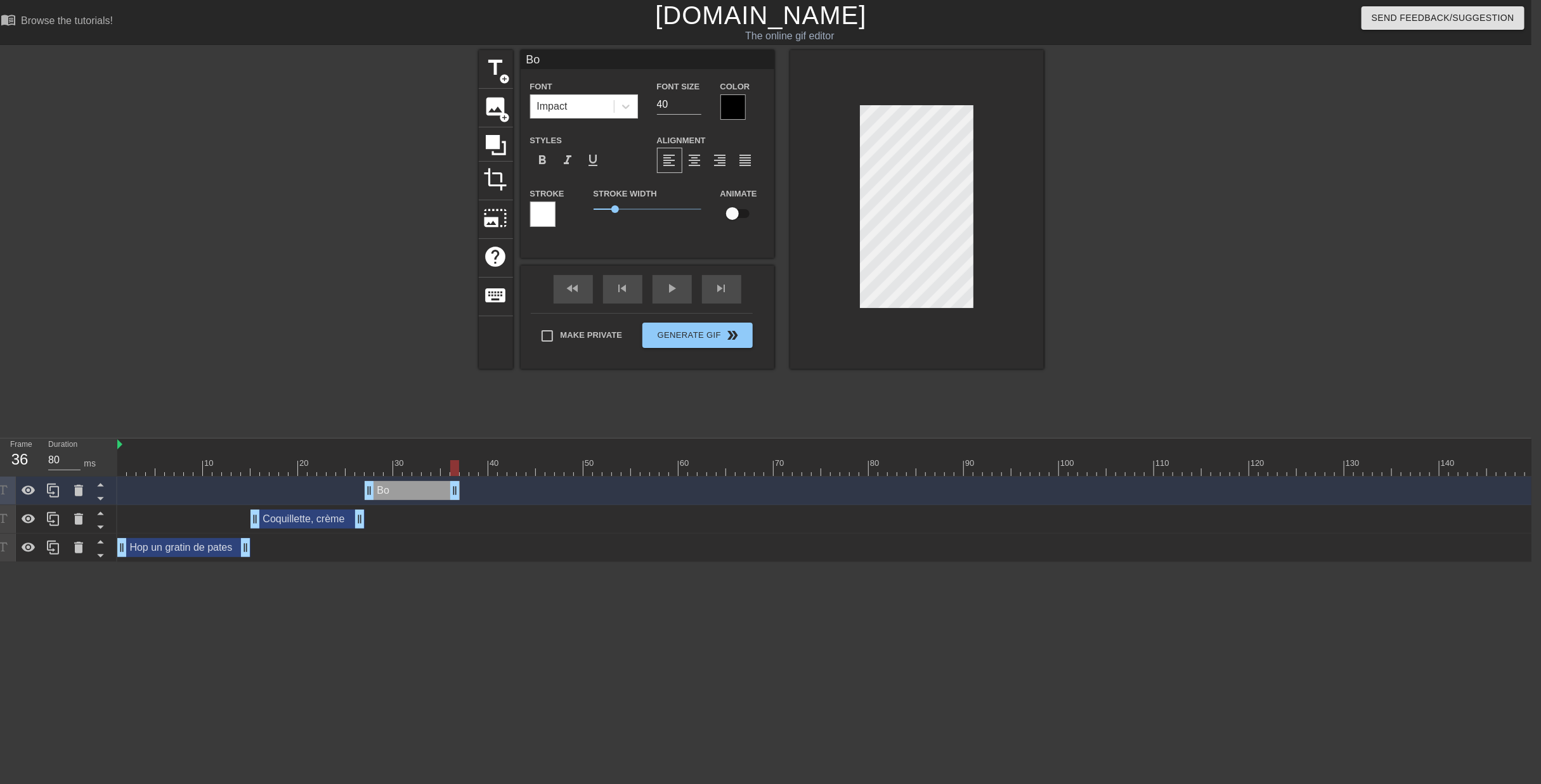
type input "Bou"
type textarea "Bou"
type input "Boui"
type textarea "Boui"
type input "Bouil"
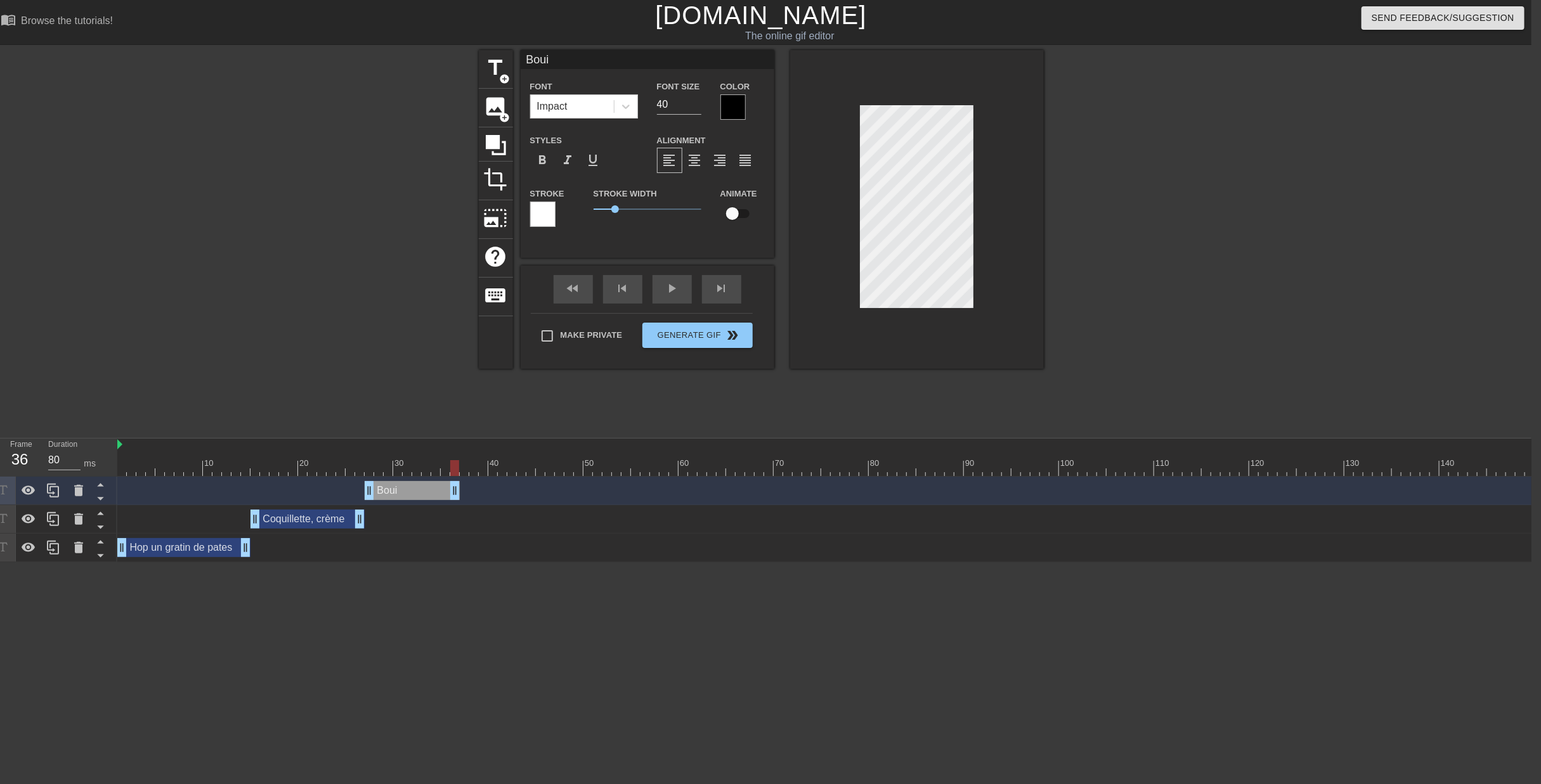
type textarea "Bouil"
type input "Bouill"
type textarea "Bouill"
type input "Bouillo"
type textarea "Bouillo"
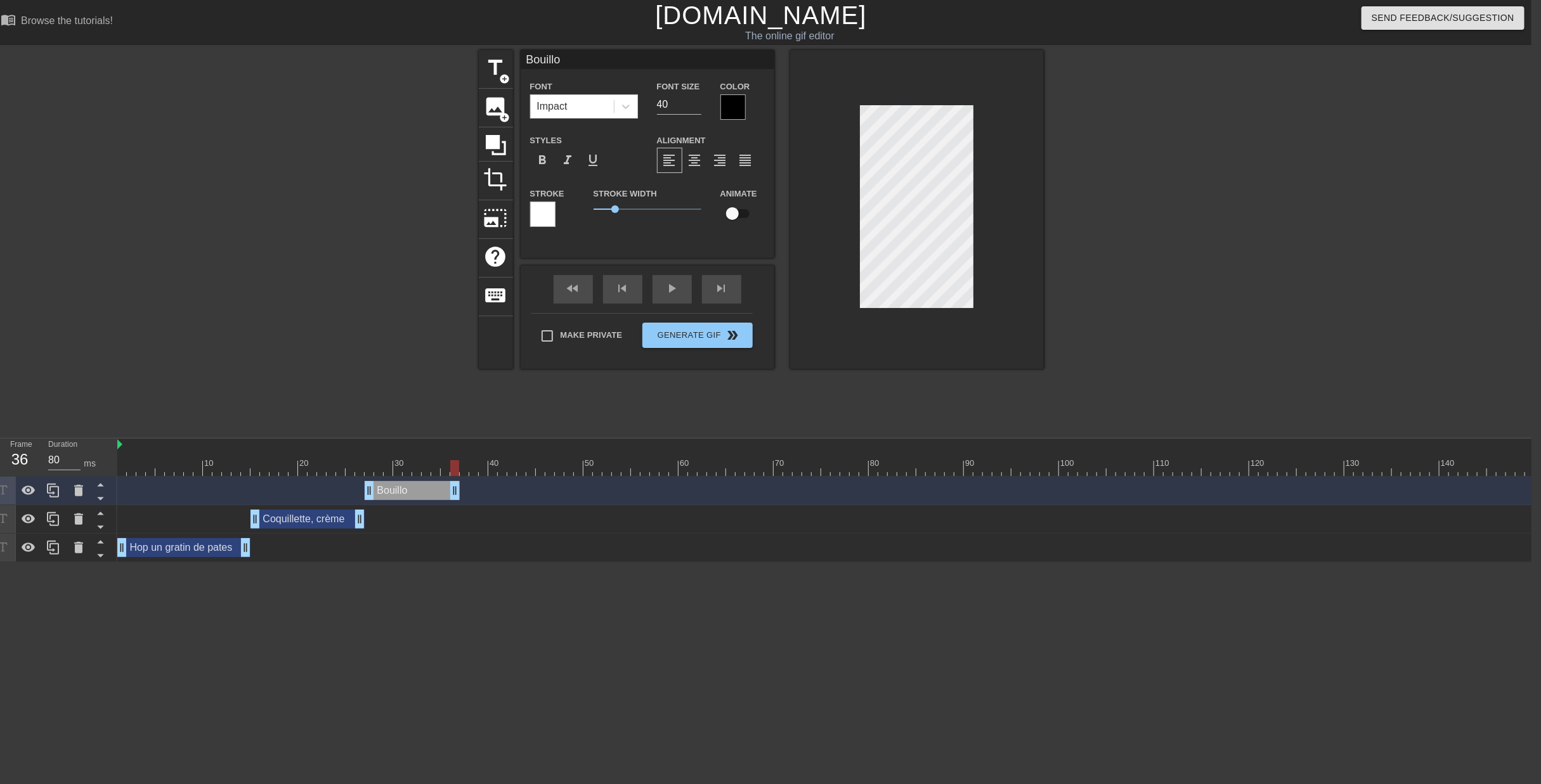
scroll to position [1, 2]
type input "Bouillon"
type textarea "Bouillon"
type input "Bouillon,"
type textarea "Bouillon,"
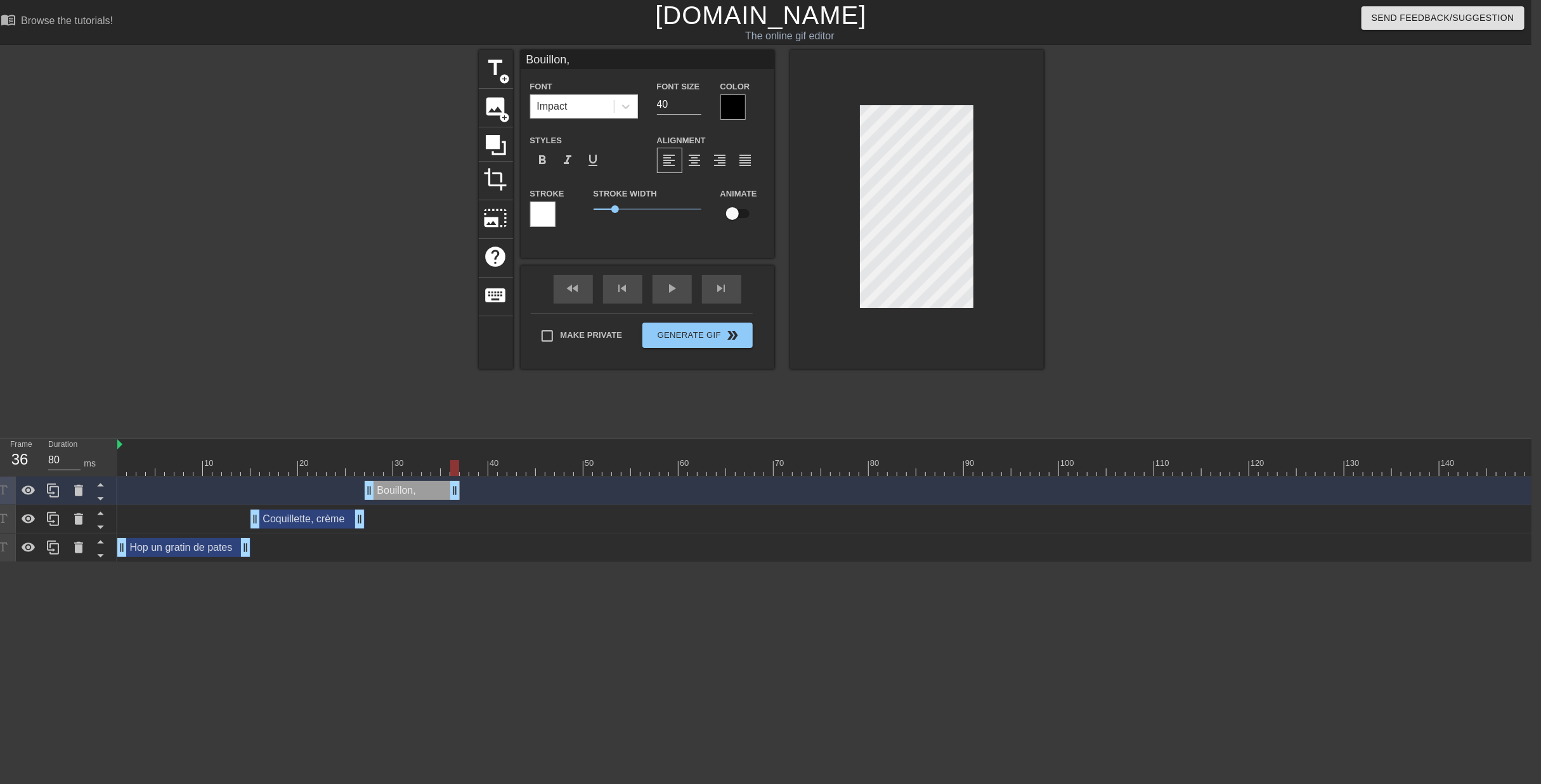
type input "Bouillon,"
type textarea "Bouillon,"
type input "Bouillon, j"
type textarea "Bouillon, j"
type input "Bouillon, ja"
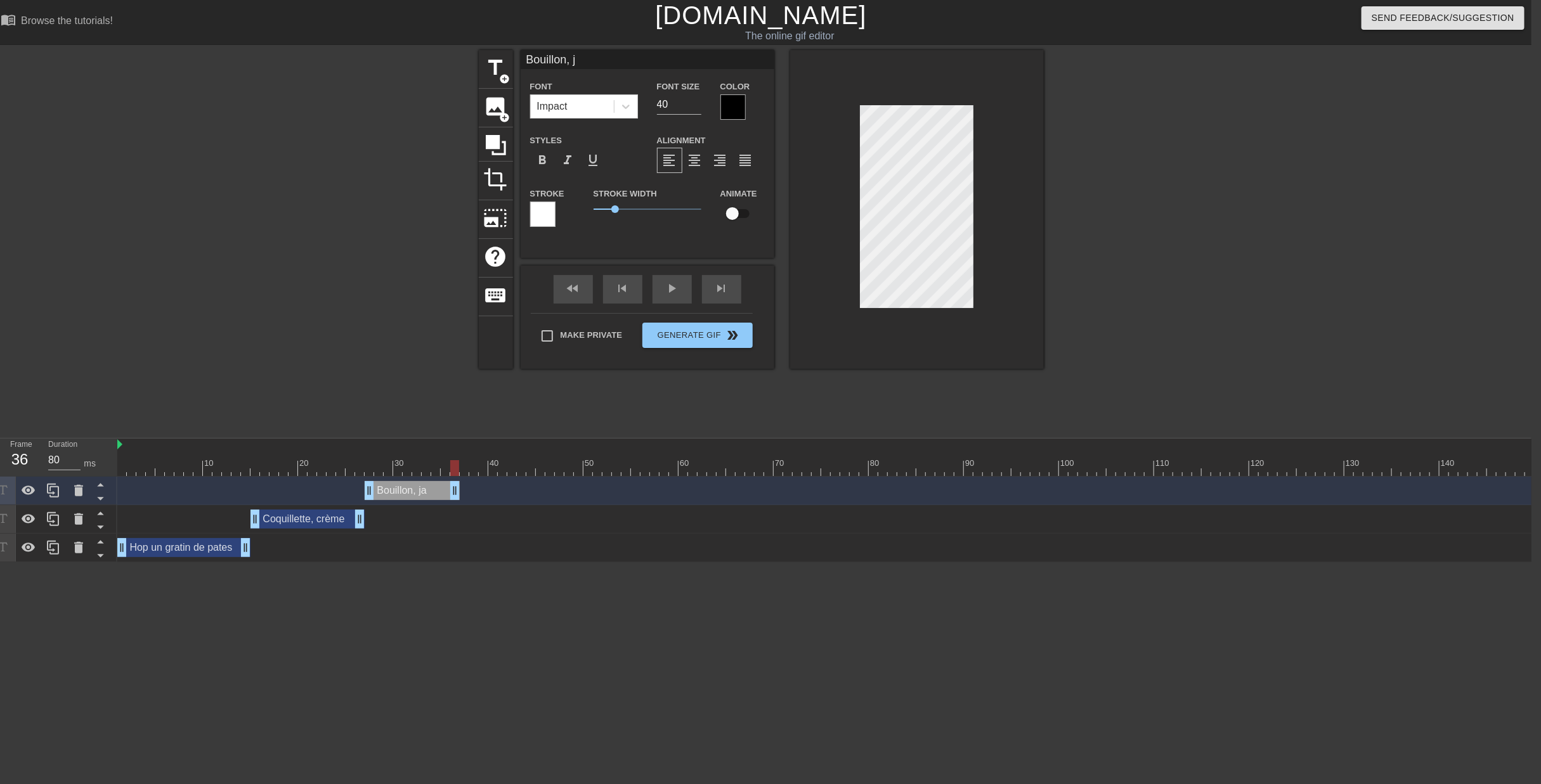
type textarea "Bouillon, ja"
type input "Bouillon, jam"
type textarea "Bouillon, jam"
type input "Bouillon, jamb"
type textarea "Bouillon, jamb"
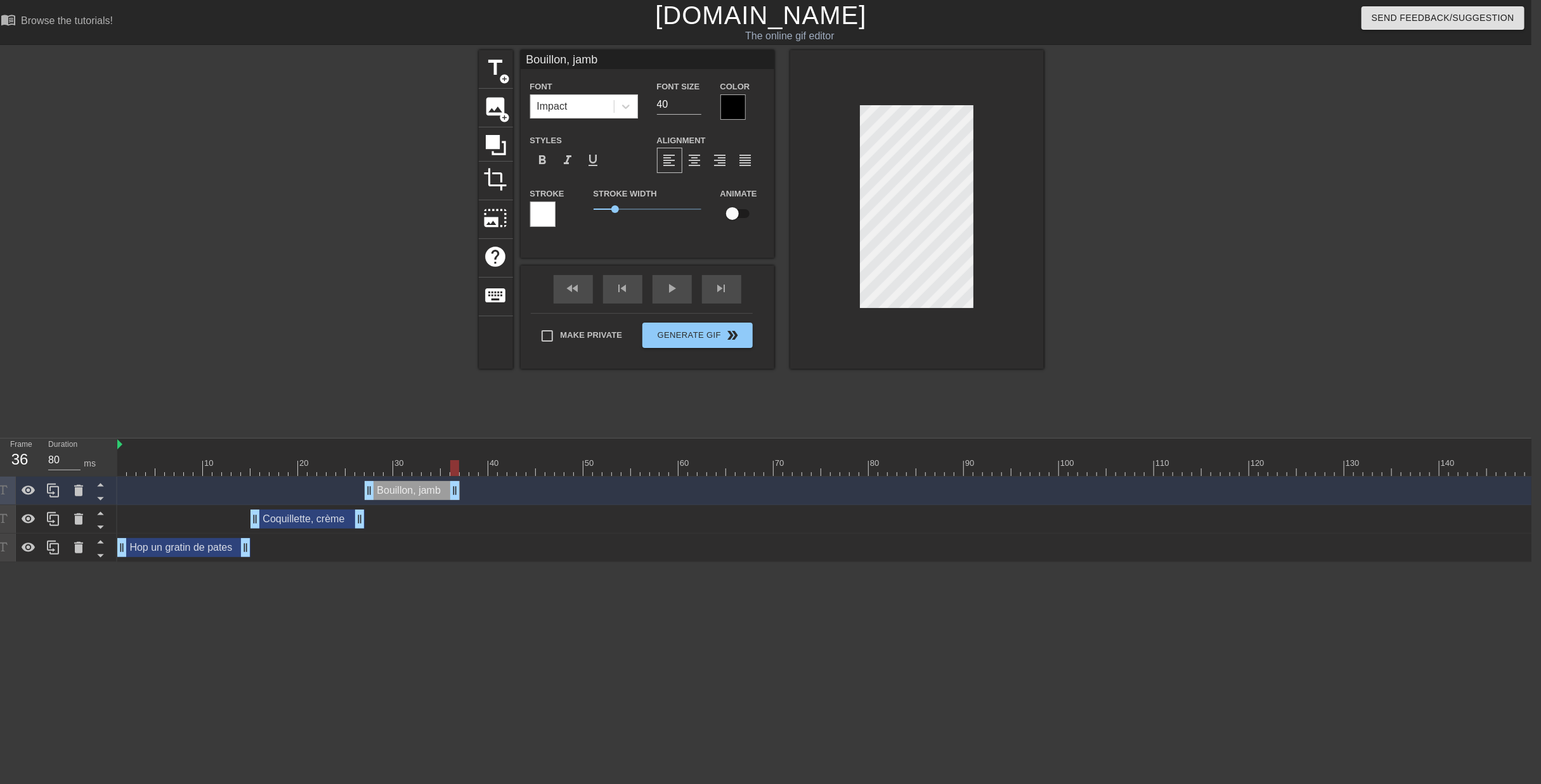
scroll to position [1, 5]
type input "Bouillon, jambo"
type textarea "Bouillon, jambo"
type input "Bouillon, jambon"
type textarea "Bouillon, jambon"
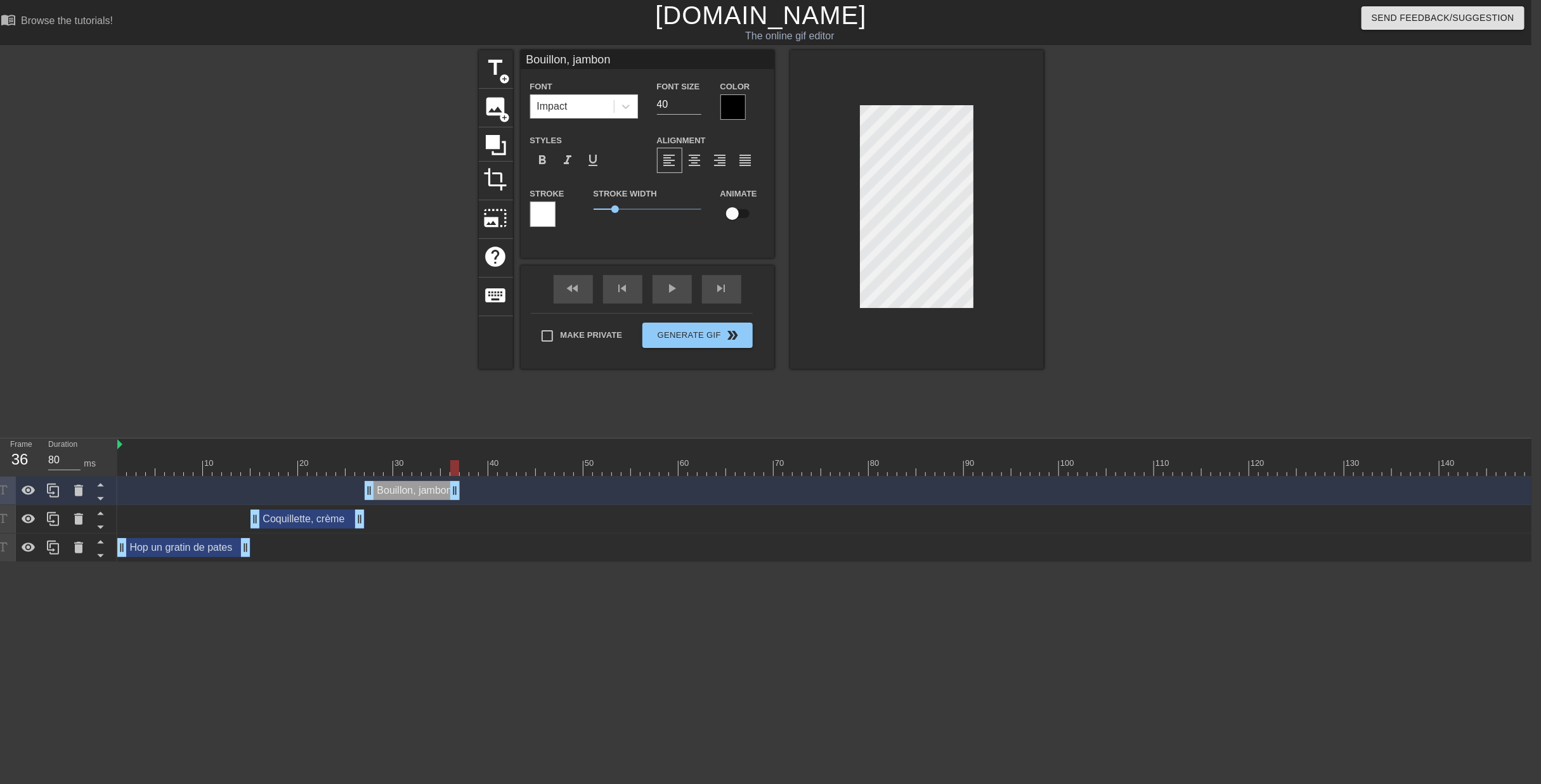
type input "Bouillon, jambon"
type textarea "Bouillon, jambon"
type input "Bouillon, jambon e"
type textarea "Bouillon, jambon e"
type input "Bouillon, jambon en"
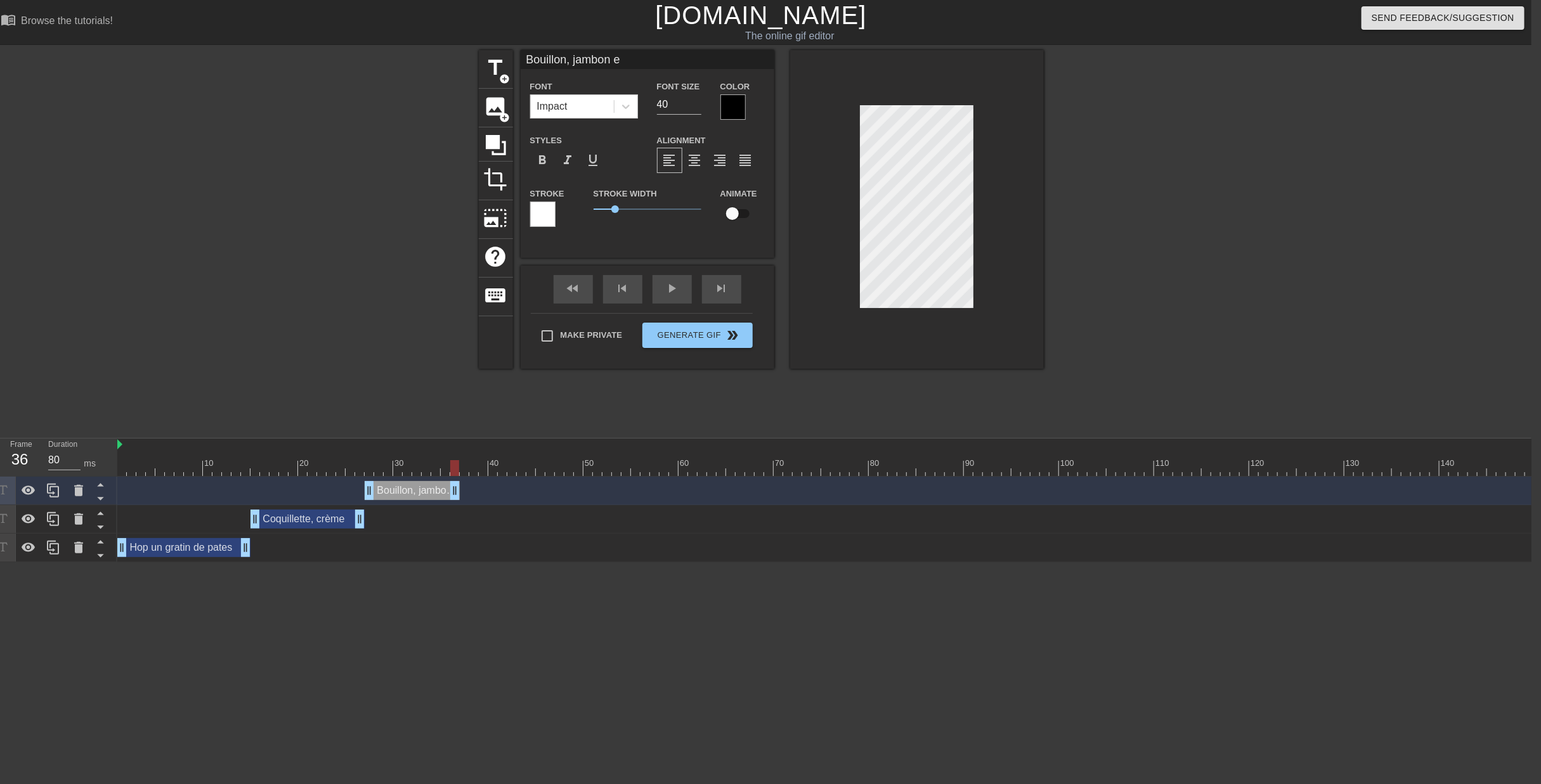
type textarea "Bouillon, jambon en"
type input "Bouillon, jambon en"
type textarea "Bouillon, jambon en"
type input "Bouillon, jambon en d"
type textarea "Bouillon, jambon en d"
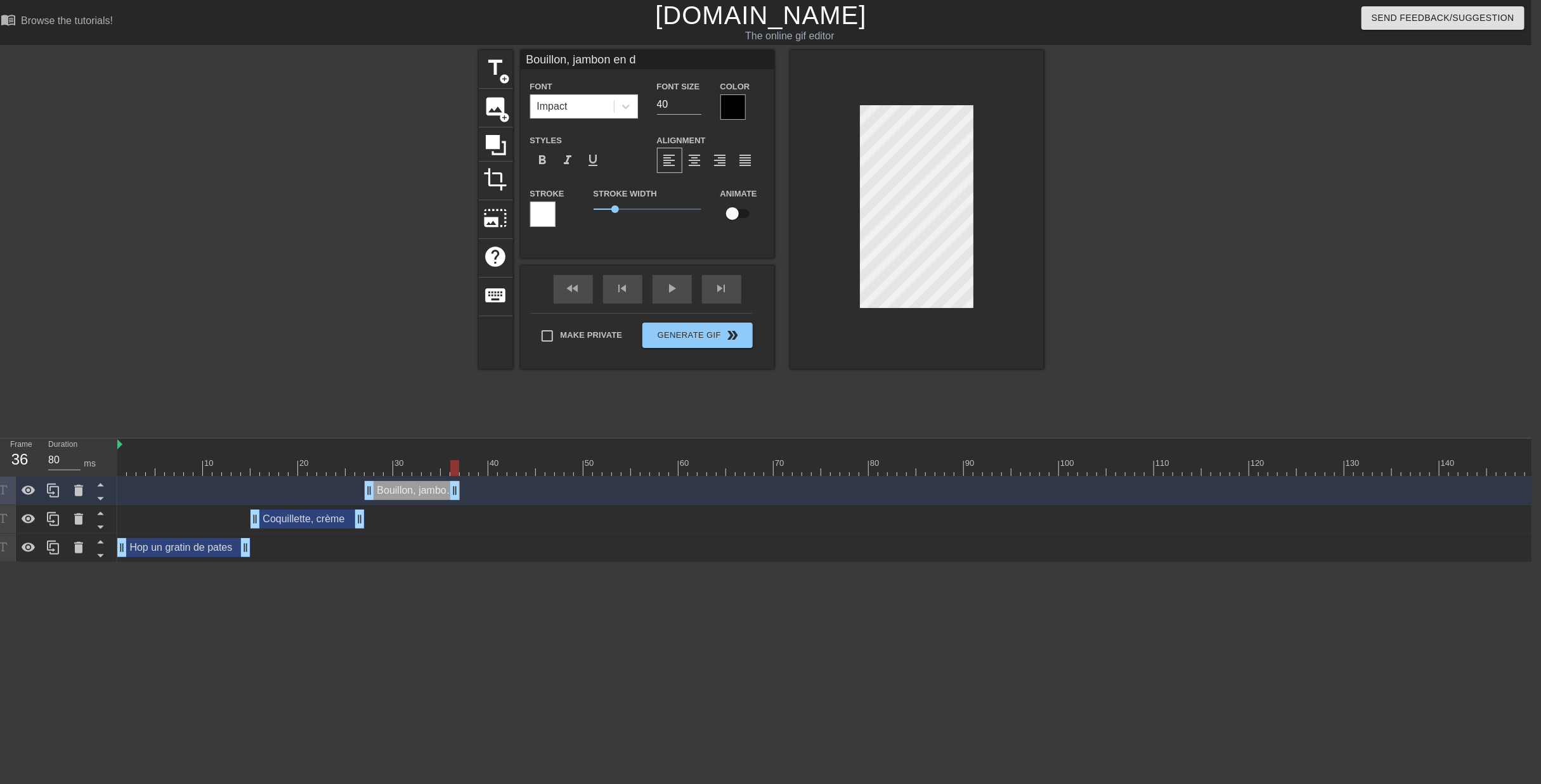
type input "Bouillon, jambon en dé"
type textarea "Bouillon, jambon en dé"
drag, startPoint x: 456, startPoint y: 426, endPoint x: 473, endPoint y: 428, distance: 17.1
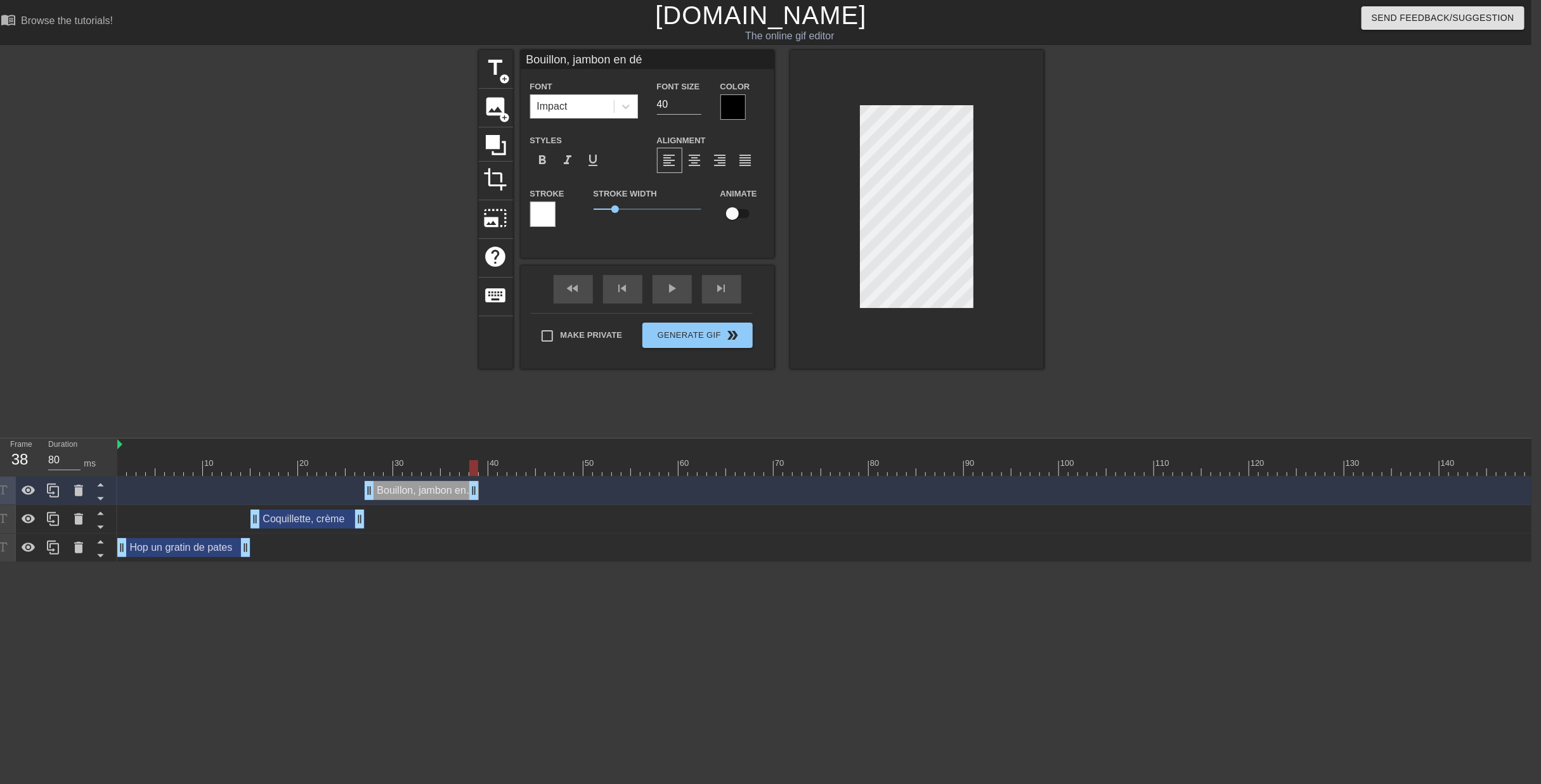
type input "Bouillon, jambon en dé"
type textarea "Bouillon, jambon en dé"
type input "Bouillon, jambon en dé"
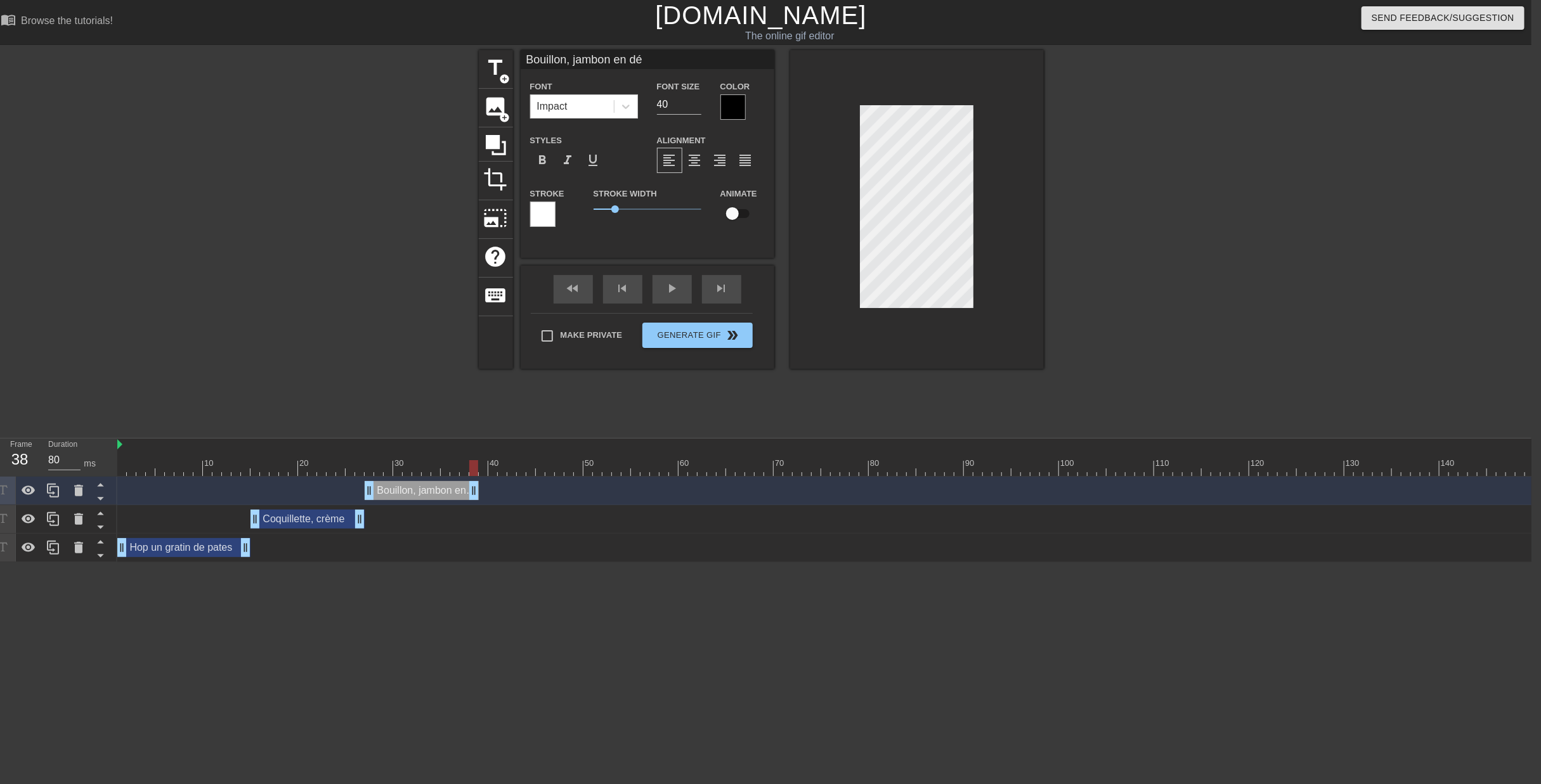
type textarea "Bouillon, jambon en dé"
type input "Bouillon, jambon en dé"
type textarea "Bouillon, jambon en dé"
type input "Bouillon, jambon en dé"
type textarea "Bouillon, jambon en dé"
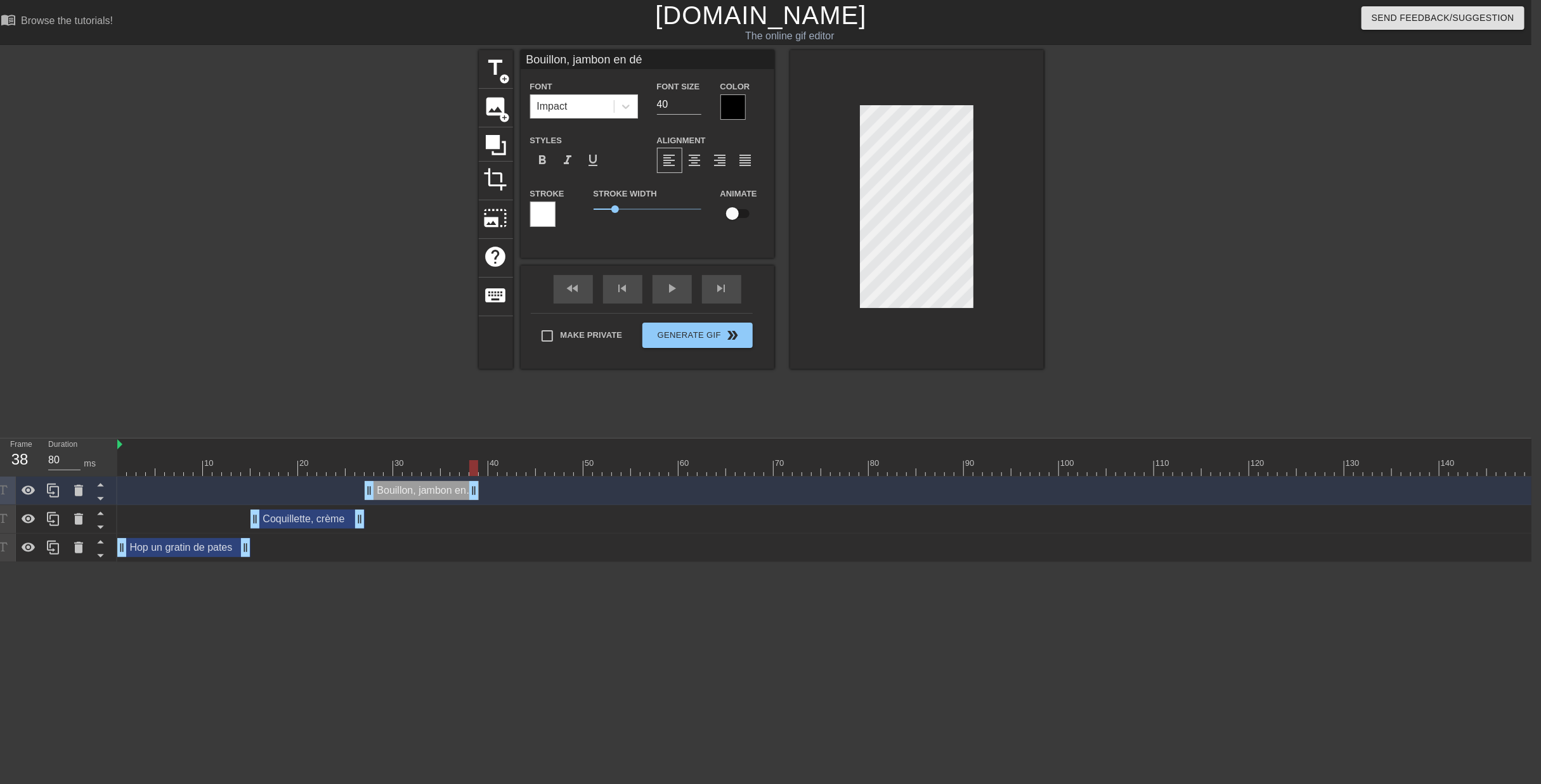
type input "Bouillon, jambon en dé"
type textarea "Bouillon, jambon en dé"
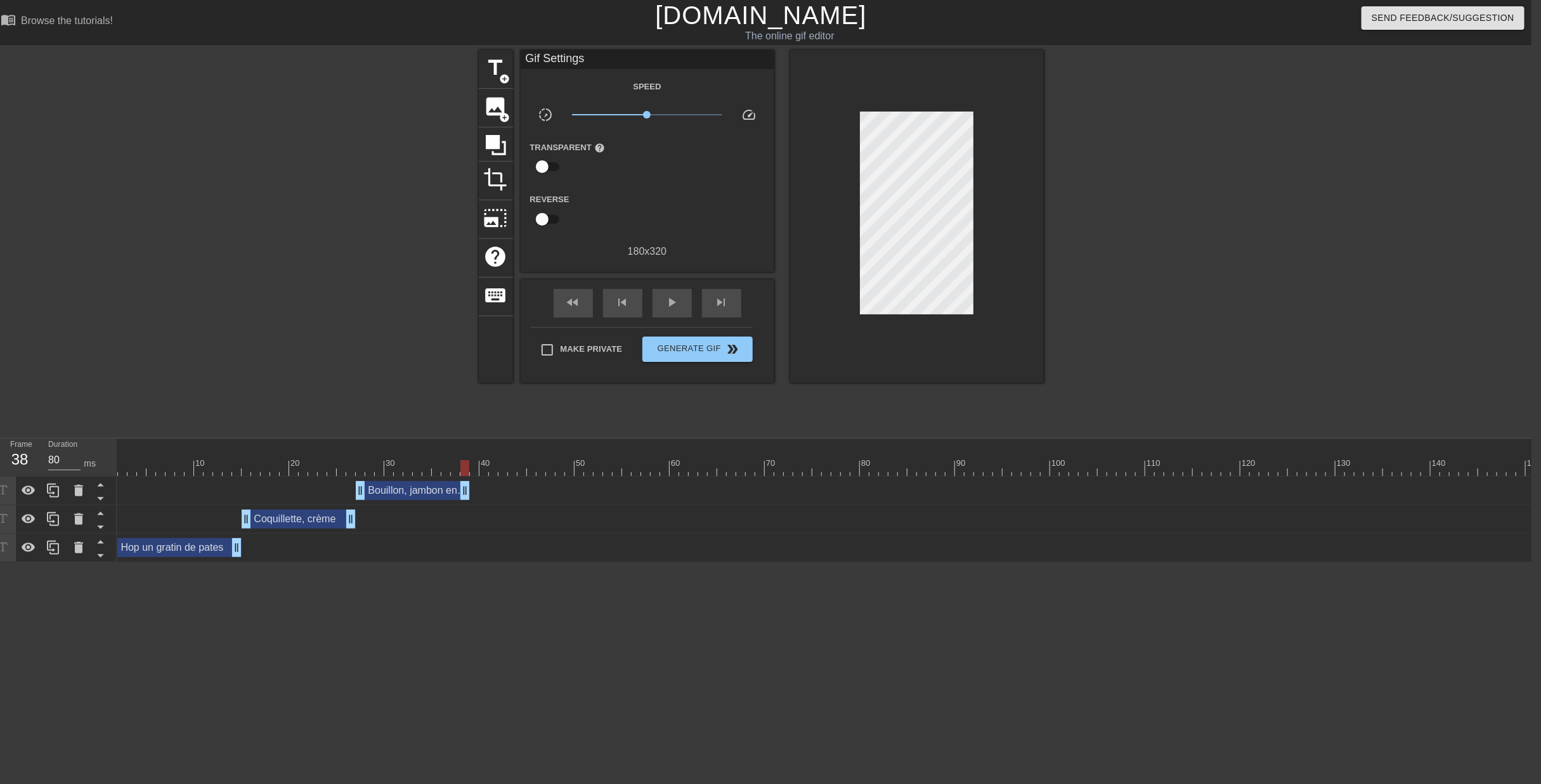
scroll to position [0, 0]
drag, startPoint x: 469, startPoint y: 449, endPoint x: 489, endPoint y: 445, distance: 20.4
drag, startPoint x: 490, startPoint y: 416, endPoint x: 90, endPoint y: 434, distance: 400.4
click at [90, 439] on div "Frame 1 Duration 80 ms 10 20 30 40 50 60 70 80 90 100 110 120 130 140 150" at bounding box center [761, 500] width 1541 height 123
click at [666, 305] on span "play_arrow" at bounding box center [672, 302] width 16 height 16
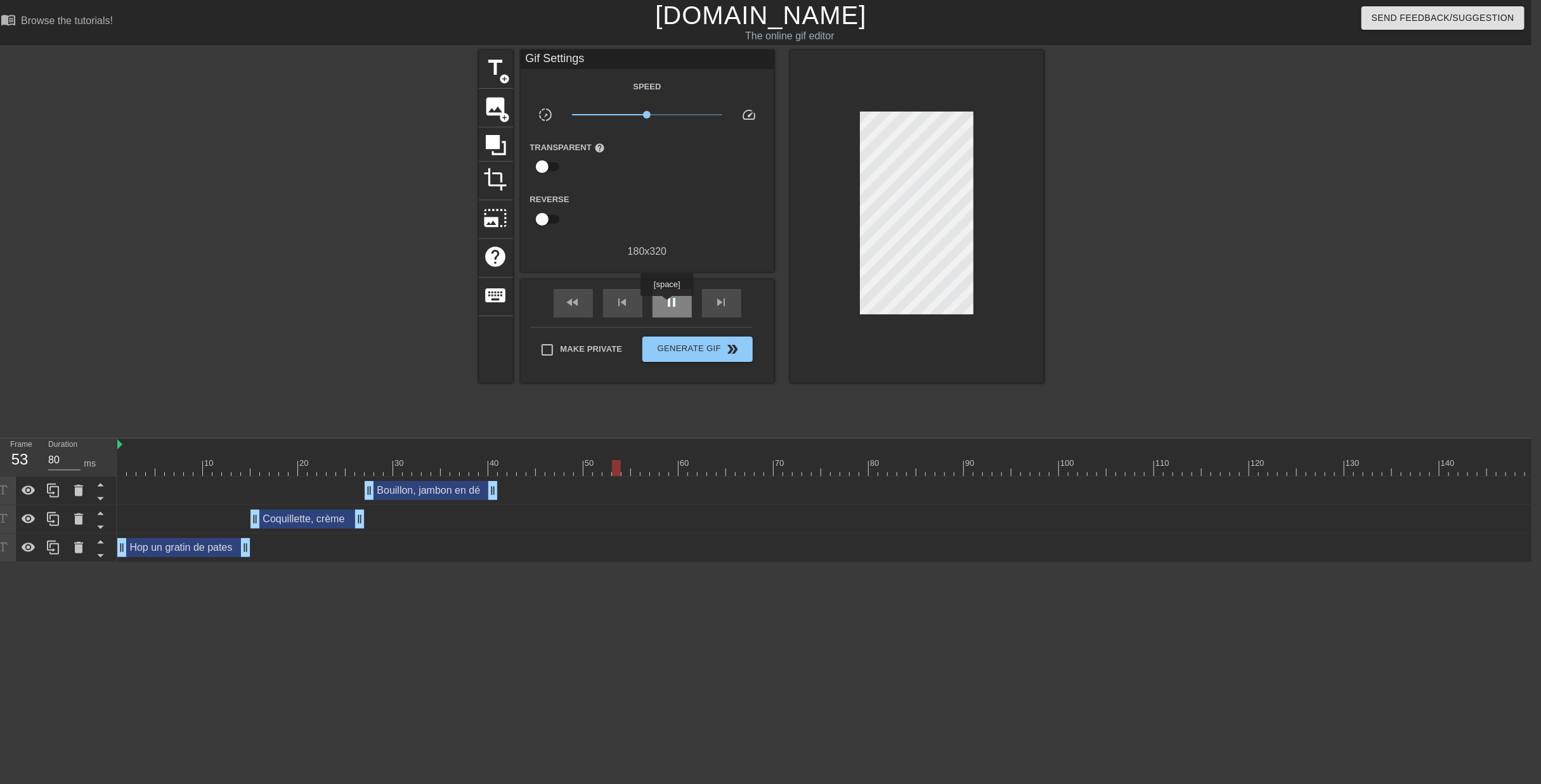
click at [666, 305] on span "pause" at bounding box center [672, 302] width 16 height 16
drag, startPoint x: 623, startPoint y: 419, endPoint x: 668, endPoint y: 419, distance: 45.0
click at [668, 460] on div at bounding box center [664, 468] width 9 height 16
drag, startPoint x: 357, startPoint y: 475, endPoint x: 381, endPoint y: 464, distance: 26.4
drag, startPoint x: 434, startPoint y: 449, endPoint x: 480, endPoint y: 447, distance: 46.0
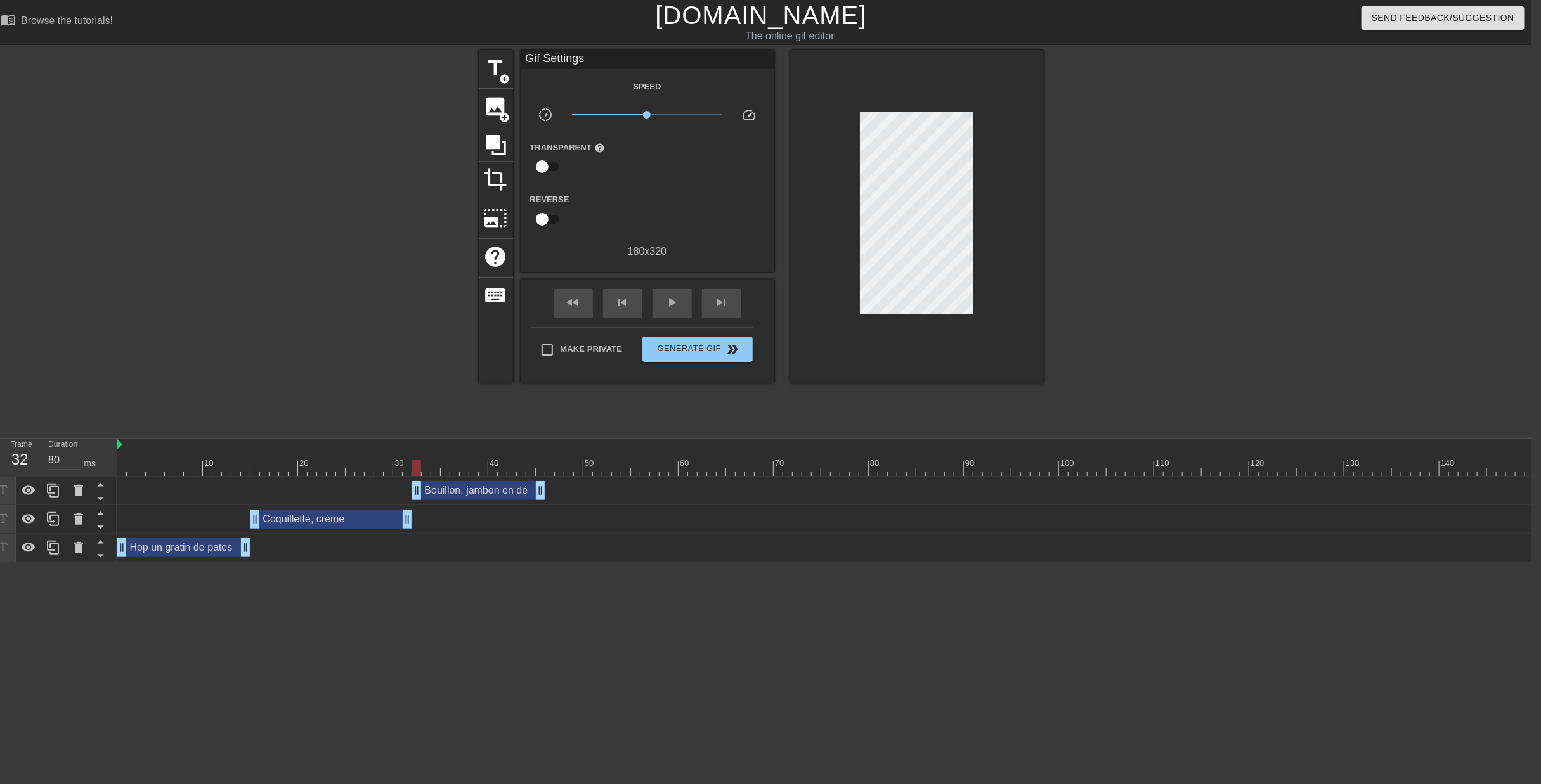
click at [480, 482] on div "Bouillon, jambon en dé drag_handle drag_handle" at bounding box center [479, 491] width 133 height 19
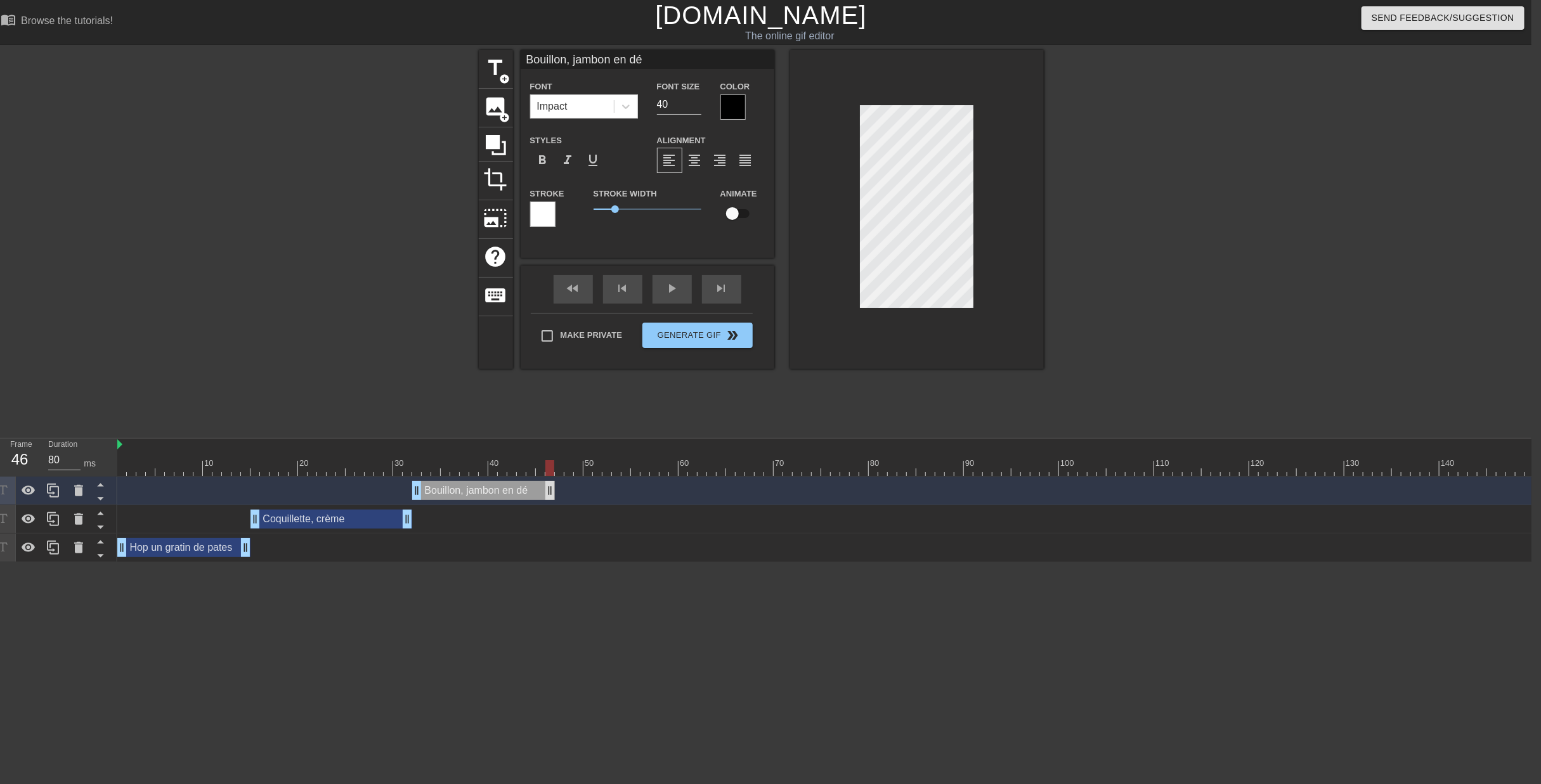
drag, startPoint x: 540, startPoint y: 430, endPoint x: 553, endPoint y: 431, distance: 13.0
drag, startPoint x: 549, startPoint y: 406, endPoint x: 114, endPoint y: 416, distance: 435.1
click at [104, 439] on div "Frame 1 Duration 80 ms 10 20 30 40 50 60 70 80 90 100 110 120 130 140 150" at bounding box center [761, 500] width 1541 height 123
click at [652, 289] on div "play_arrow" at bounding box center [672, 290] width 39 height 28
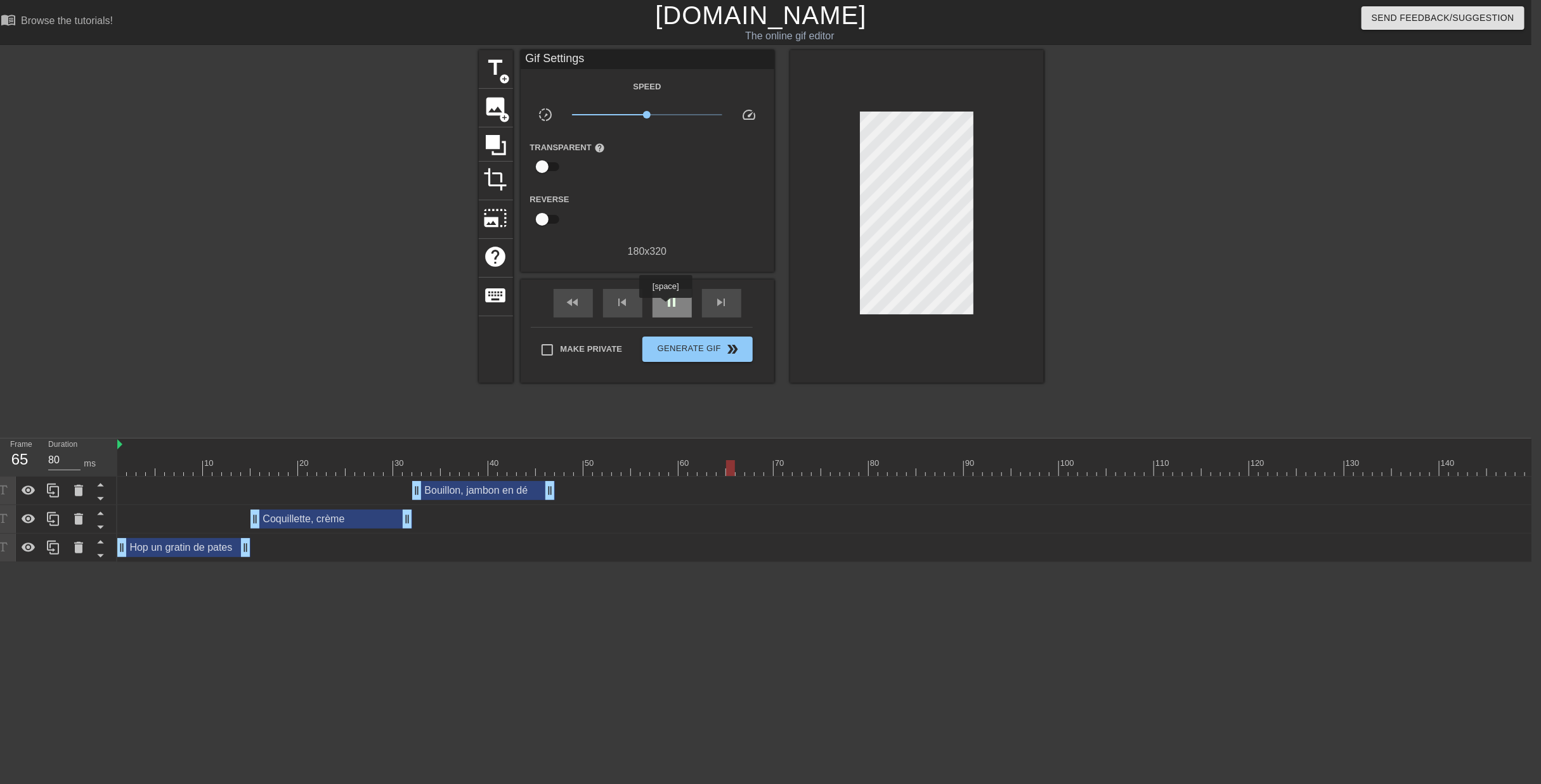
click at [665, 307] on span "pause" at bounding box center [672, 302] width 16 height 16
click at [484, 76] on span "title" at bounding box center [495, 67] width 24 height 24
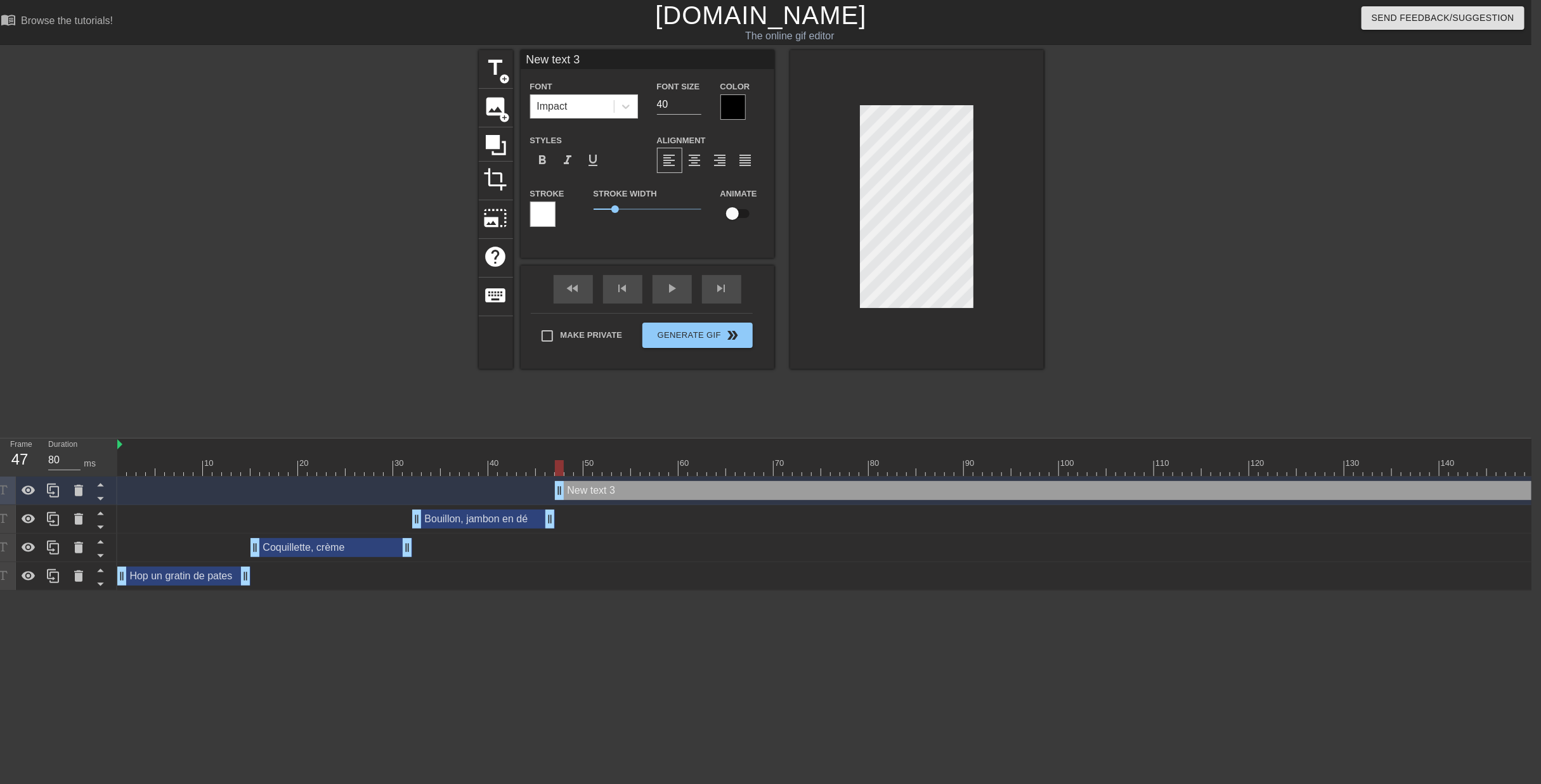
drag, startPoint x: 782, startPoint y: 427, endPoint x: 604, endPoint y: 429, distance: 178.0
click at [604, 482] on div "New text 3 drag_handle drag_handle" at bounding box center [1420, 491] width 1731 height 19
click at [629, 482] on div "New text 3 drag_handle drag_handle" at bounding box center [1420, 491] width 1731 height 19
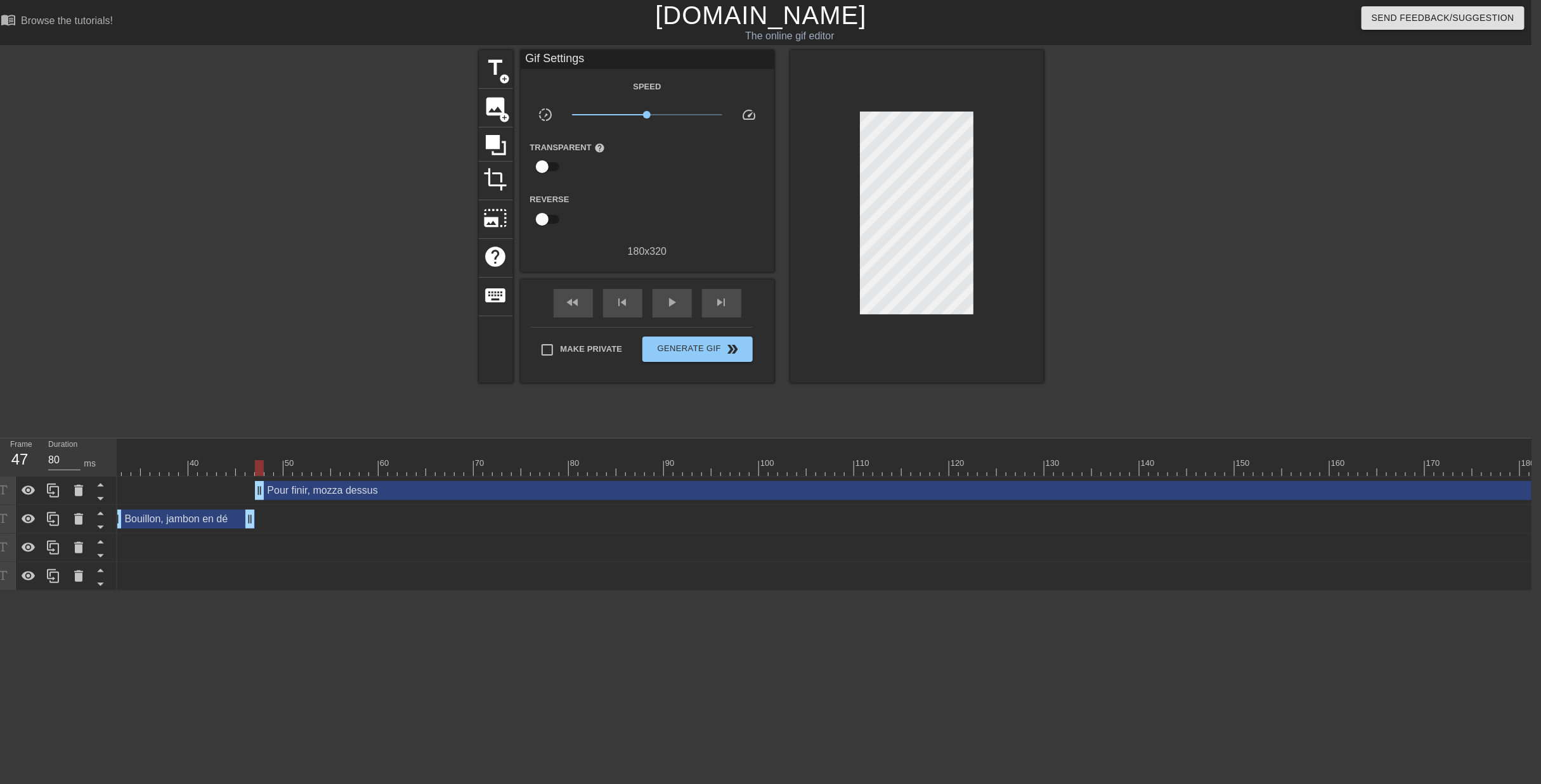
scroll to position [0, 938]
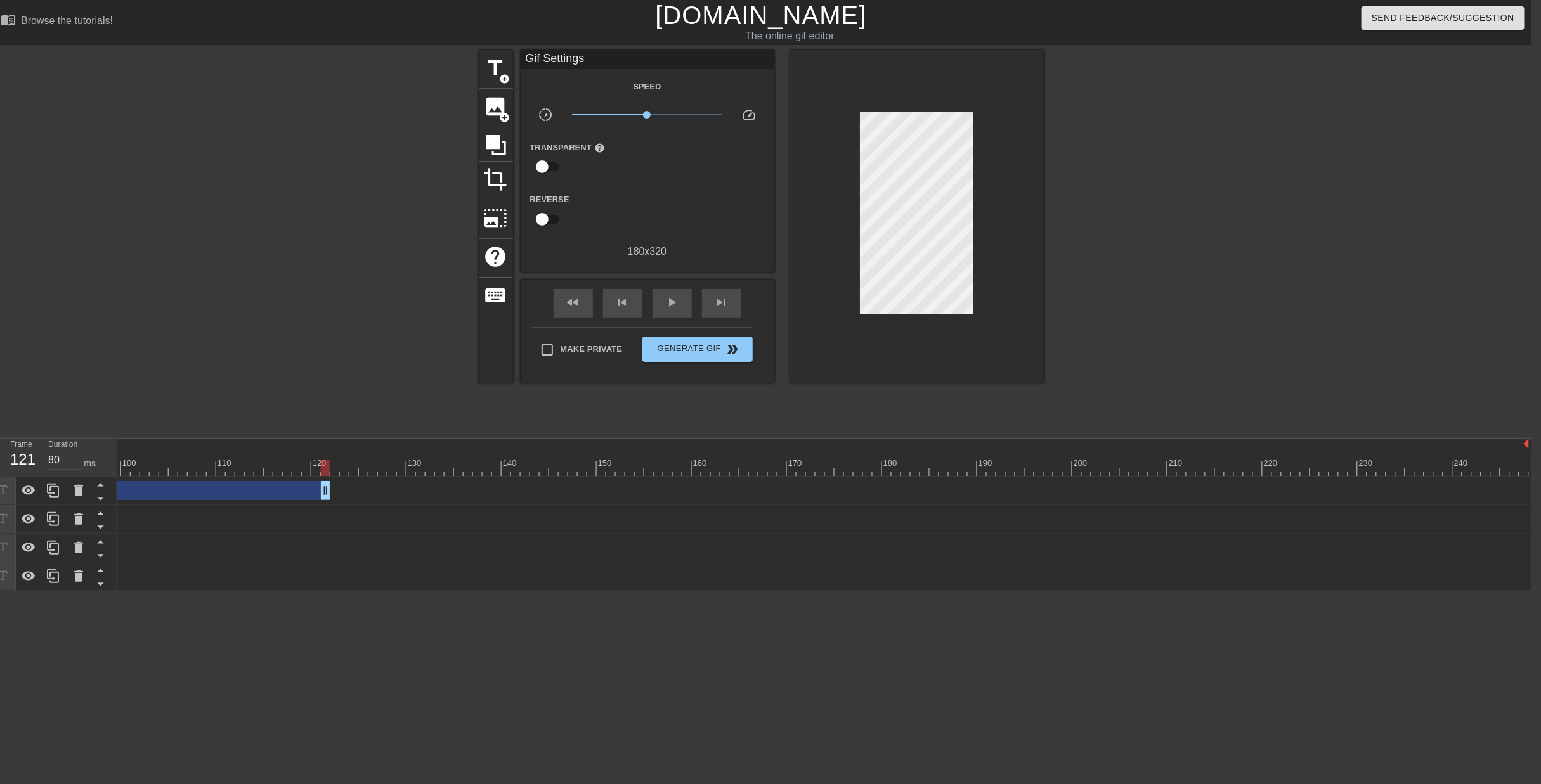
drag, startPoint x: 1344, startPoint y: 443, endPoint x: 546, endPoint y: 485, distance: 799.1
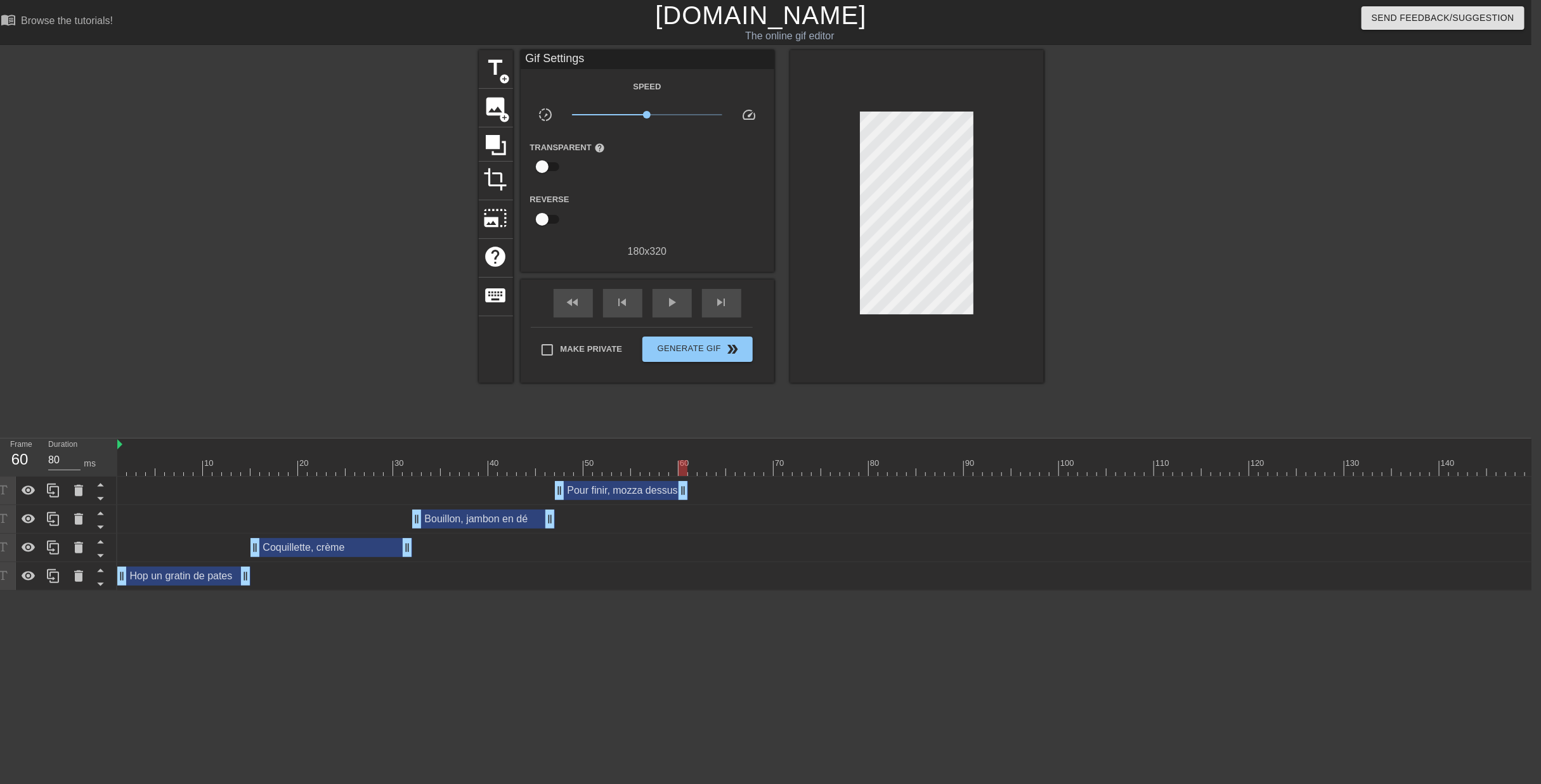
drag, startPoint x: 1253, startPoint y: 444, endPoint x: 683, endPoint y: 452, distance: 570.1
click at [683, 477] on div "Pour finir, mozza dessus drag_handle drag_handle" at bounding box center [1291, 491] width 2349 height 28
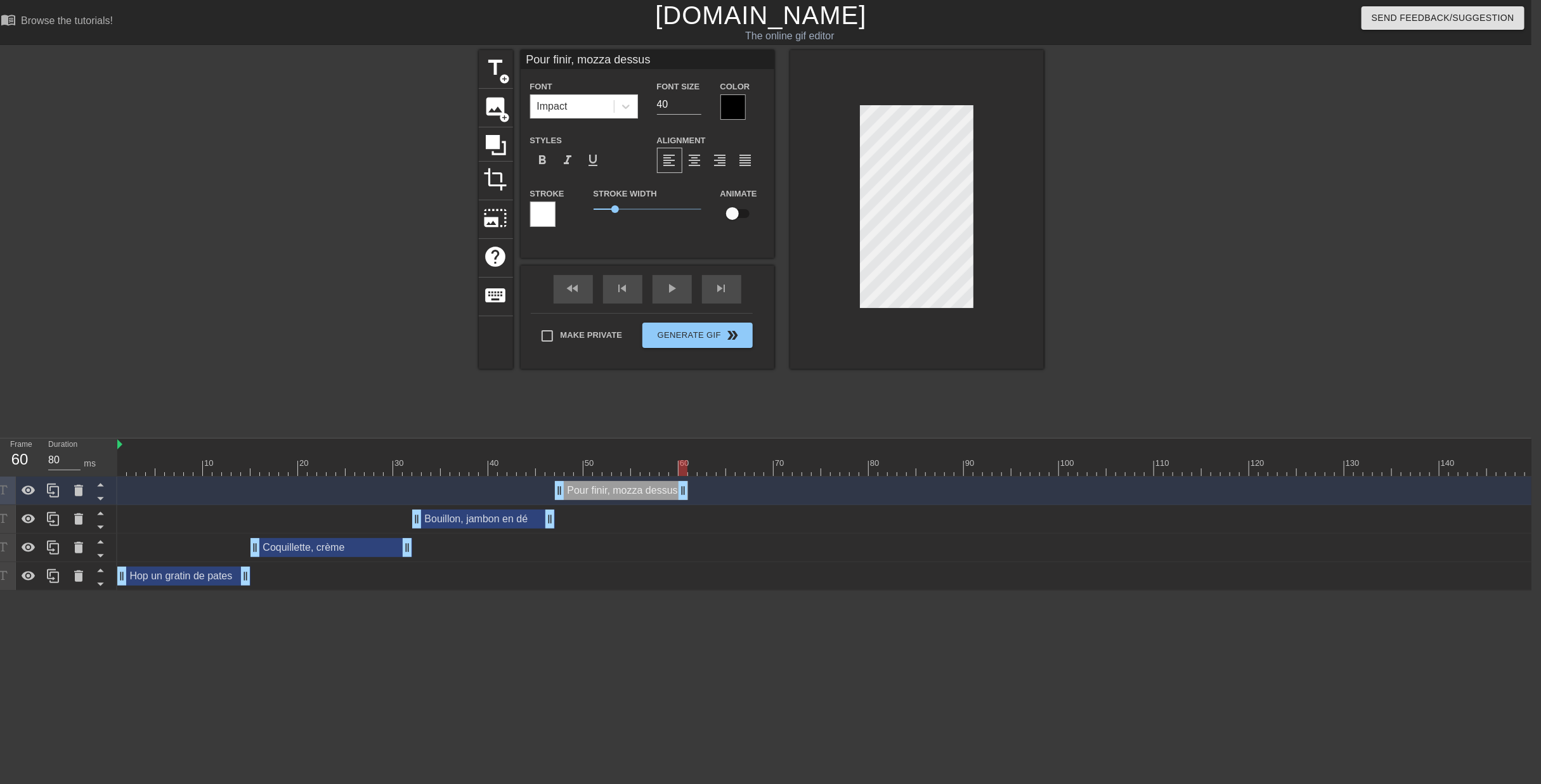
scroll to position [1, 1]
drag, startPoint x: 682, startPoint y: 407, endPoint x: 25, endPoint y: 436, distance: 657.6
click at [25, 439] on div "Frame 1 Duration 80 ms 10 20 30 40 50 60 70 80 90 100 110 120 130 140 150" at bounding box center [761, 514] width 1541 height 152
click at [673, 288] on div "play_arrow" at bounding box center [672, 290] width 39 height 28
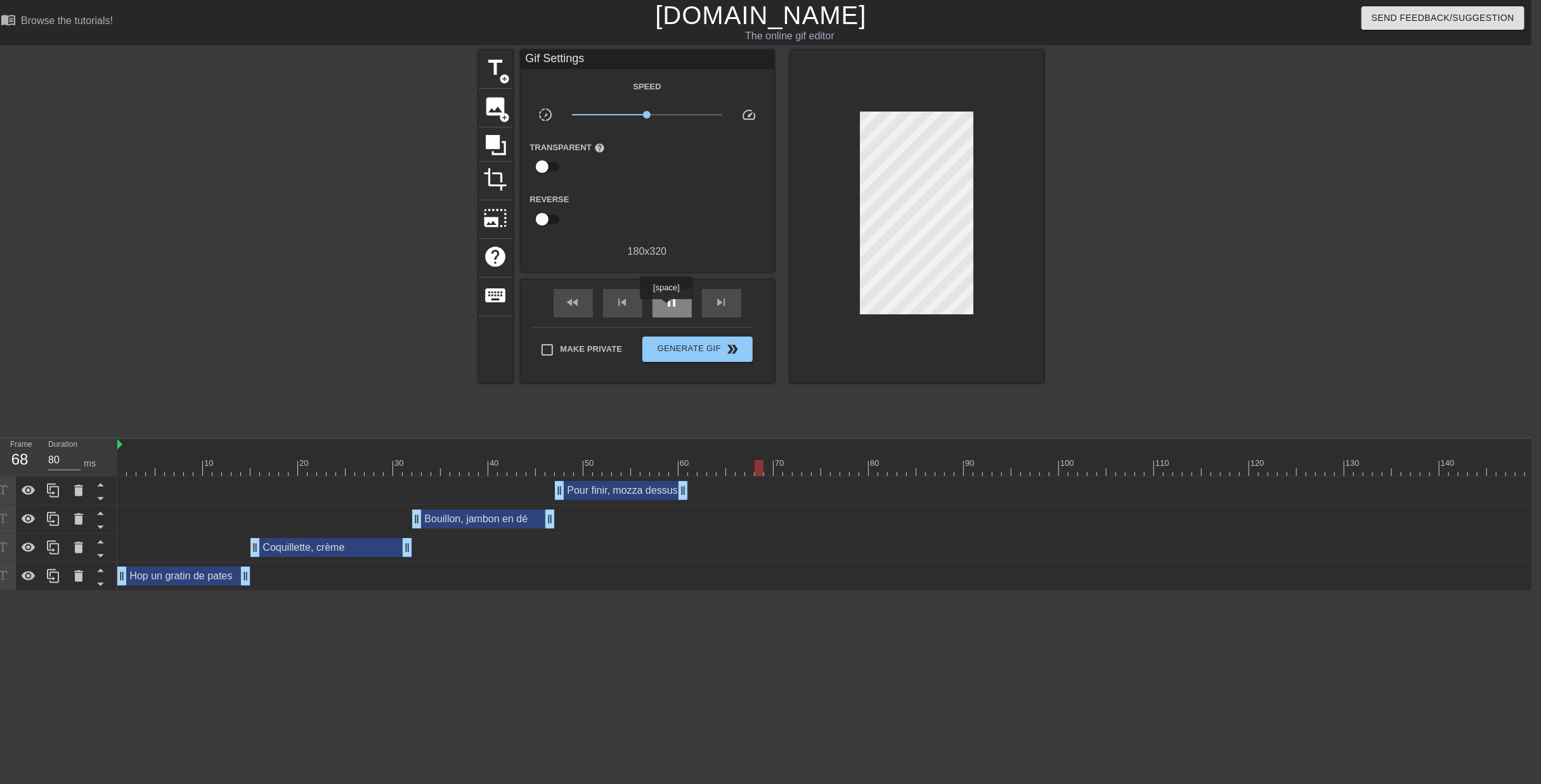
click at [666, 308] on span "pause" at bounding box center [672, 302] width 16 height 16
click at [701, 460] on div at bounding box center [702, 468] width 9 height 16
click at [697, 460] on div at bounding box center [702, 468] width 9 height 16
click at [484, 76] on span "title" at bounding box center [495, 67] width 24 height 24
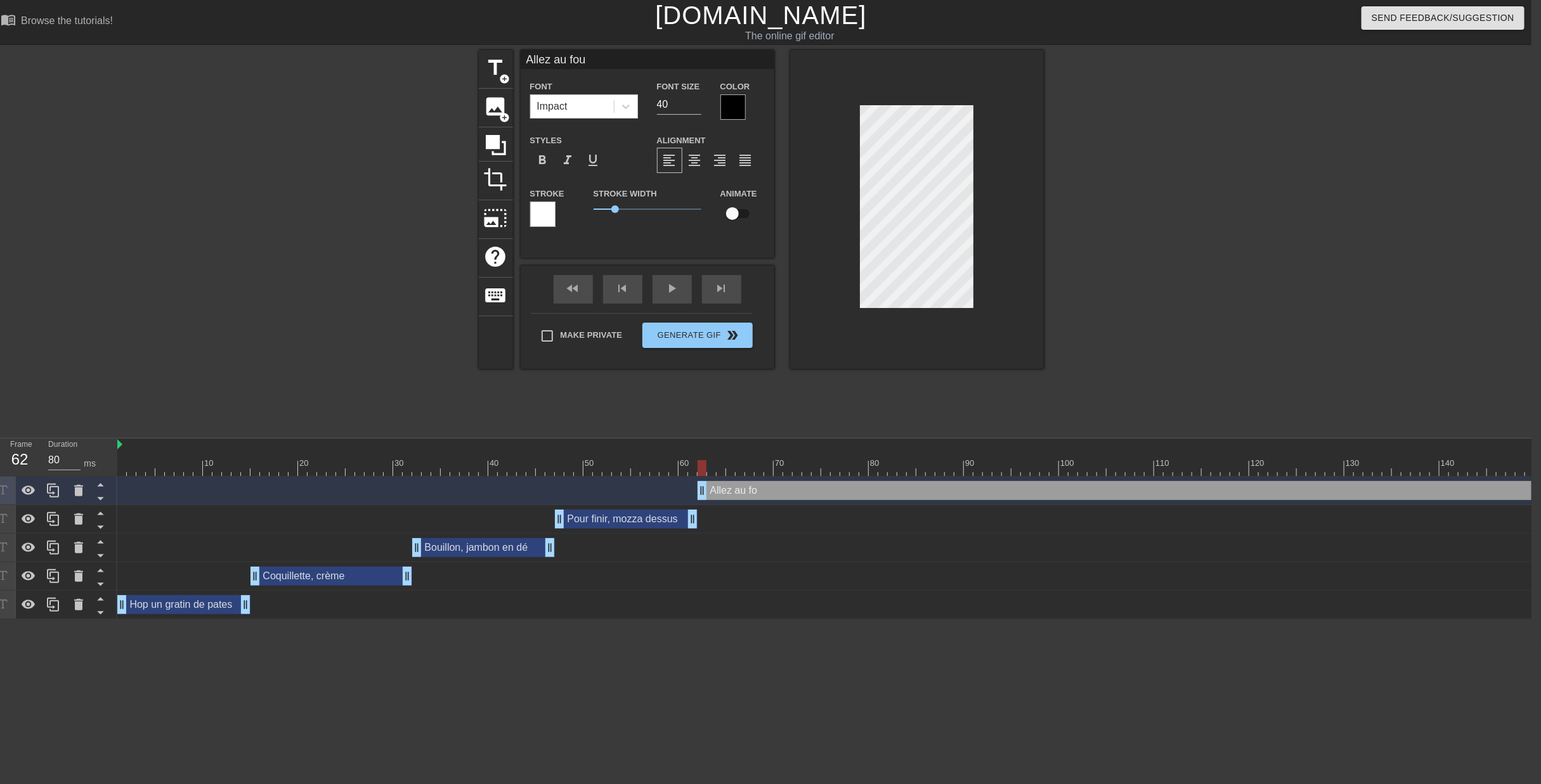
scroll to position [1, 3]
click at [1285, 237] on div "title add_circle image add_circle crop photo_size_select_large help keyboard Al…" at bounding box center [761, 240] width 1541 height 381
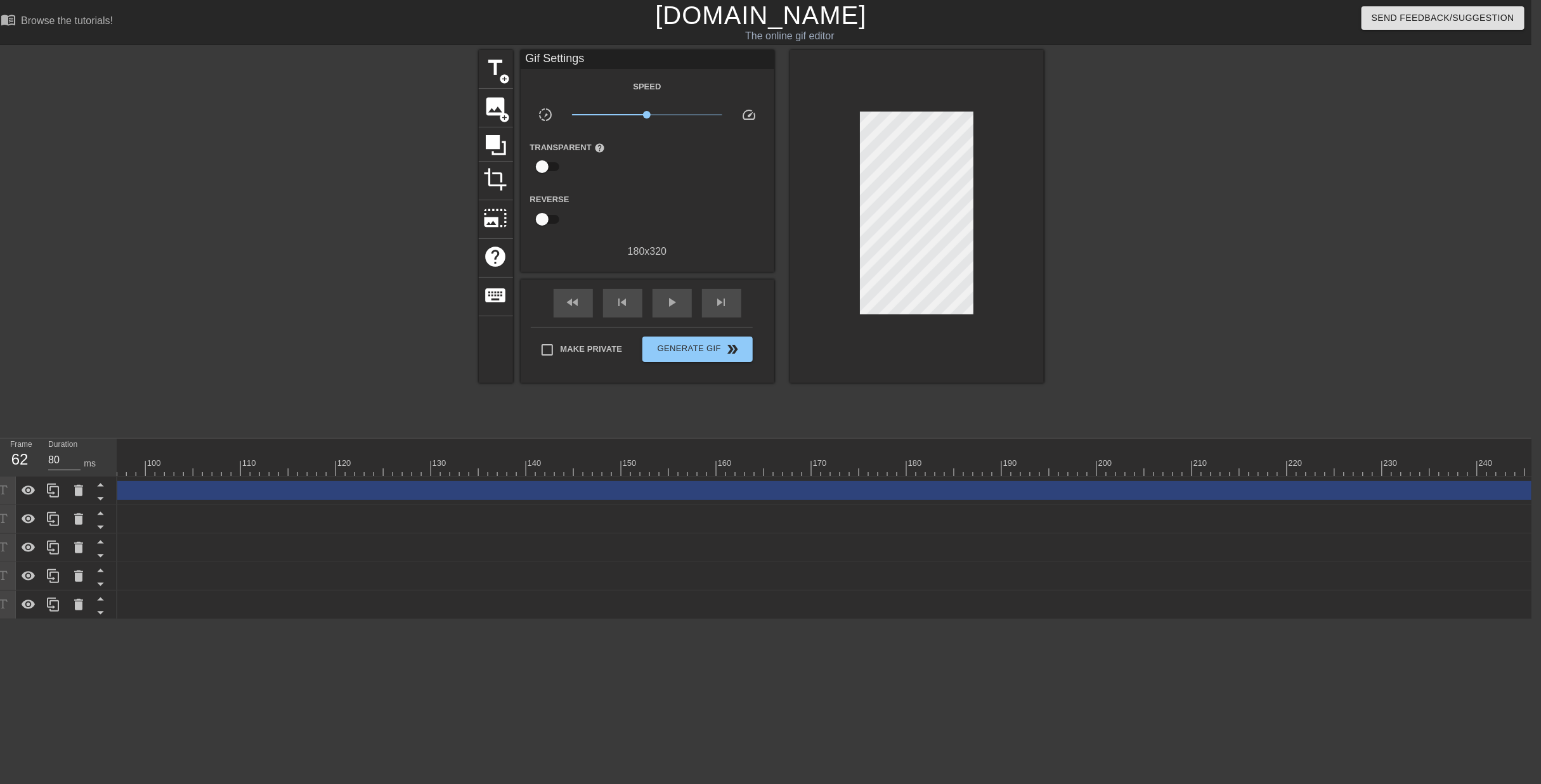
scroll to position [0, 938]
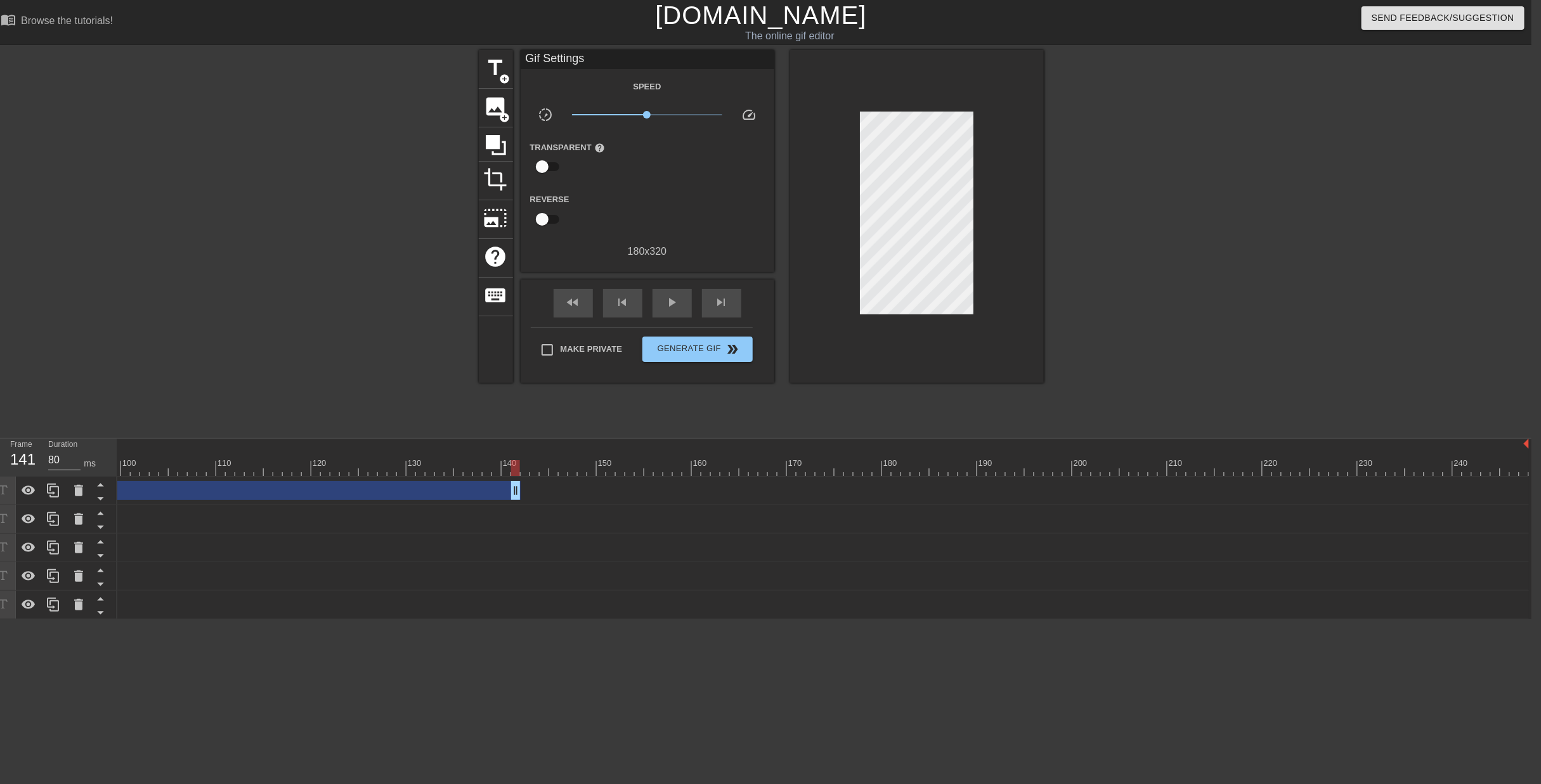
drag, startPoint x: 1521, startPoint y: 431, endPoint x: 313, endPoint y: 487, distance: 1209.3
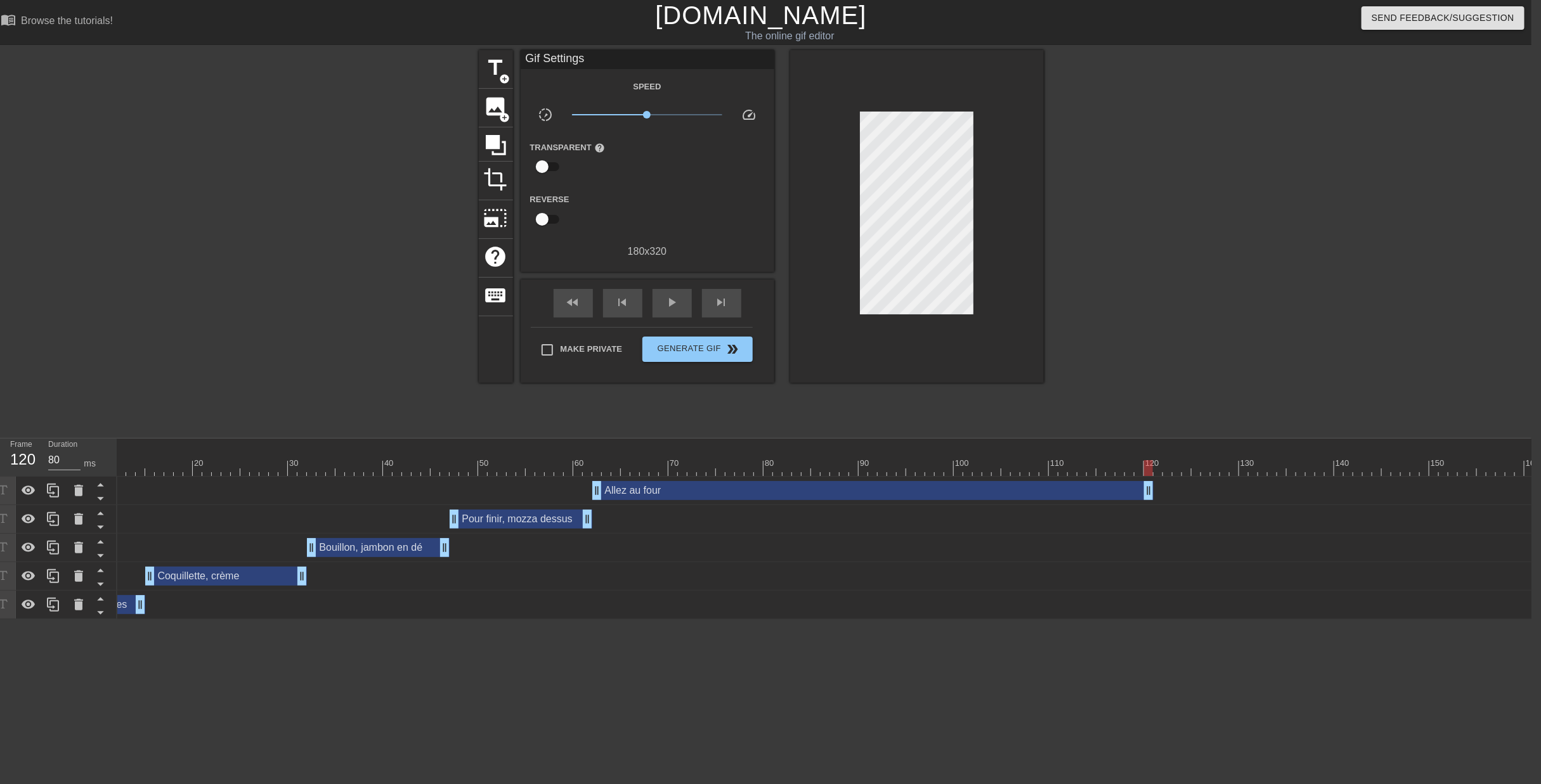
scroll to position [0, 0]
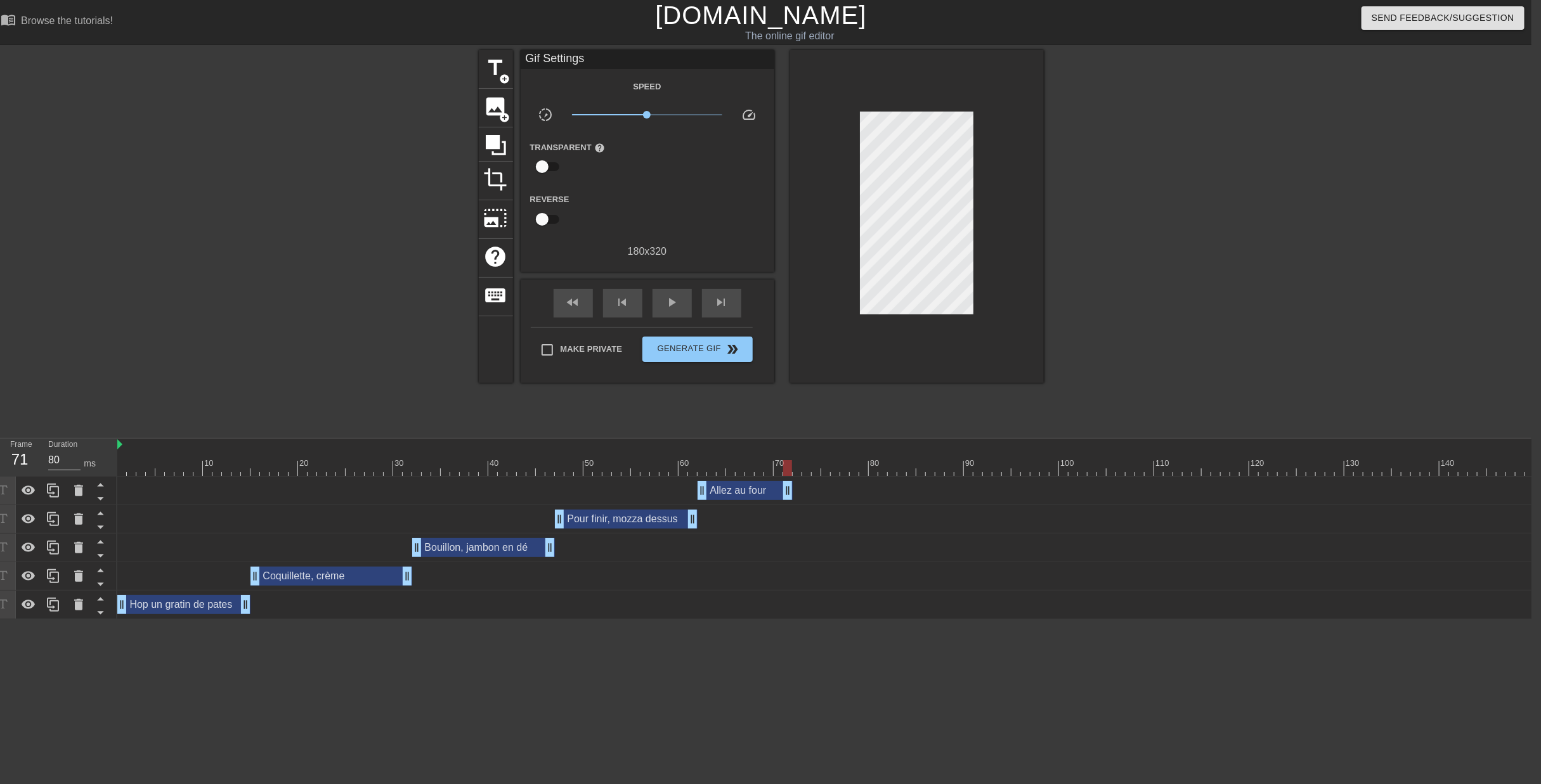
drag, startPoint x: 1256, startPoint y: 438, endPoint x: 792, endPoint y: 481, distance: 466.0
click at [792, 481] on div "Allez au four drag_handle drag_handle Pour finir, mozza dessus drag_handle drag…" at bounding box center [824, 548] width 1414 height 143
drag, startPoint x: 787, startPoint y: 426, endPoint x: 118, endPoint y: 417, distance: 669.1
click at [118, 460] on div at bounding box center [122, 468] width 9 height 16
click at [670, 296] on span "play_arrow" at bounding box center [672, 302] width 16 height 16
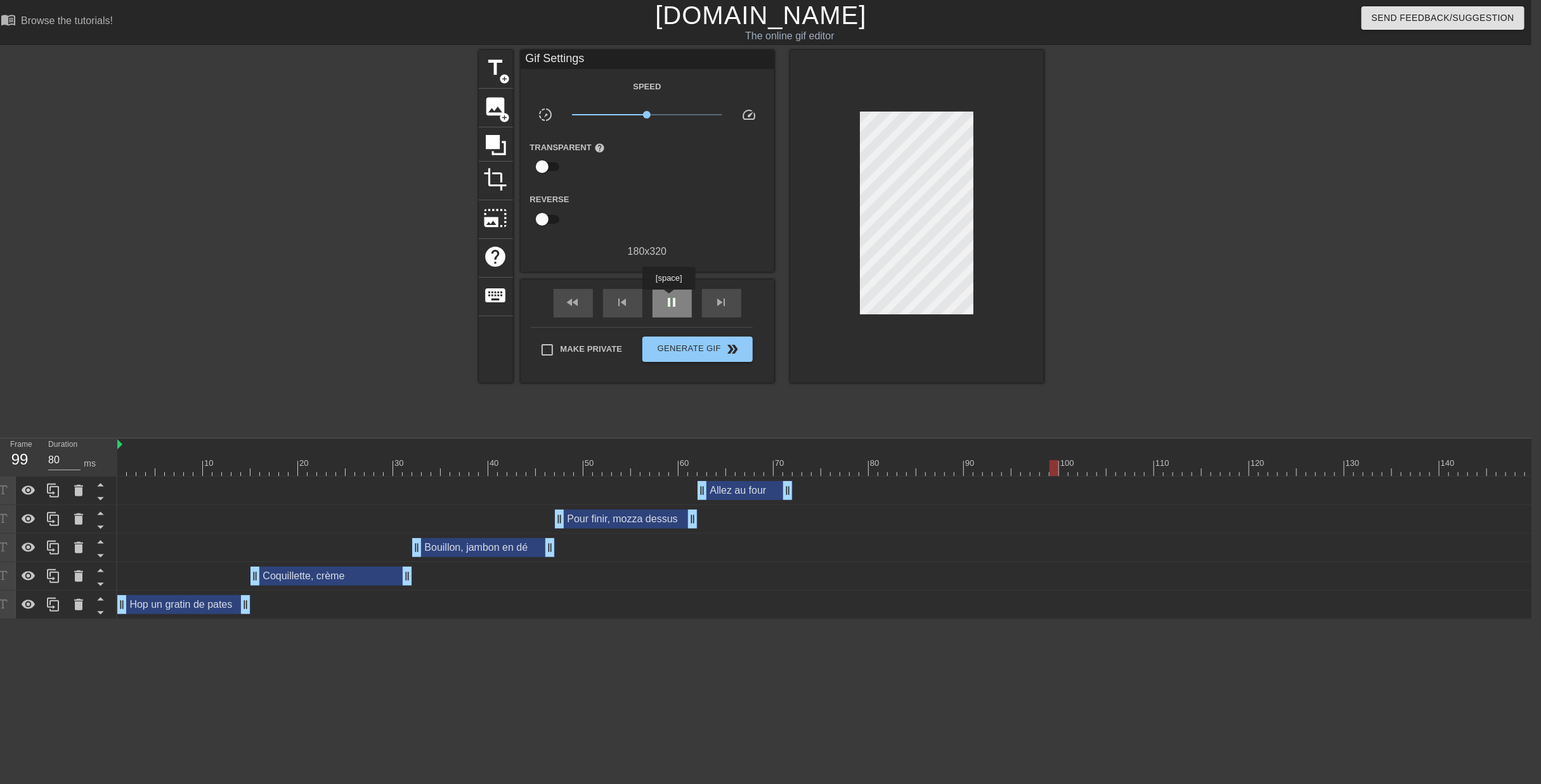
click at [668, 299] on span "pause" at bounding box center [672, 302] width 16 height 16
drag, startPoint x: 1050, startPoint y: 423, endPoint x: 817, endPoint y: 438, distance: 233.5
click at [817, 439] on div "10 20 30 40 50 60 70 80 90 100 110 120 130 140 150 160" at bounding box center [824, 529] width 1414 height 181
click at [484, 69] on span "title" at bounding box center [495, 67] width 24 height 24
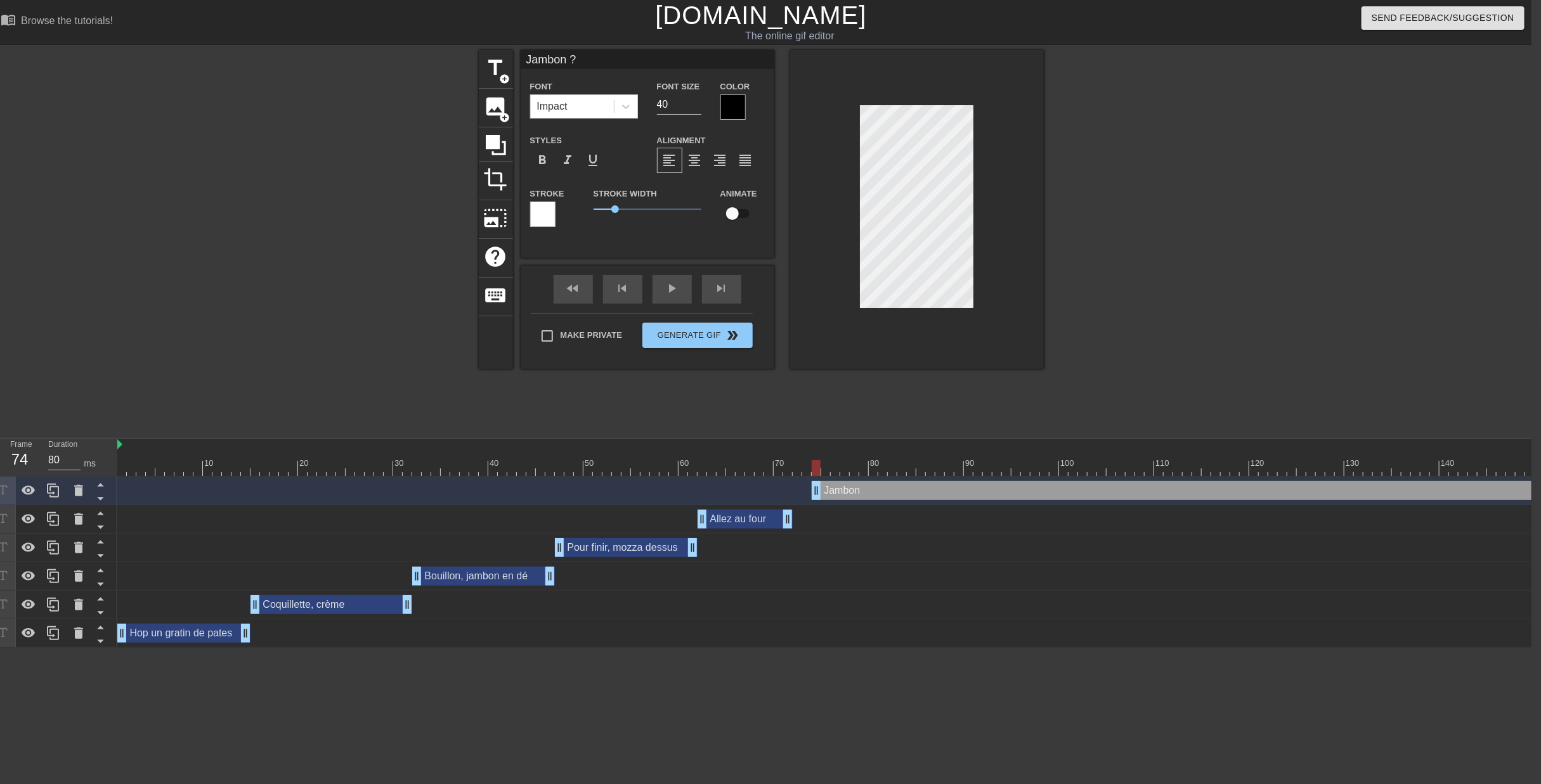
scroll to position [1, 3]
click at [1153, 229] on div "title add_circle image add_circle crop photo_size_select_large help keyboard Ja…" at bounding box center [761, 240] width 1541 height 381
drag, startPoint x: 816, startPoint y: 411, endPoint x: 1081, endPoint y: 416, distance: 265.0
click at [1081, 439] on div "10 20 30 40 50 60 70 80 90 100 110 120 130 140 150 160" at bounding box center [824, 544] width 1414 height 209
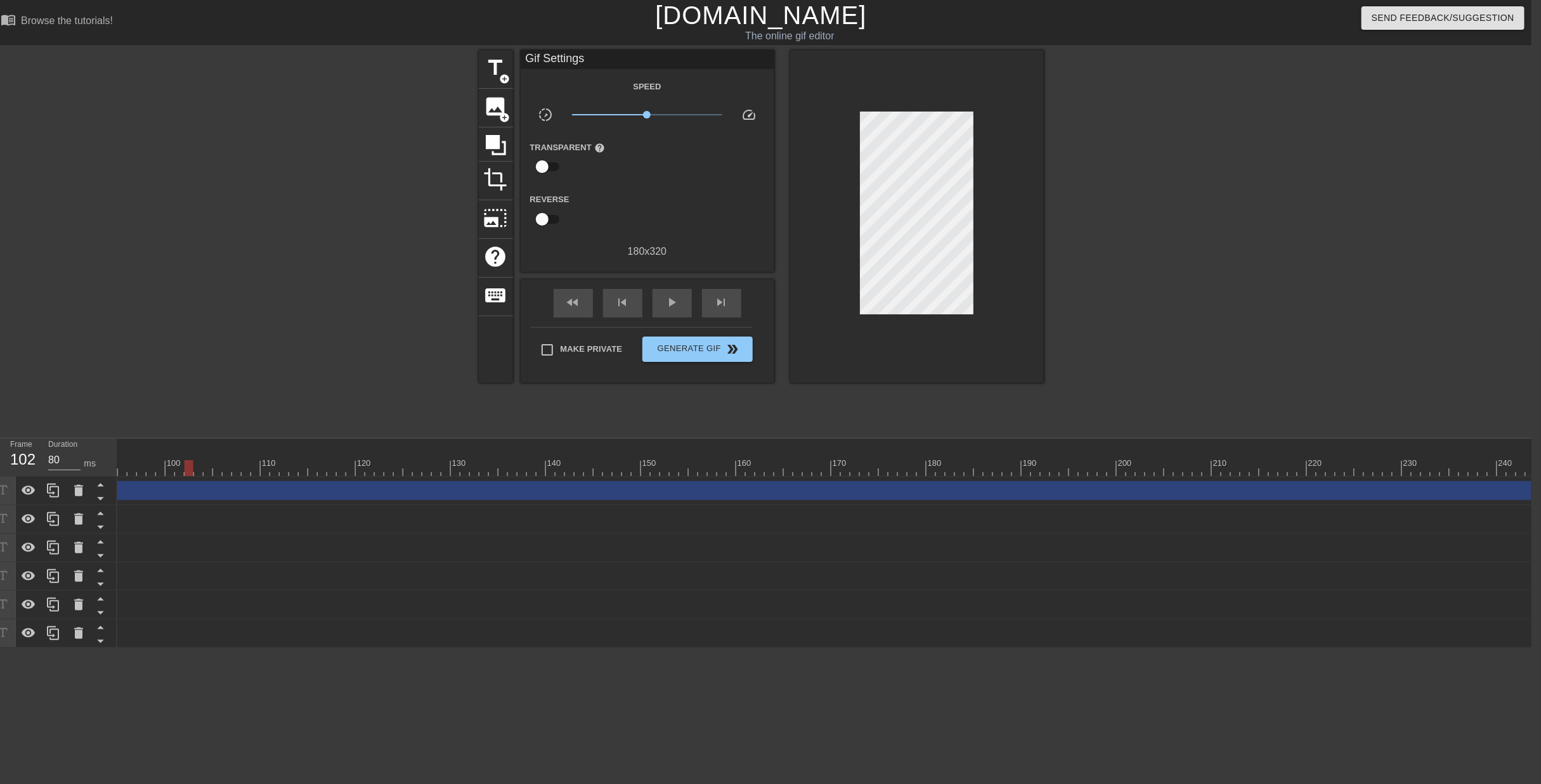
scroll to position [0, 938]
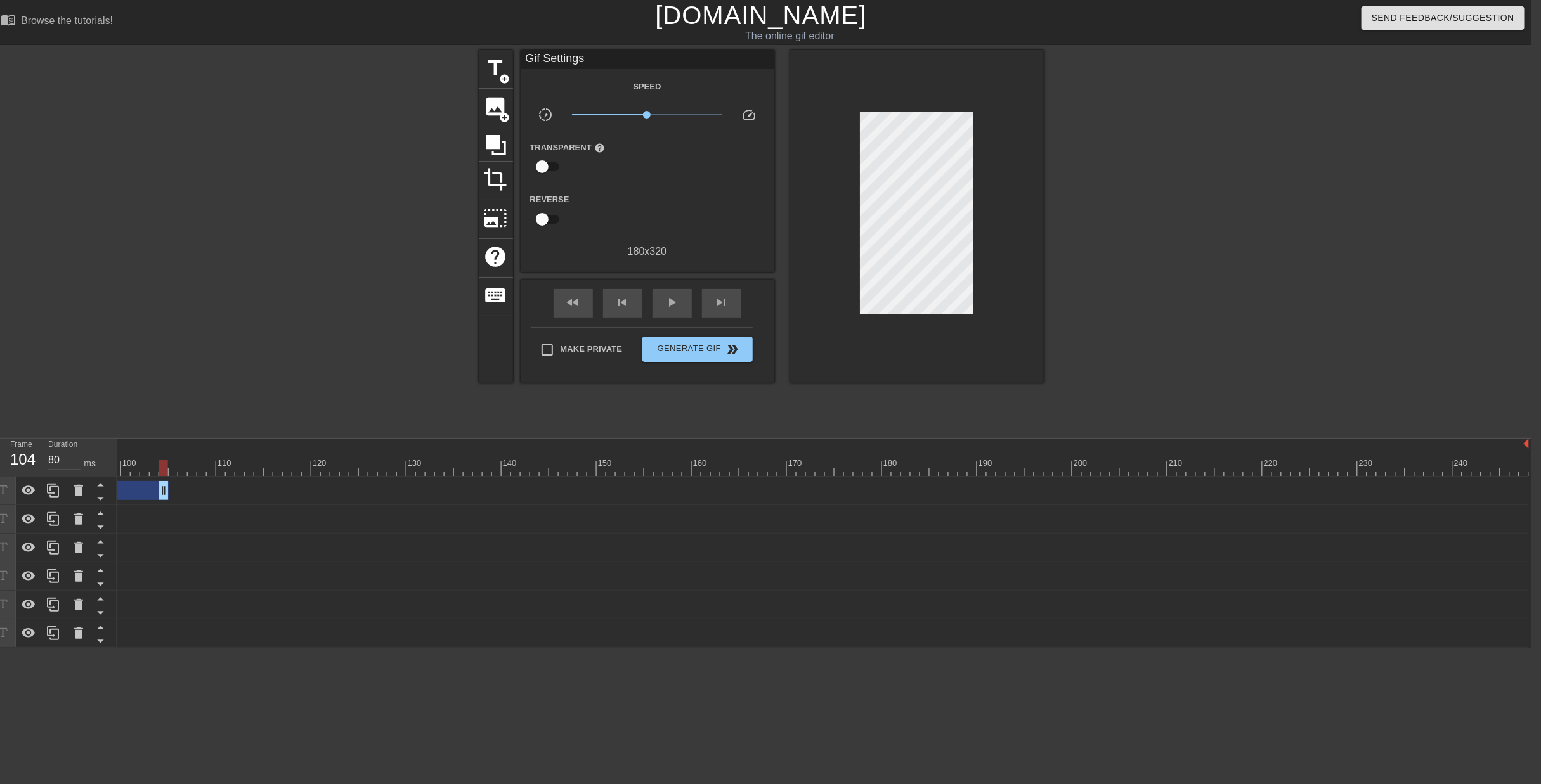
drag, startPoint x: 1524, startPoint y: 440, endPoint x: 124, endPoint y: 474, distance: 1400.4
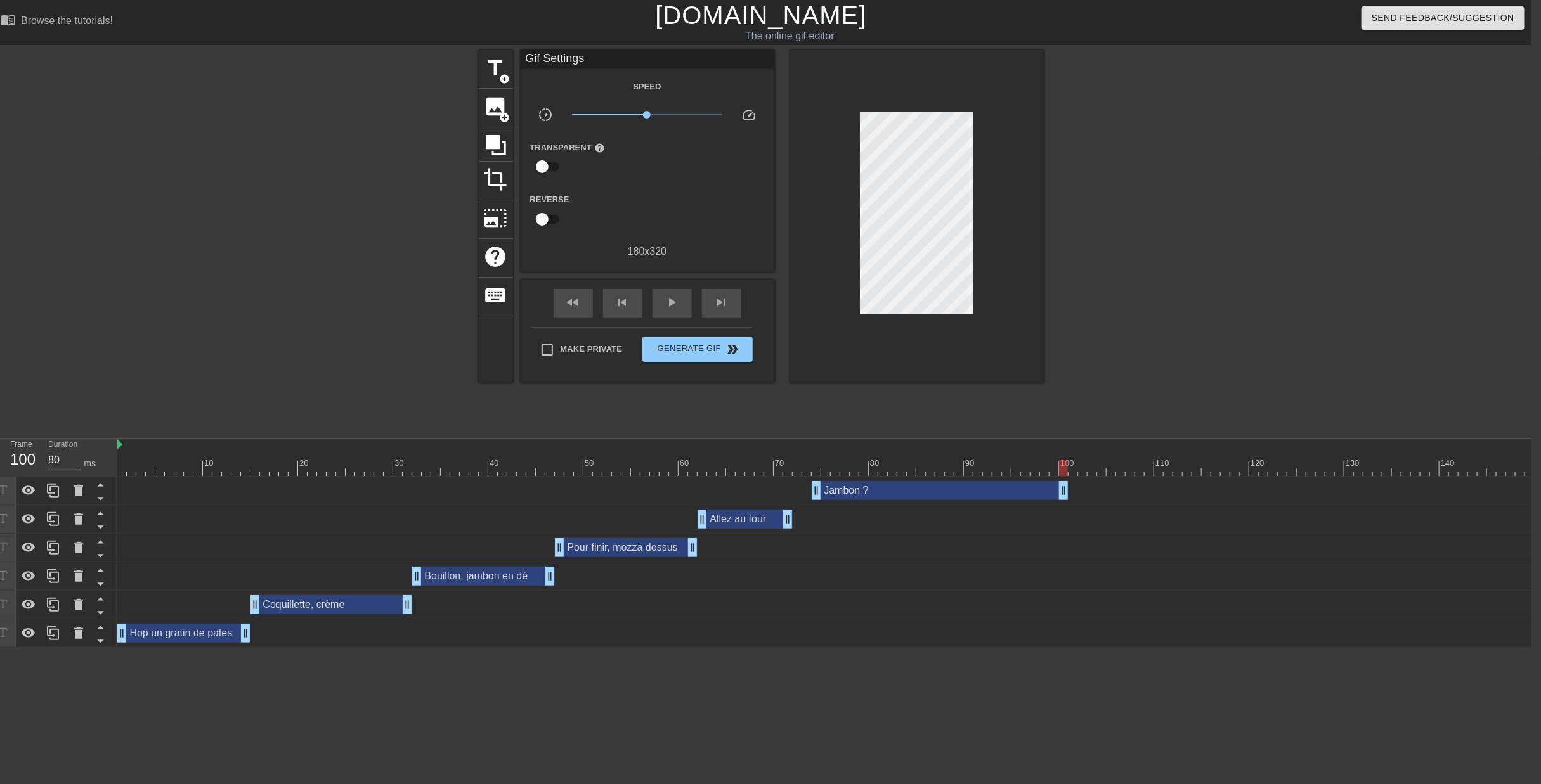
click at [1068, 482] on div "Jambon ? drag_handle drag_handle" at bounding box center [1291, 491] width 2349 height 19
drag, startPoint x: 1061, startPoint y: 444, endPoint x: 930, endPoint y: 445, distance: 131.0
drag, startPoint x: 933, startPoint y: 443, endPoint x: 878, endPoint y: 446, distance: 55.1
click at [878, 482] on div "Jambon ? drag_handle drag_handle" at bounding box center [1291, 491] width 2349 height 19
drag, startPoint x: 888, startPoint y: 445, endPoint x: 902, endPoint y: 445, distance: 14.0
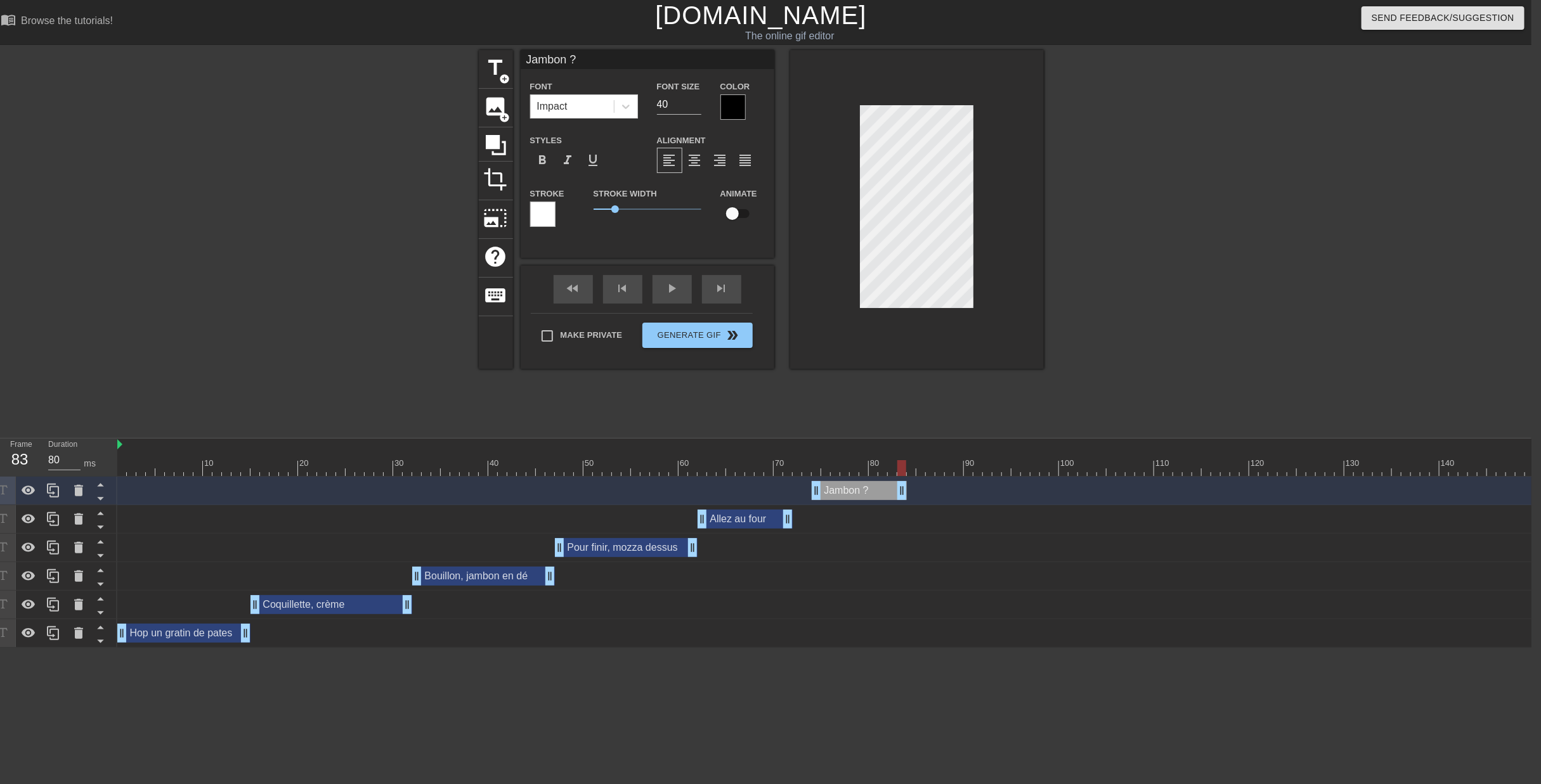
scroll to position [1, 3]
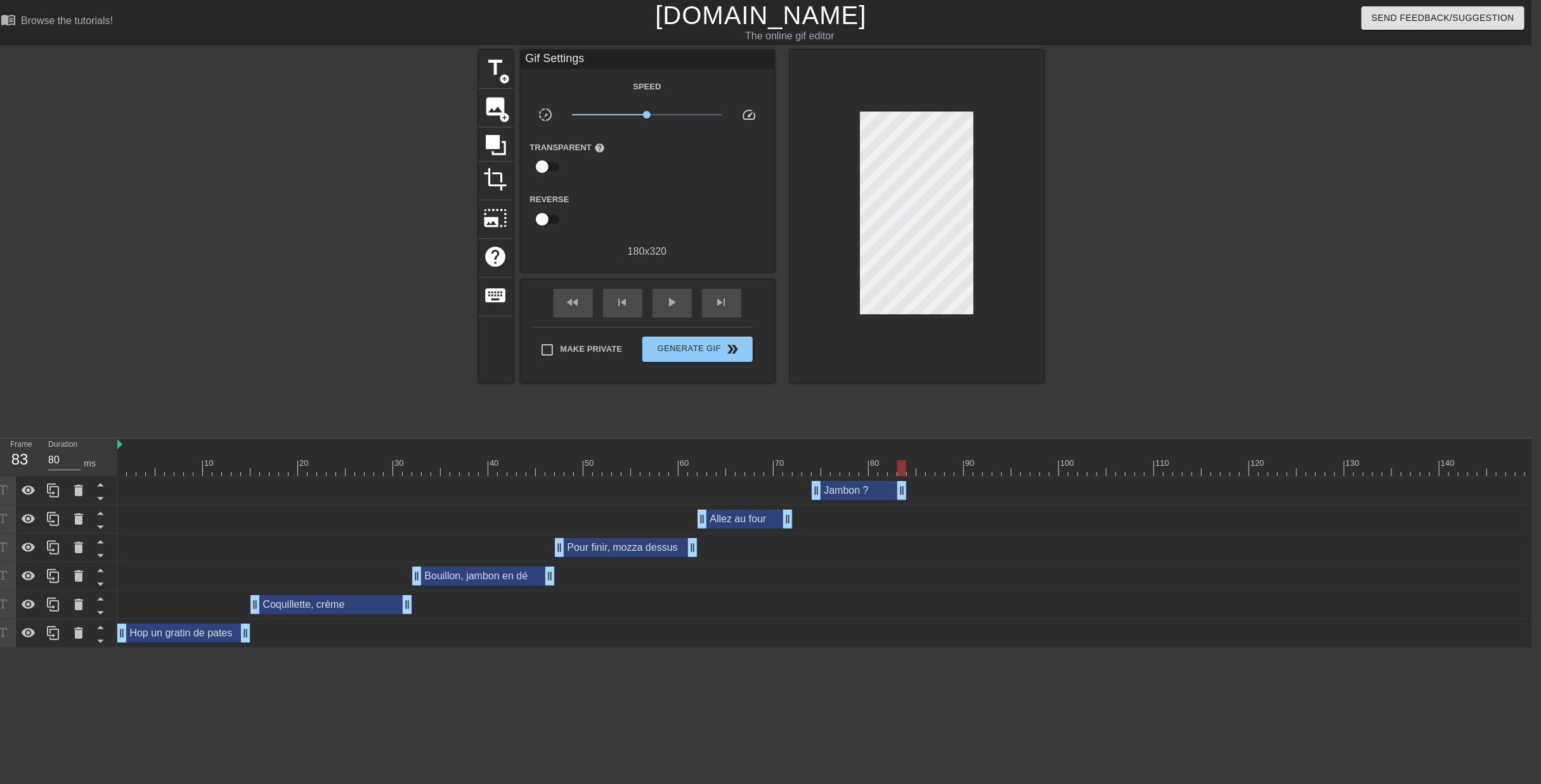
click at [1099, 237] on div "title add_circle image add_circle crop photo_size_select_large help keyboard Gi…" at bounding box center [761, 240] width 1541 height 381
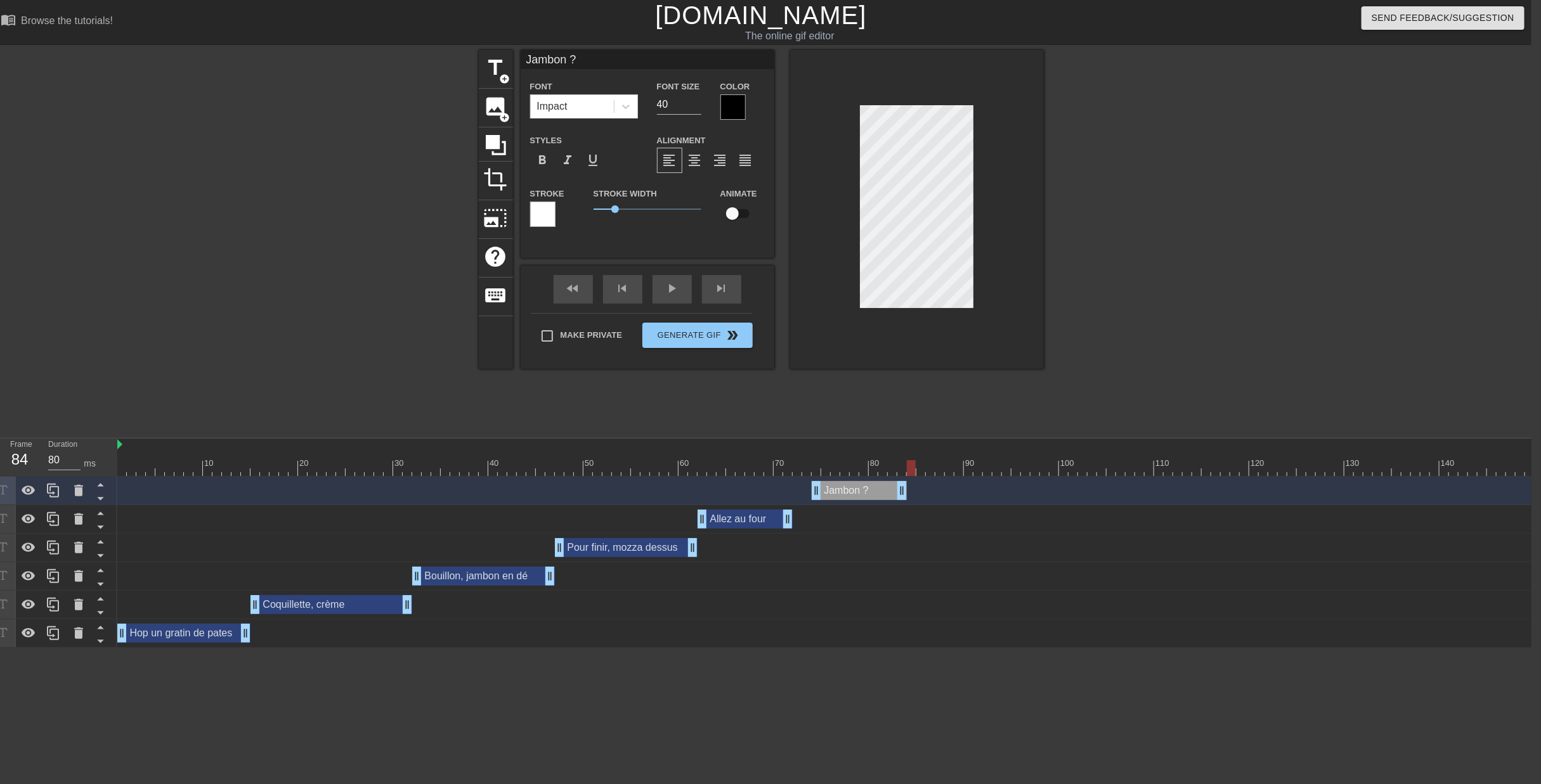
drag, startPoint x: 899, startPoint y: 406, endPoint x: 911, endPoint y: 407, distance: 12.0
click at [911, 460] on div at bounding box center [911, 468] width 9 height 16
click at [484, 62] on span "title" at bounding box center [495, 67] width 24 height 24
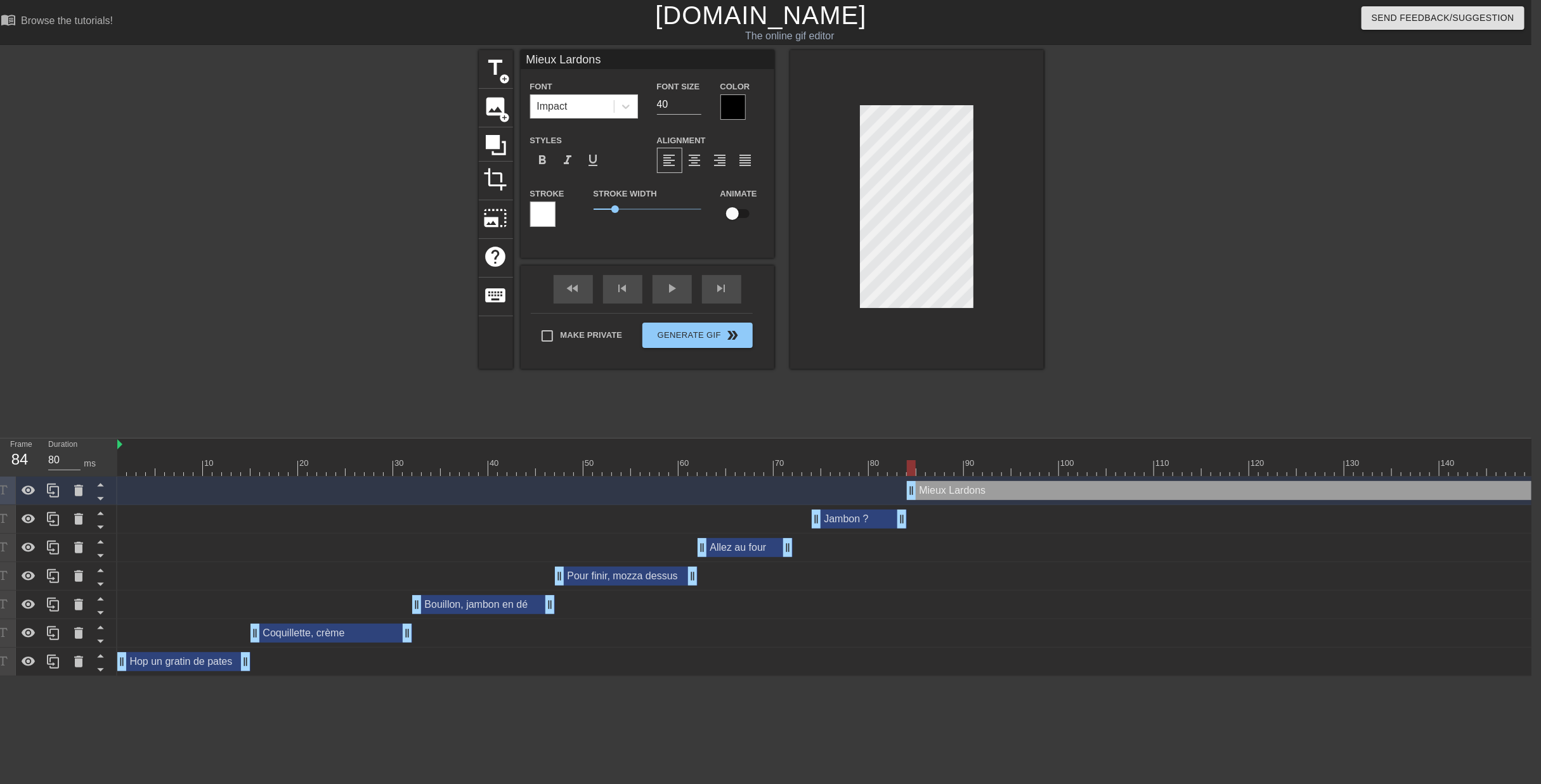
scroll to position [1, 5]
drag, startPoint x: 913, startPoint y: 407, endPoint x: 992, endPoint y: 419, distance: 79.9
click at [992, 439] on div "10 20 30 40 50 60 70 80 90 100 110 120 130 140 150 160" at bounding box center [824, 558] width 1414 height 238
drag, startPoint x: 984, startPoint y: 408, endPoint x: 1003, endPoint y: 409, distance: 19.0
click at [1001, 460] on div at bounding box center [997, 468] width 9 height 16
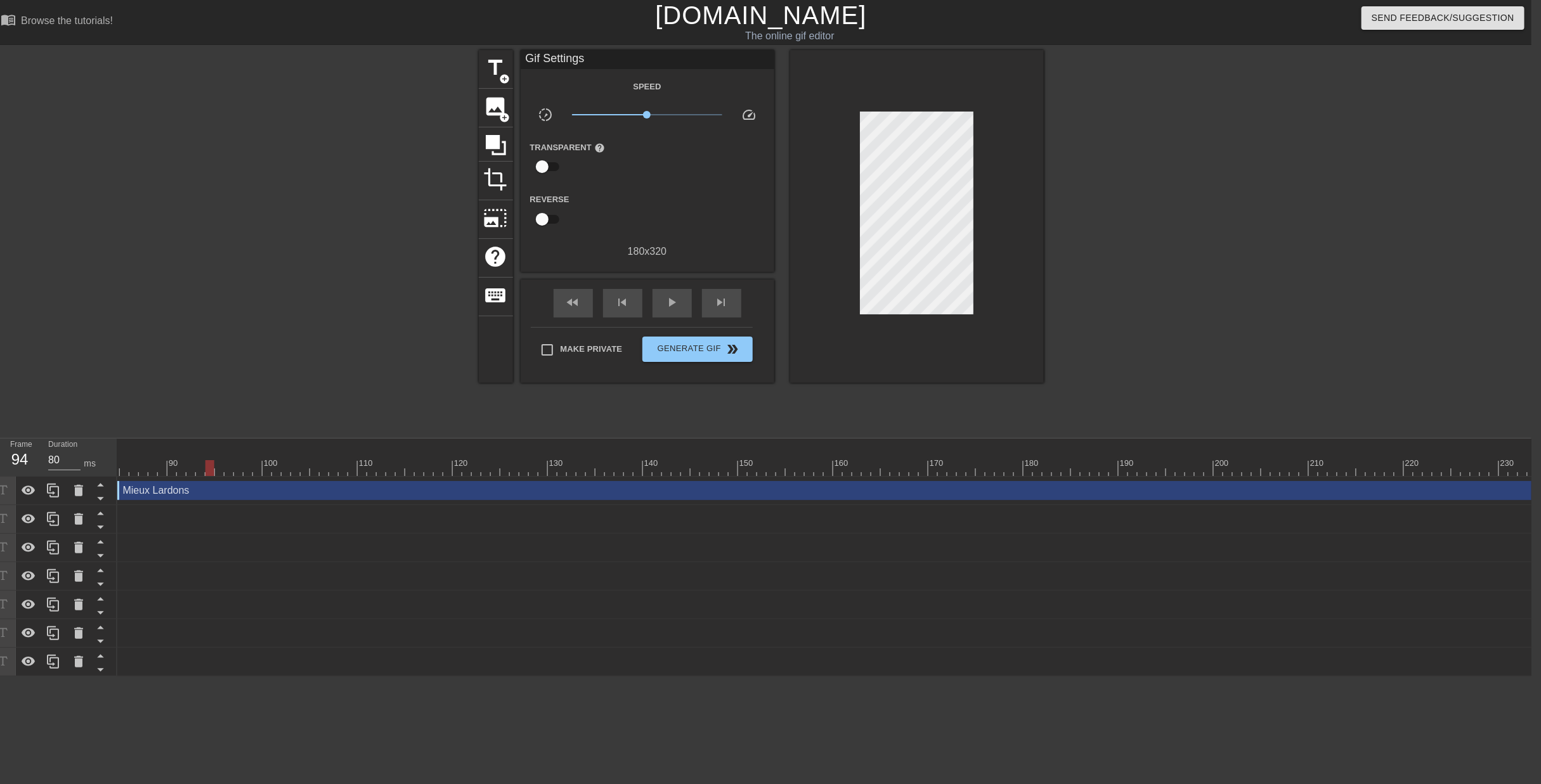
scroll to position [0, 938]
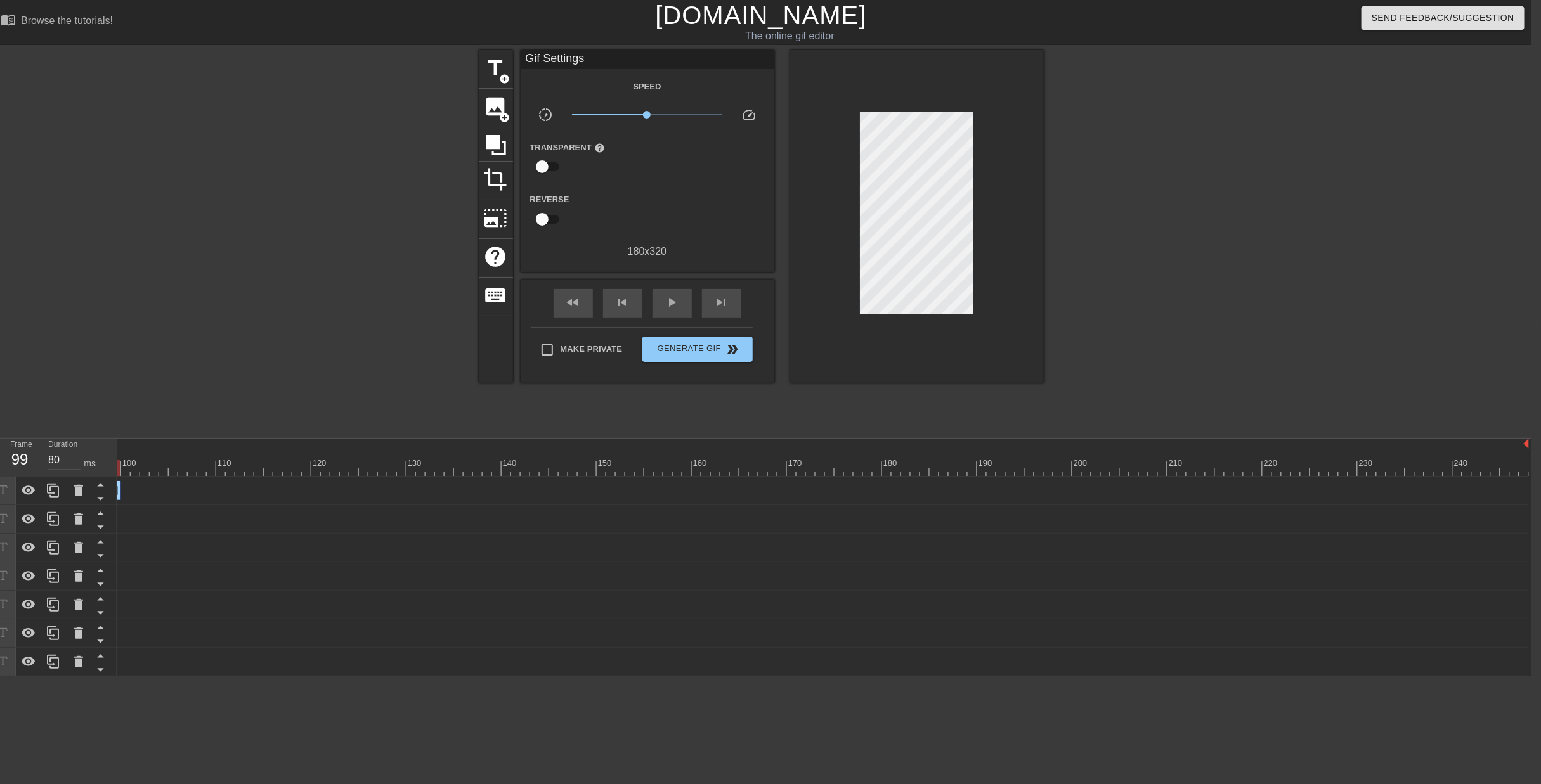
drag, startPoint x: 1522, startPoint y: 445, endPoint x: 115, endPoint y: 462, distance: 1407.1
click at [115, 462] on div "Frame 99 Duration 80 ms 10 20 30 40 50 60 70 80 90 100 110 120 130 140 150" at bounding box center [761, 558] width 1541 height 238
drag, startPoint x: 900, startPoint y: 638, endPoint x: 864, endPoint y: 638, distance: 36.0
click at [864, 638] on html "menu_book Browse the tutorials! [DOMAIN_NAME] The online gif editor Send Feedba…" at bounding box center [761, 338] width 1541 height 677
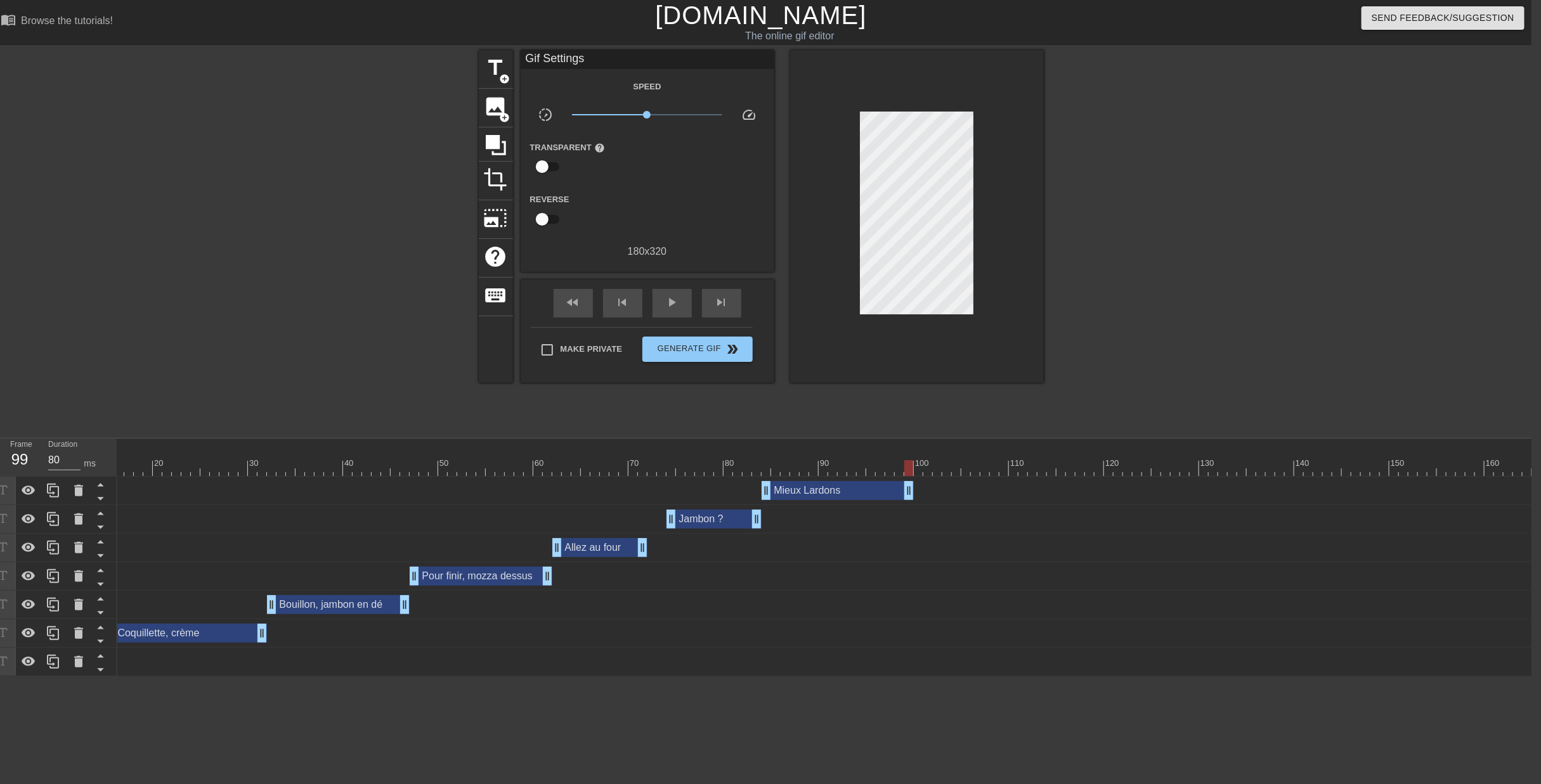
scroll to position [0, 0]
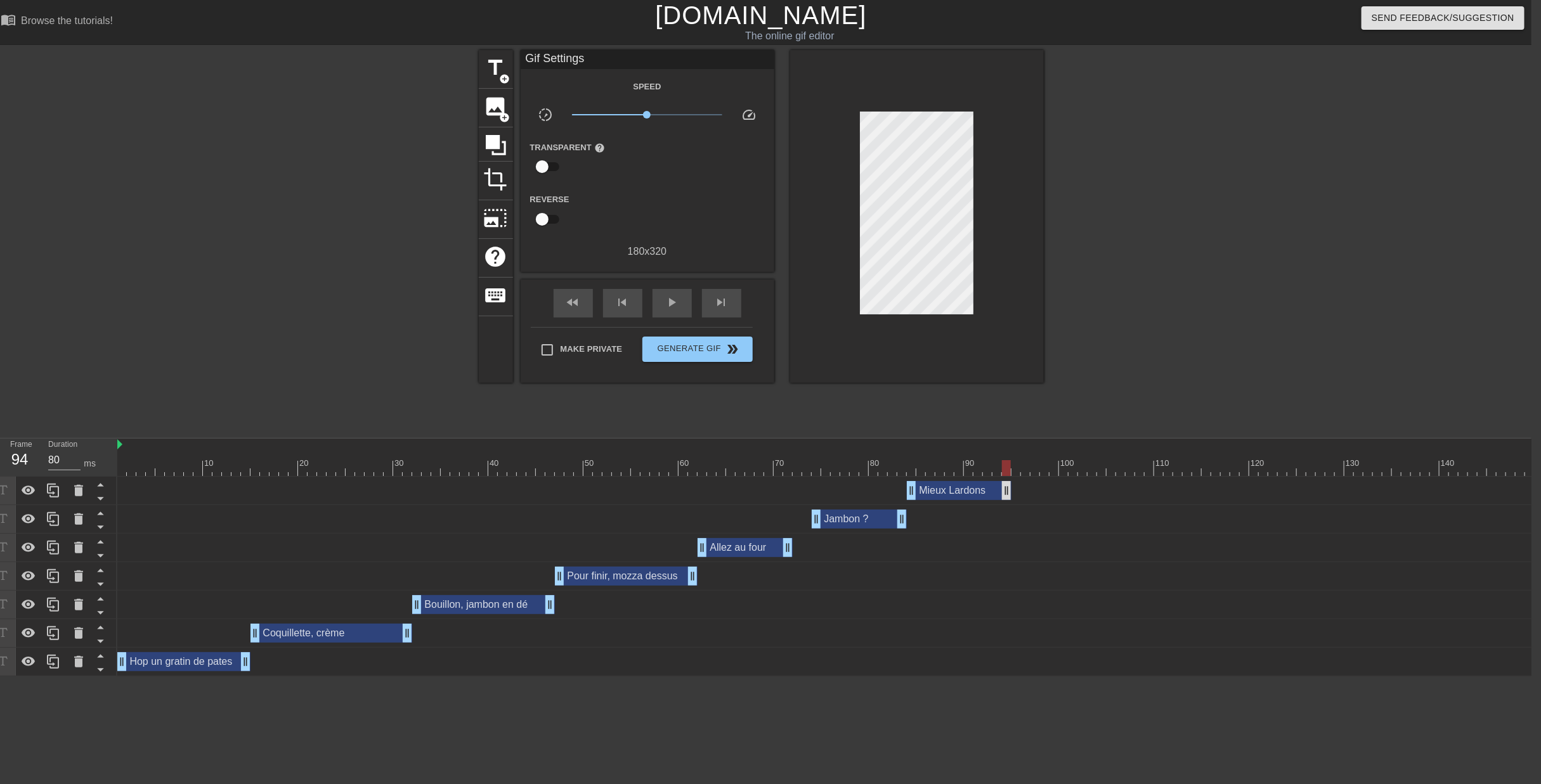
drag, startPoint x: 1053, startPoint y: 449, endPoint x: 1005, endPoint y: 447, distance: 48.0
drag, startPoint x: 1006, startPoint y: 416, endPoint x: 1263, endPoint y: 427, distance: 257.2
click at [1263, 439] on div "10 20 30 40 50 60 70 80 90 100 110 120 130 140 150 160" at bounding box center [1291, 458] width 2349 height 38
drag, startPoint x: 1264, startPoint y: 415, endPoint x: 1203, endPoint y: 424, distance: 61.7
click at [1203, 460] on div at bounding box center [1206, 468] width 9 height 16
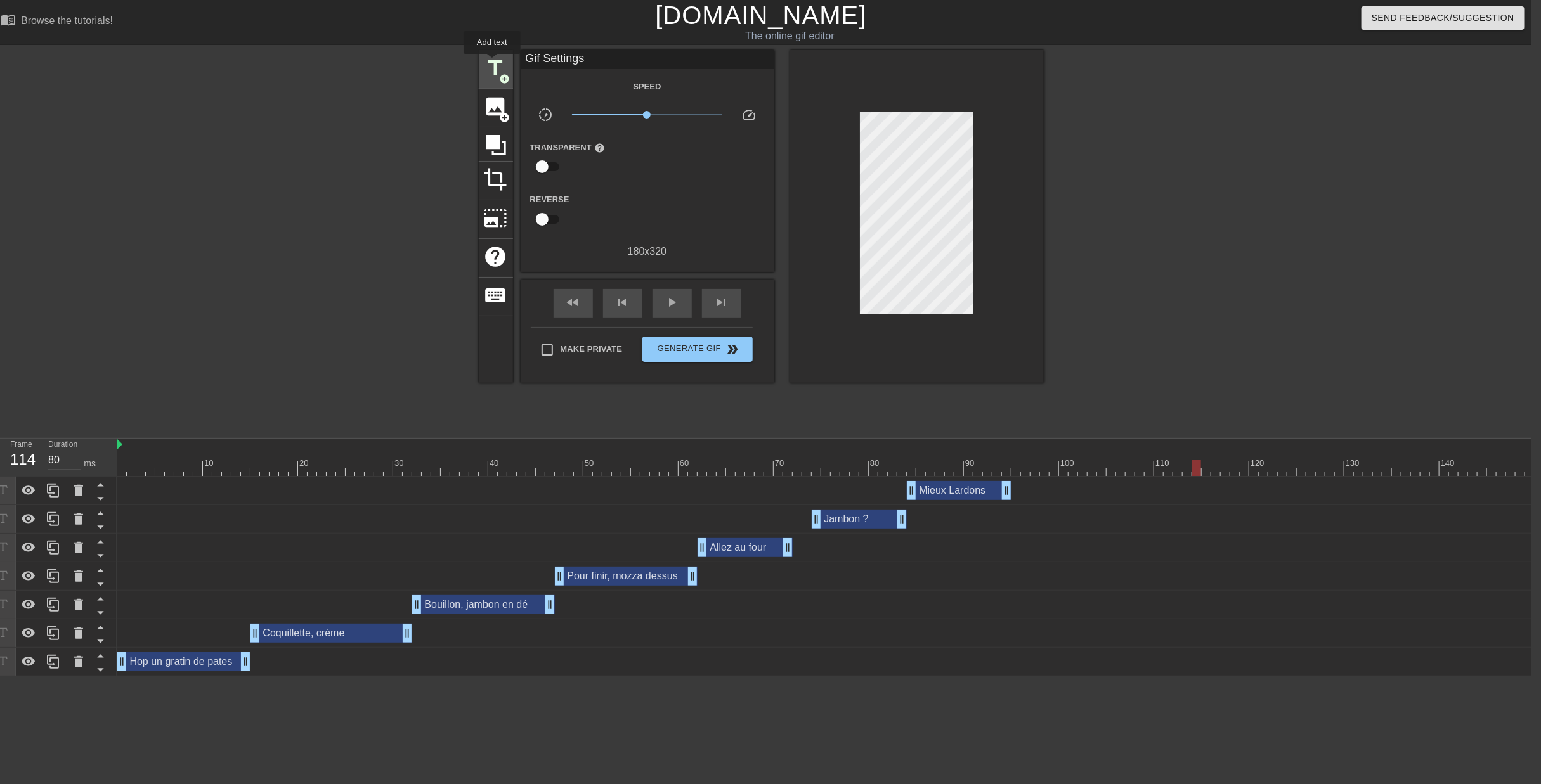
click at [492, 63] on span "title" at bounding box center [495, 67] width 24 height 24
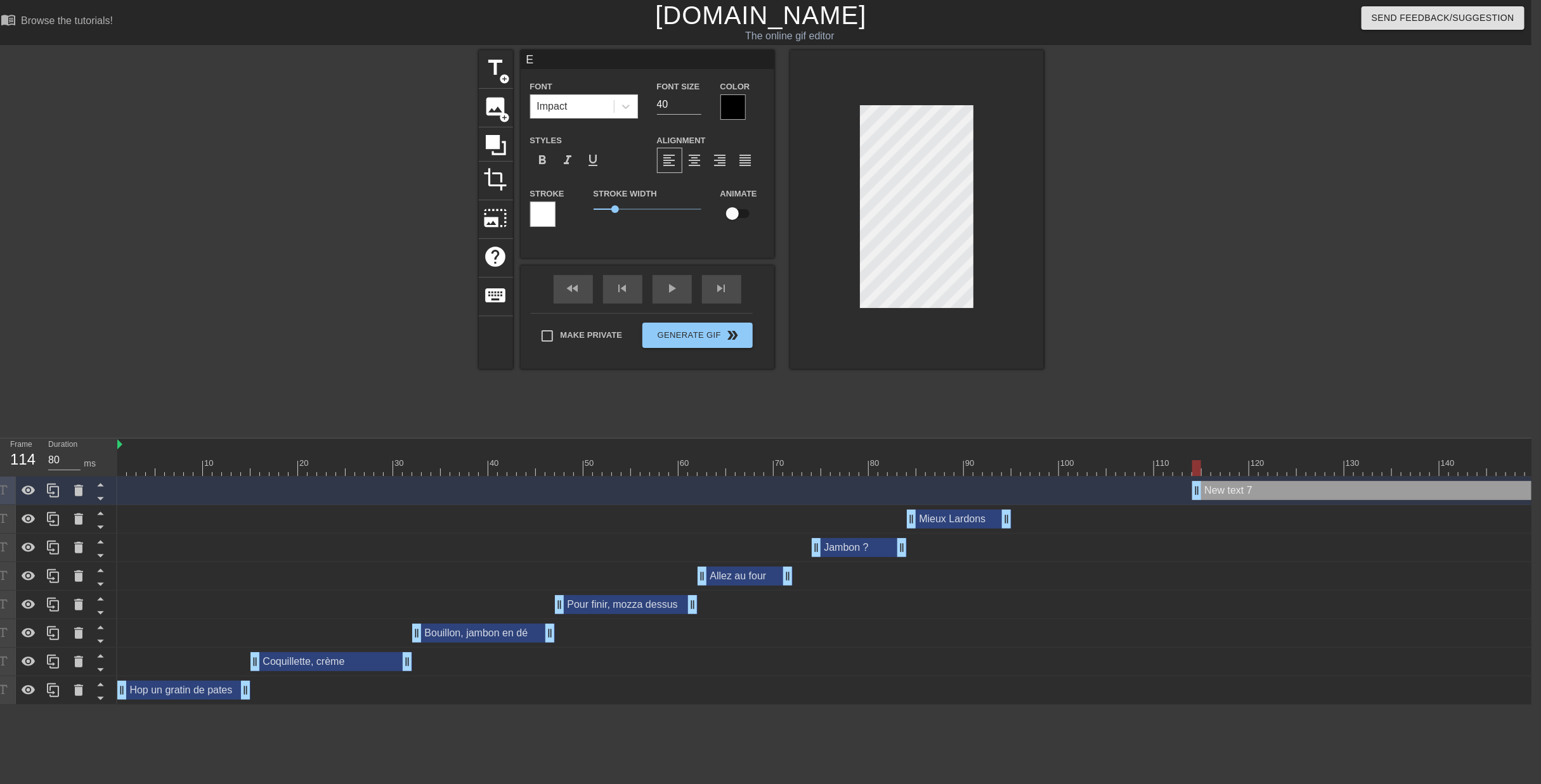
scroll to position [1, 1]
click at [1293, 311] on div "title add_circle image add_circle crop photo_size_select_large help keyboard Eu…" at bounding box center [761, 240] width 1541 height 381
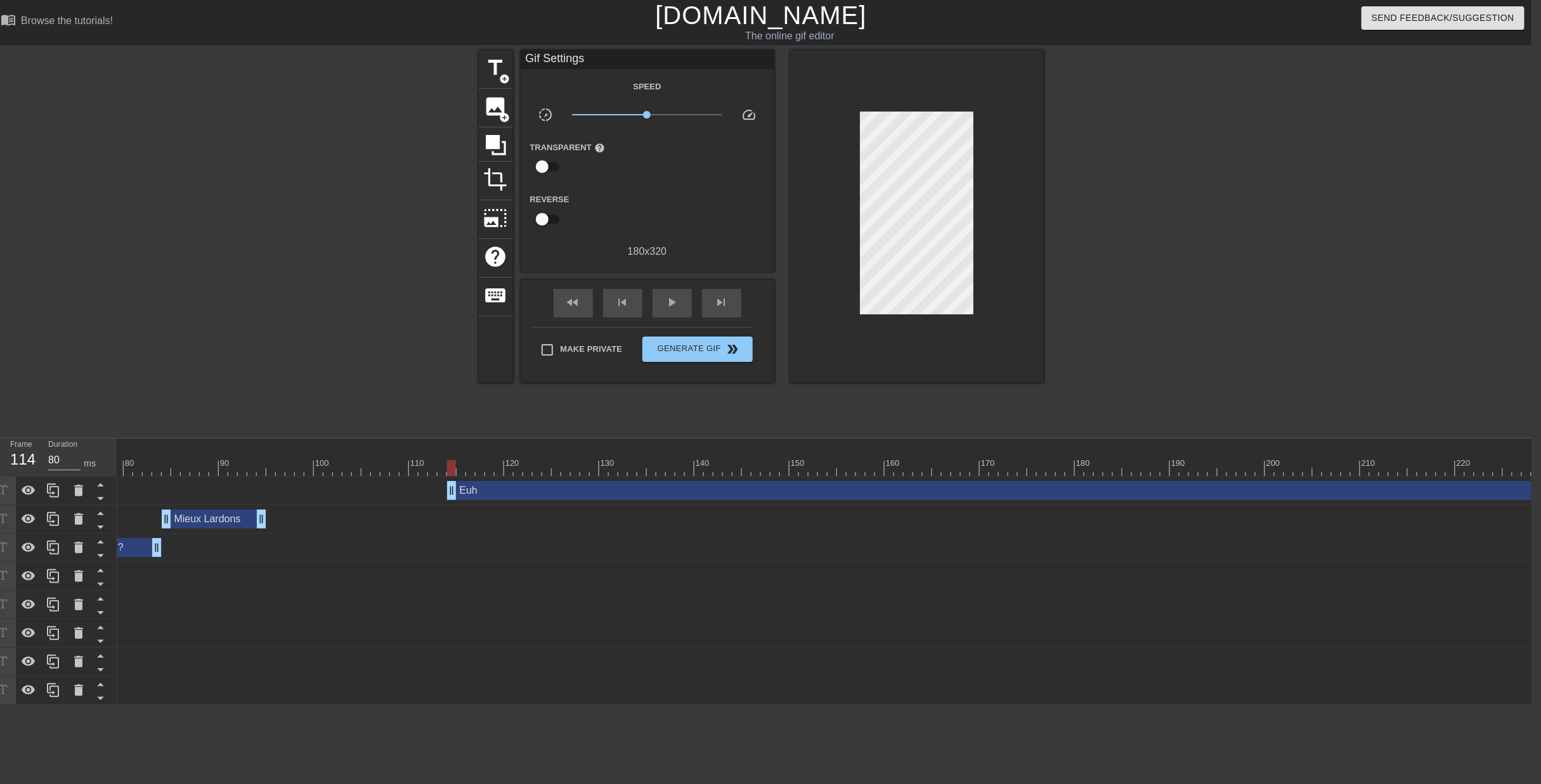
scroll to position [0, 938]
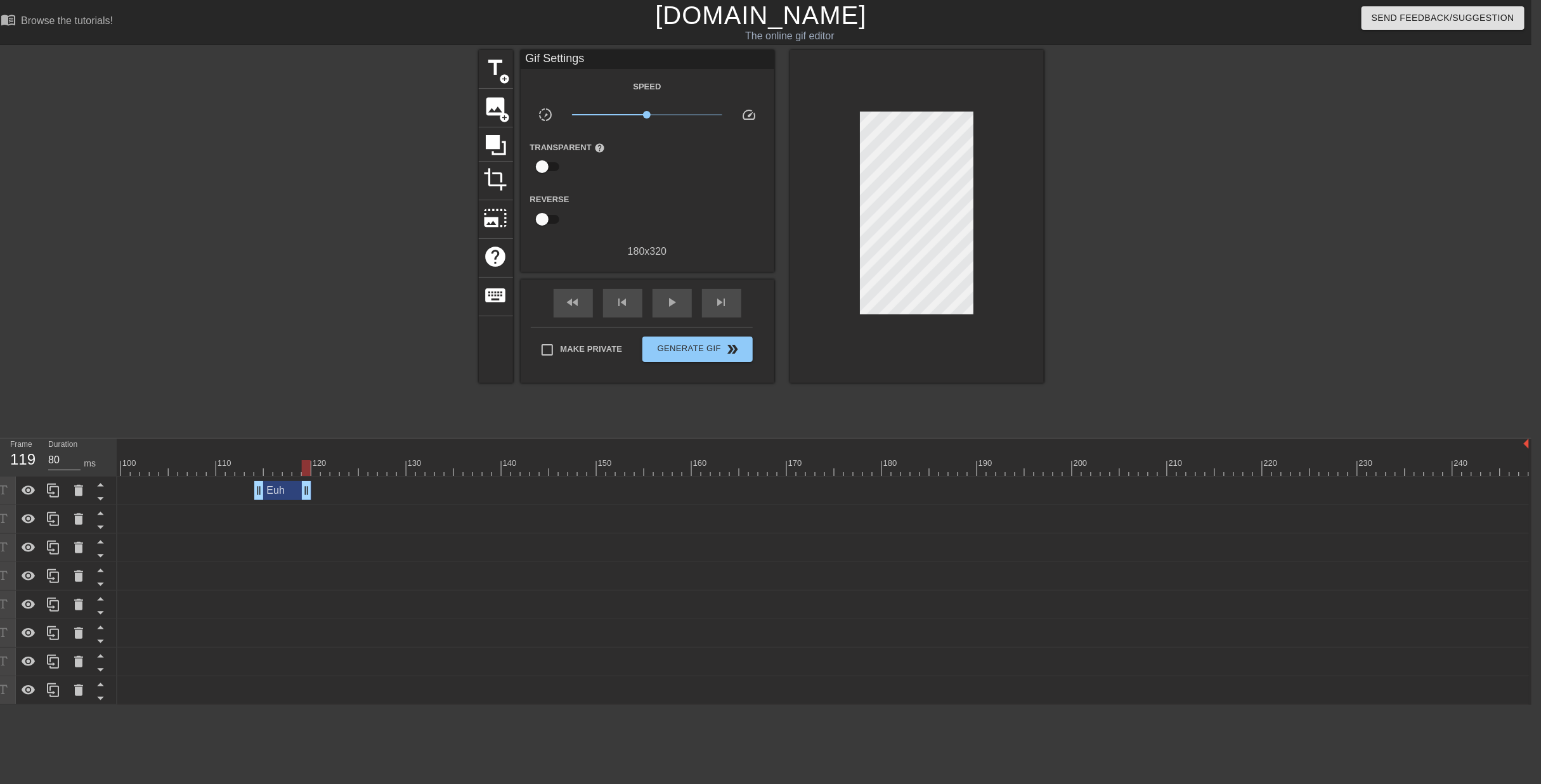
drag, startPoint x: 1525, startPoint y: 443, endPoint x: 310, endPoint y: 485, distance: 1215.7
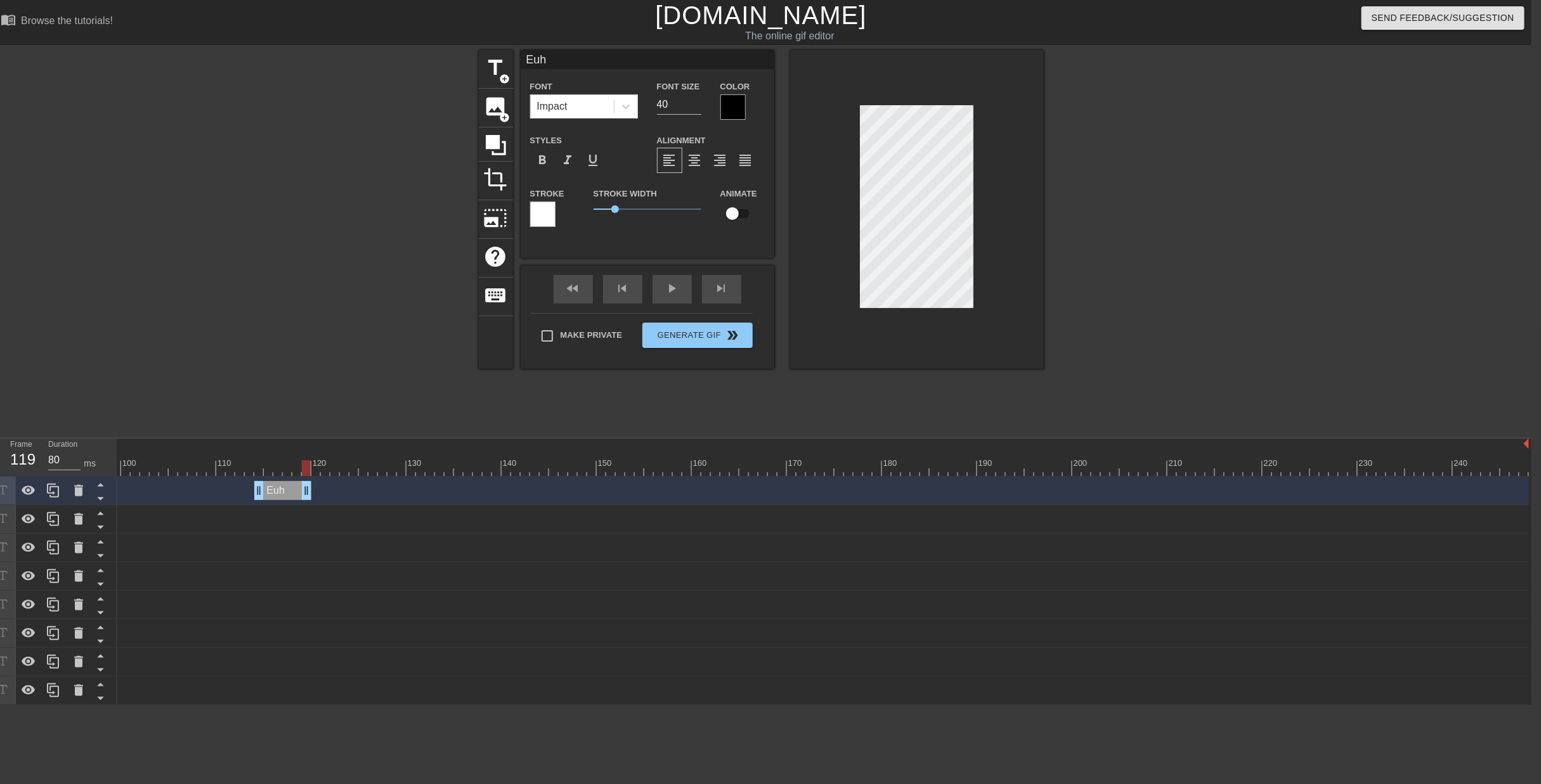
click at [1171, 156] on div "title add_circle image add_circle crop photo_size_select_large help keyboard Eu…" at bounding box center [761, 240] width 1541 height 381
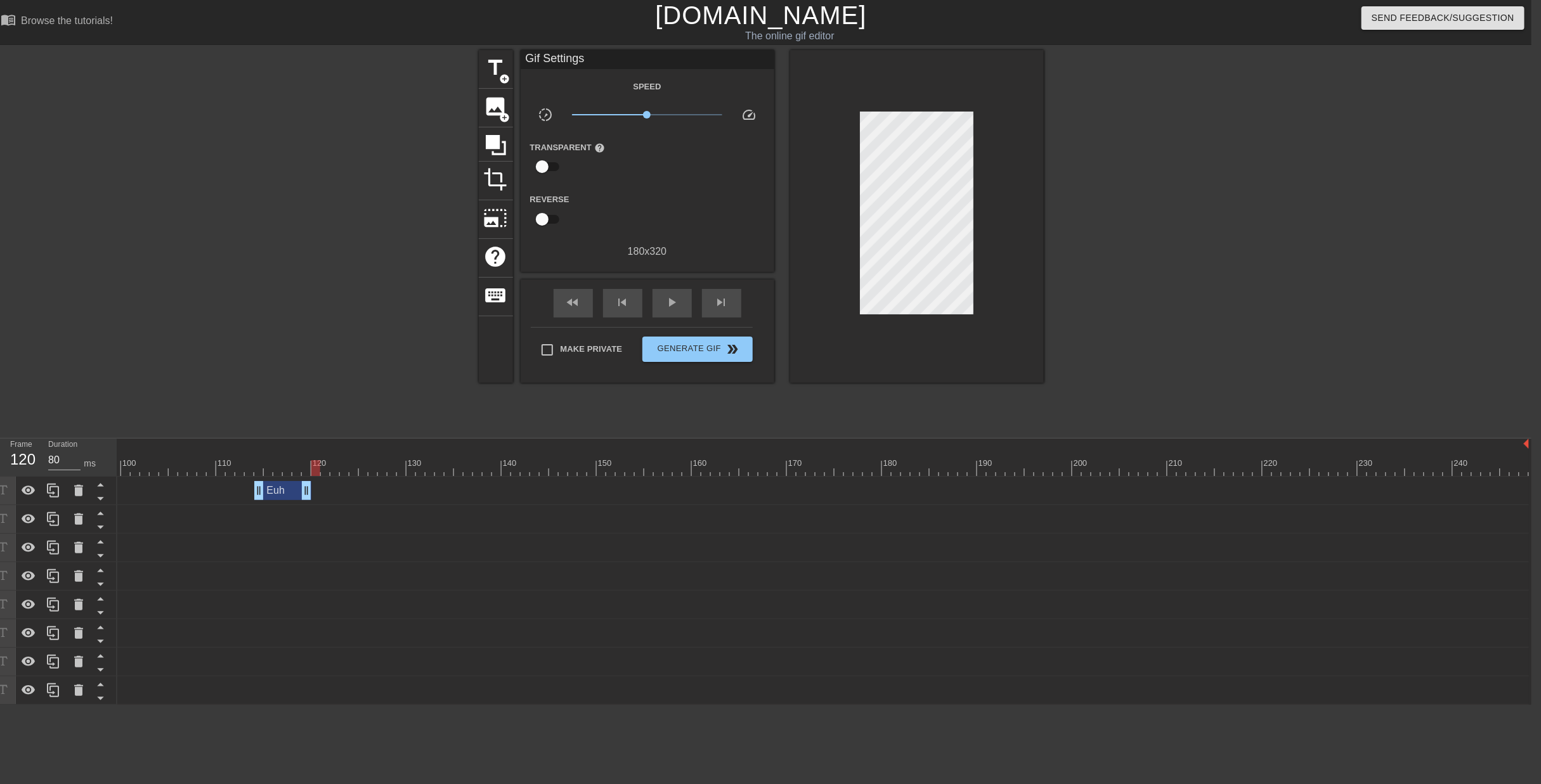
drag, startPoint x: 308, startPoint y: 414, endPoint x: 316, endPoint y: 416, distance: 8.2
click at [316, 460] on div at bounding box center [316, 468] width 9 height 16
click at [487, 59] on span "title" at bounding box center [495, 67] width 24 height 24
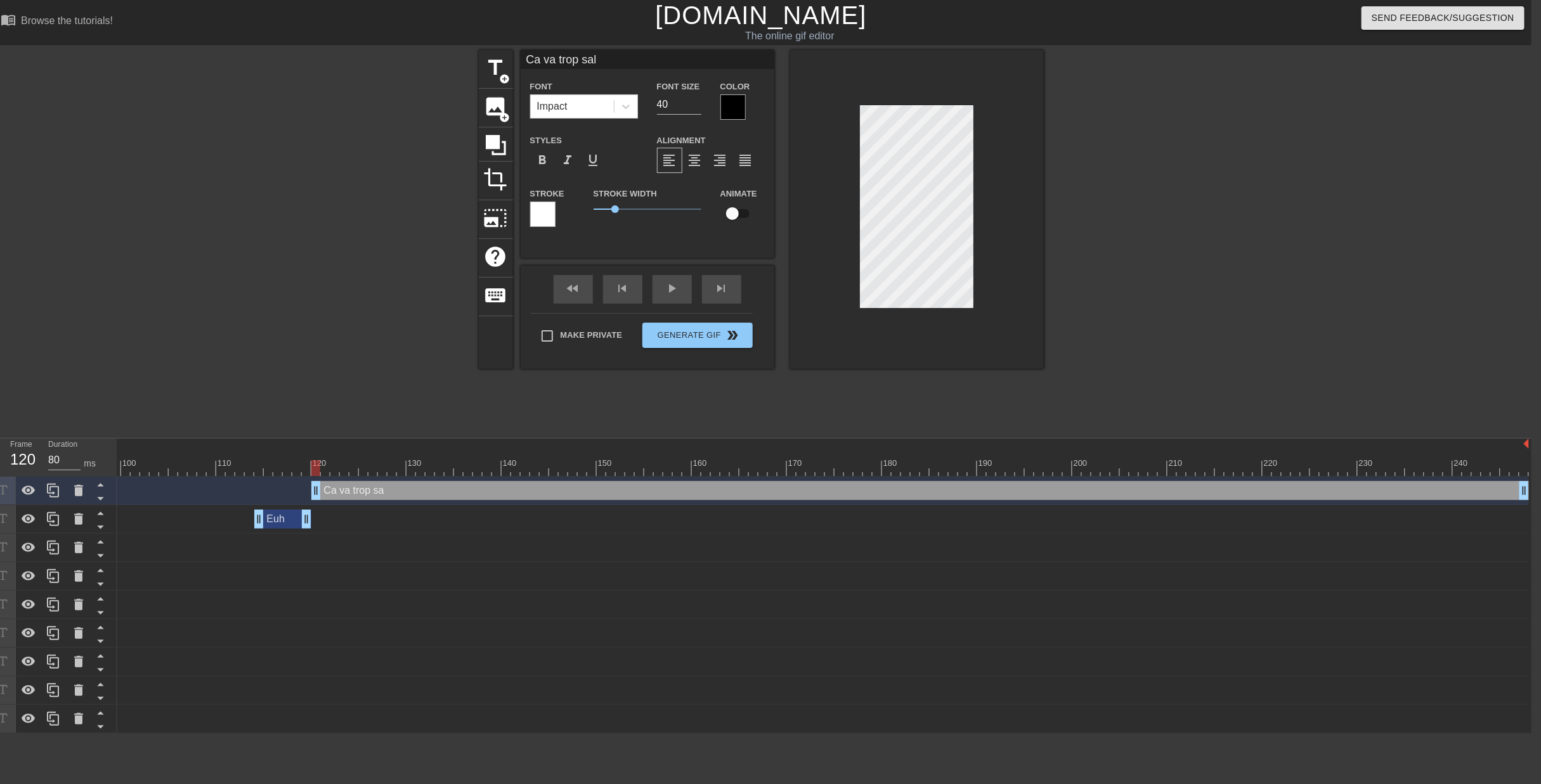
scroll to position [1, 4]
click at [1273, 206] on div "title add_circle image add_circle crop photo_size_select_large help keyboard Ca…" at bounding box center [761, 240] width 1541 height 381
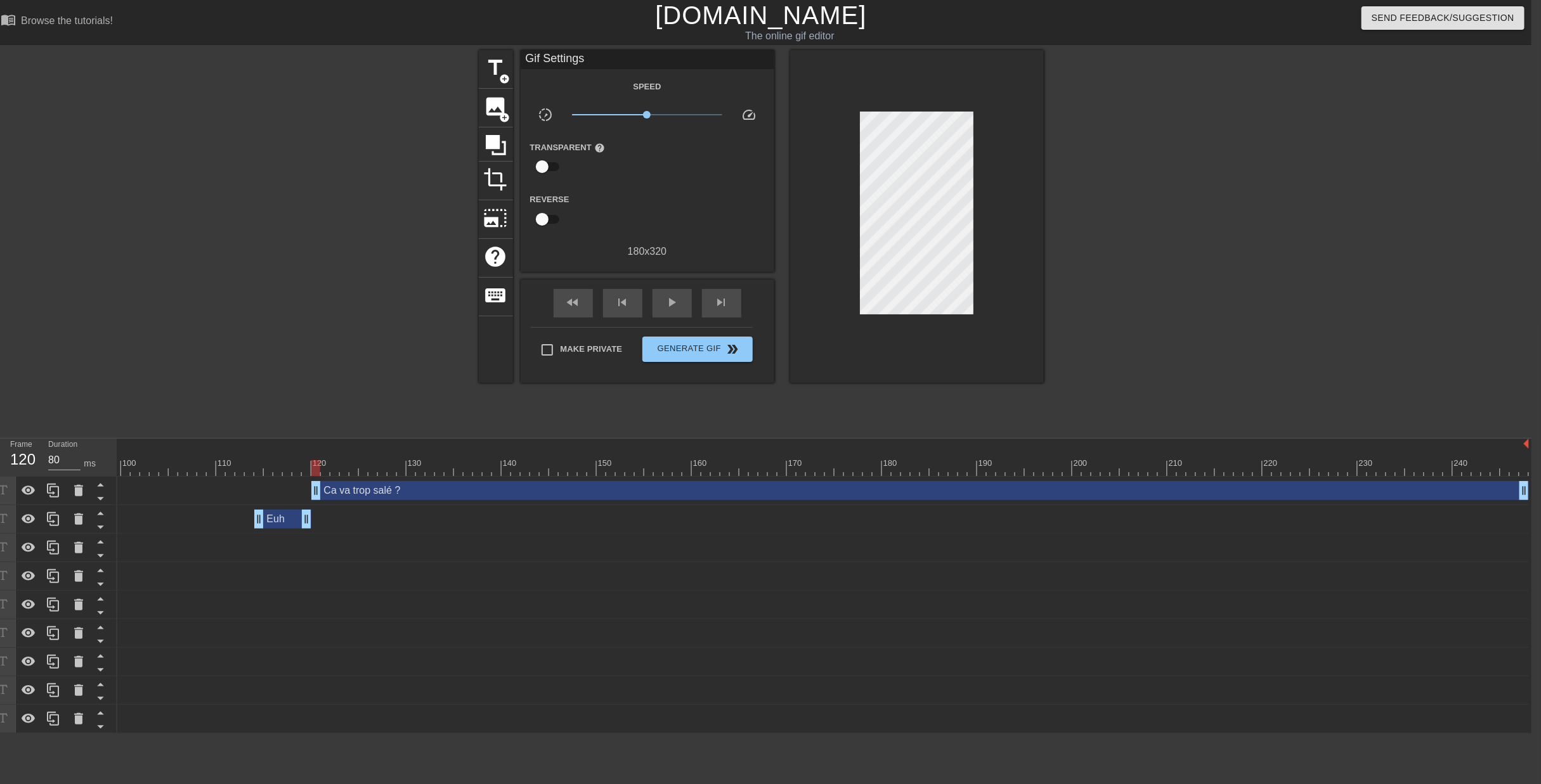
drag, startPoint x: 1236, startPoint y: 235, endPoint x: 1106, endPoint y: 203, distance: 133.9
click at [1231, 235] on div "title add_circle image add_circle crop photo_size_select_large help keyboard Gi…" at bounding box center [761, 240] width 1541 height 381
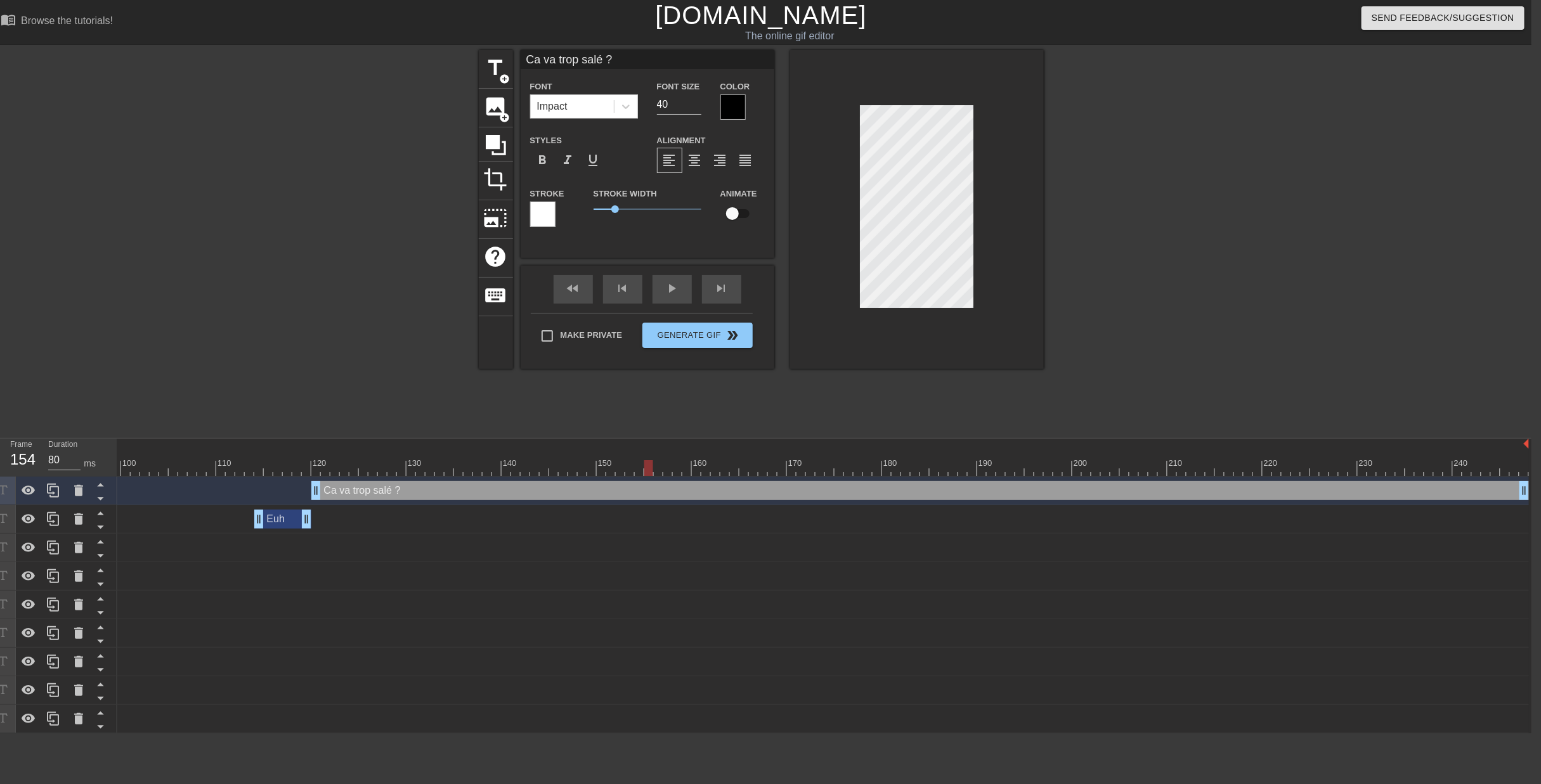
drag, startPoint x: 313, startPoint y: 408, endPoint x: 646, endPoint y: 403, distance: 333.0
click at [646, 460] on div at bounding box center [649, 468] width 9 height 16
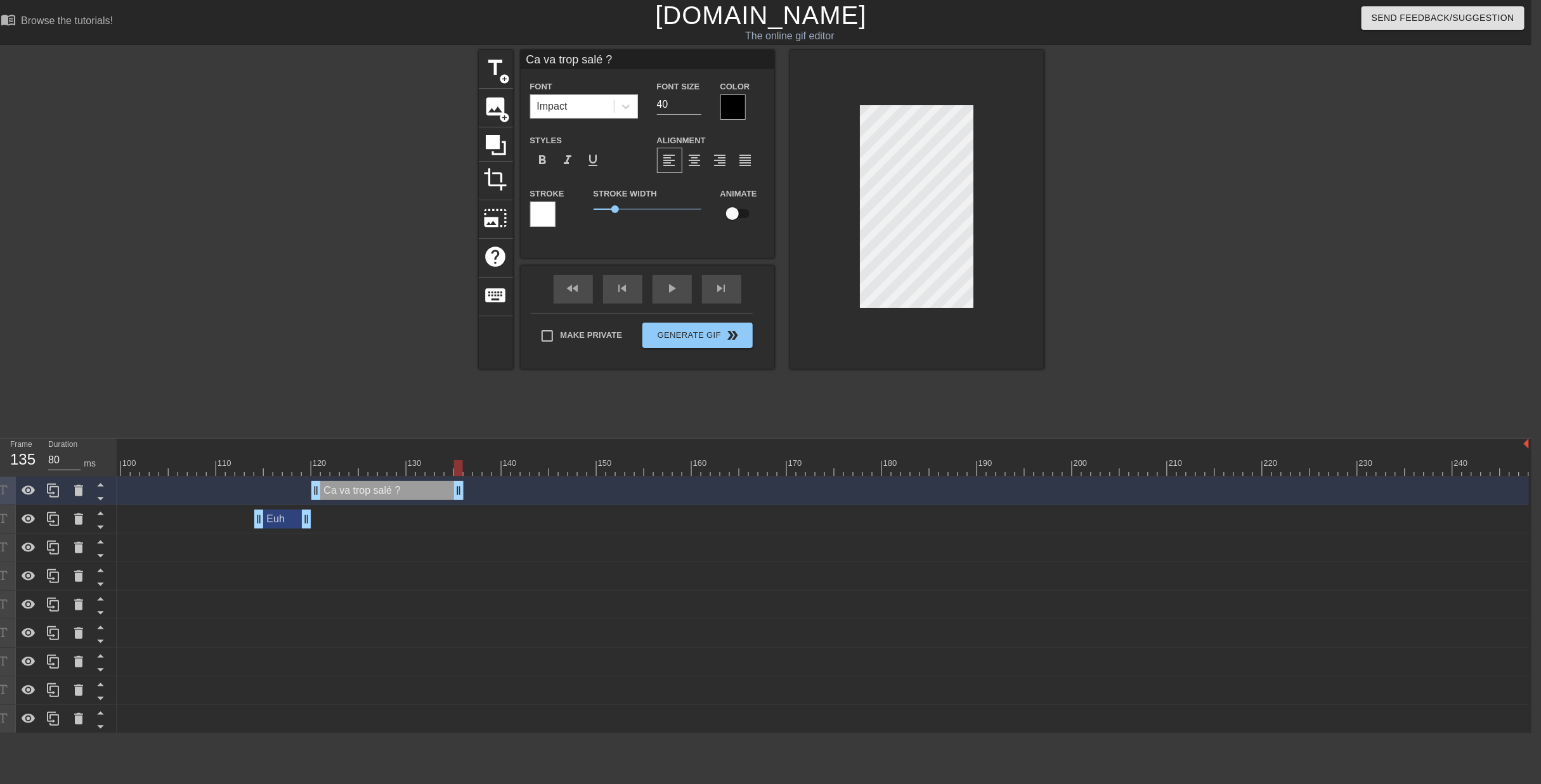
drag, startPoint x: 1527, startPoint y: 429, endPoint x: 458, endPoint y: 453, distance: 1069.3
drag, startPoint x: 458, startPoint y: 403, endPoint x: 474, endPoint y: 435, distance: 35.8
click at [474, 439] on div "10 20 30 40 50 60 70 80 90 100 110 120 130 140 150 160" at bounding box center [824, 586] width 1414 height 295
drag, startPoint x: 458, startPoint y: 429, endPoint x: 412, endPoint y: 428, distance: 46.0
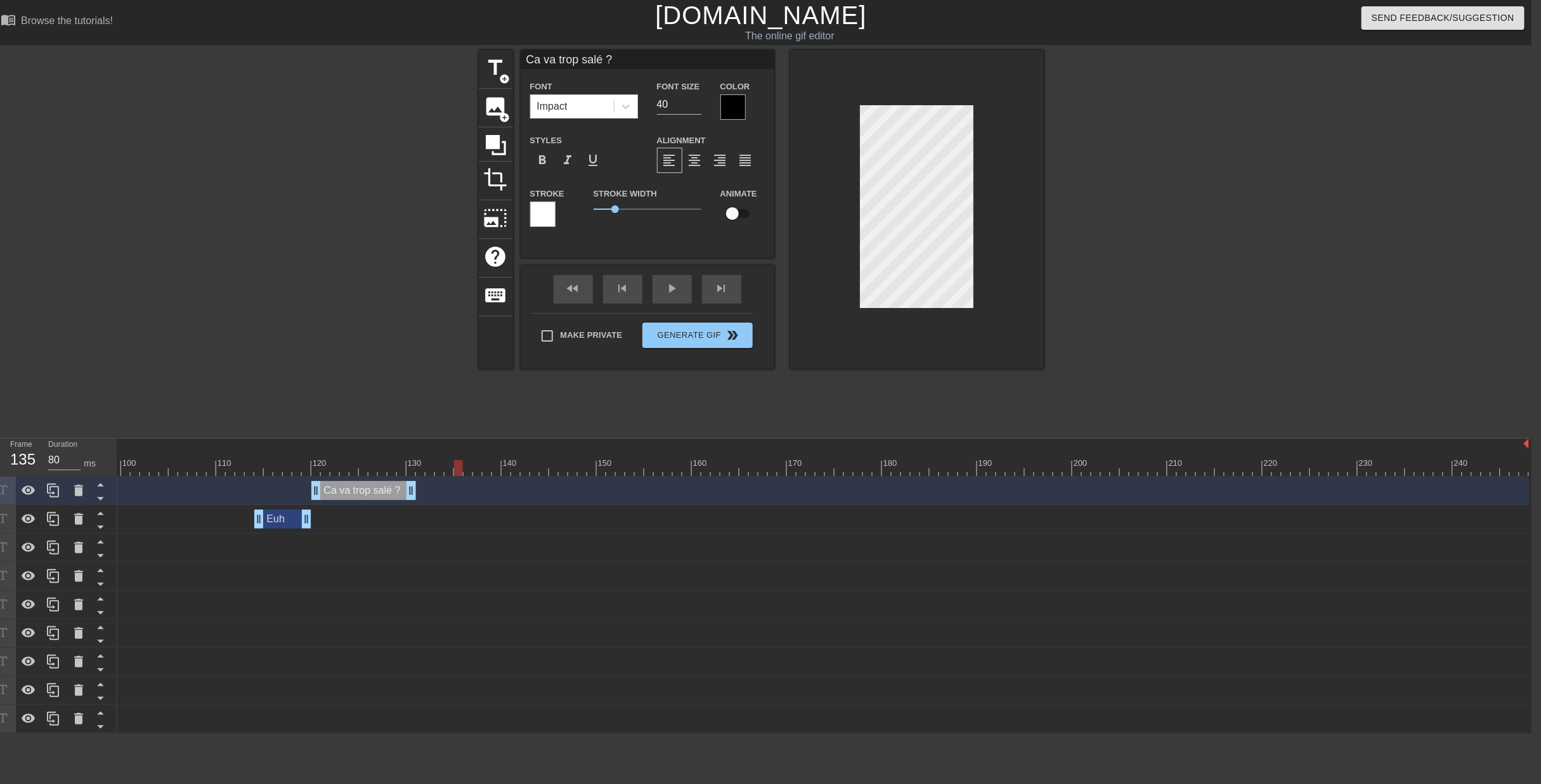
drag, startPoint x: 409, startPoint y: 408, endPoint x: 456, endPoint y: 411, distance: 47.1
click at [456, 460] on div at bounding box center [458, 468] width 9 height 16
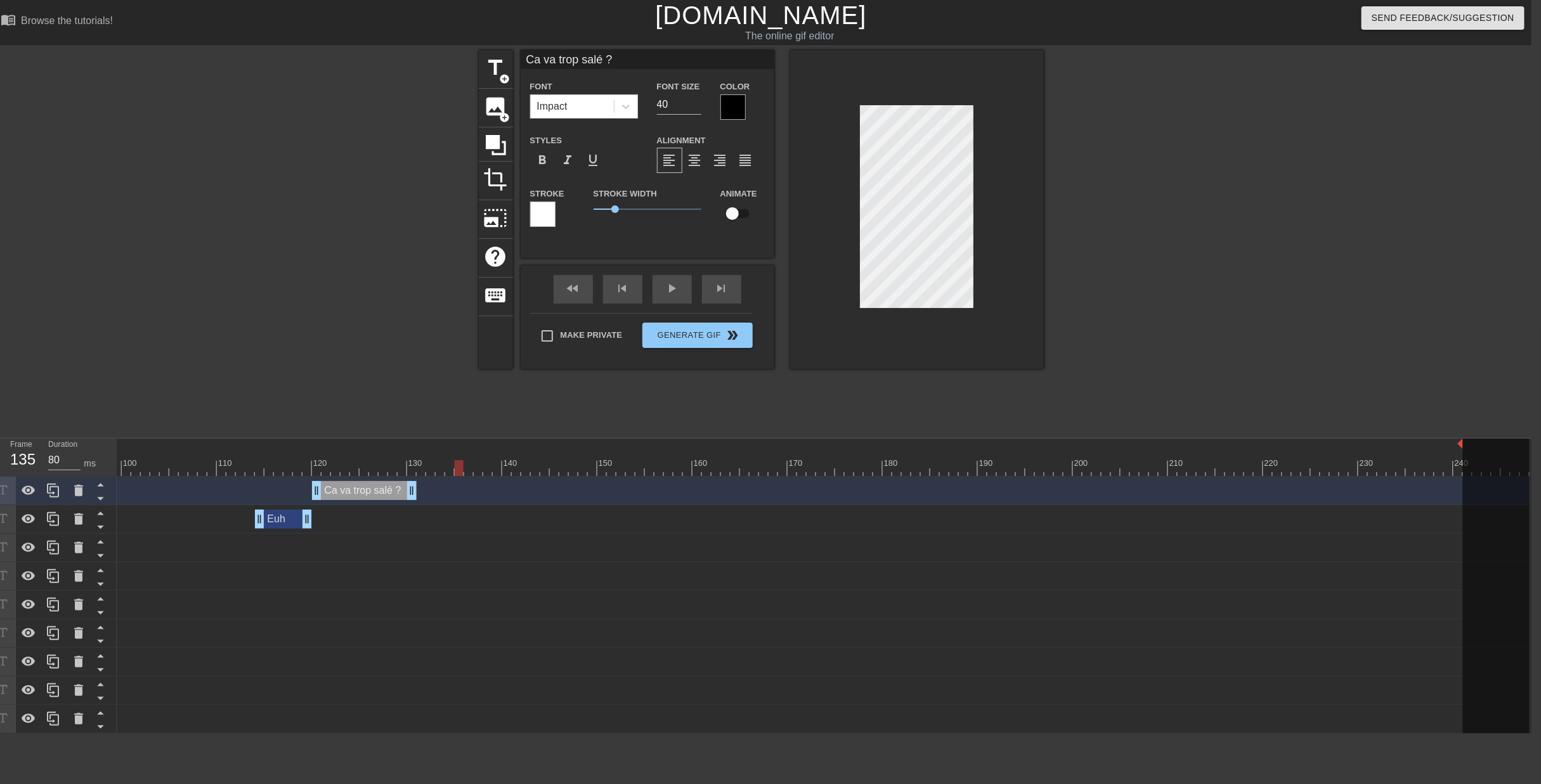
scroll to position [0, 935]
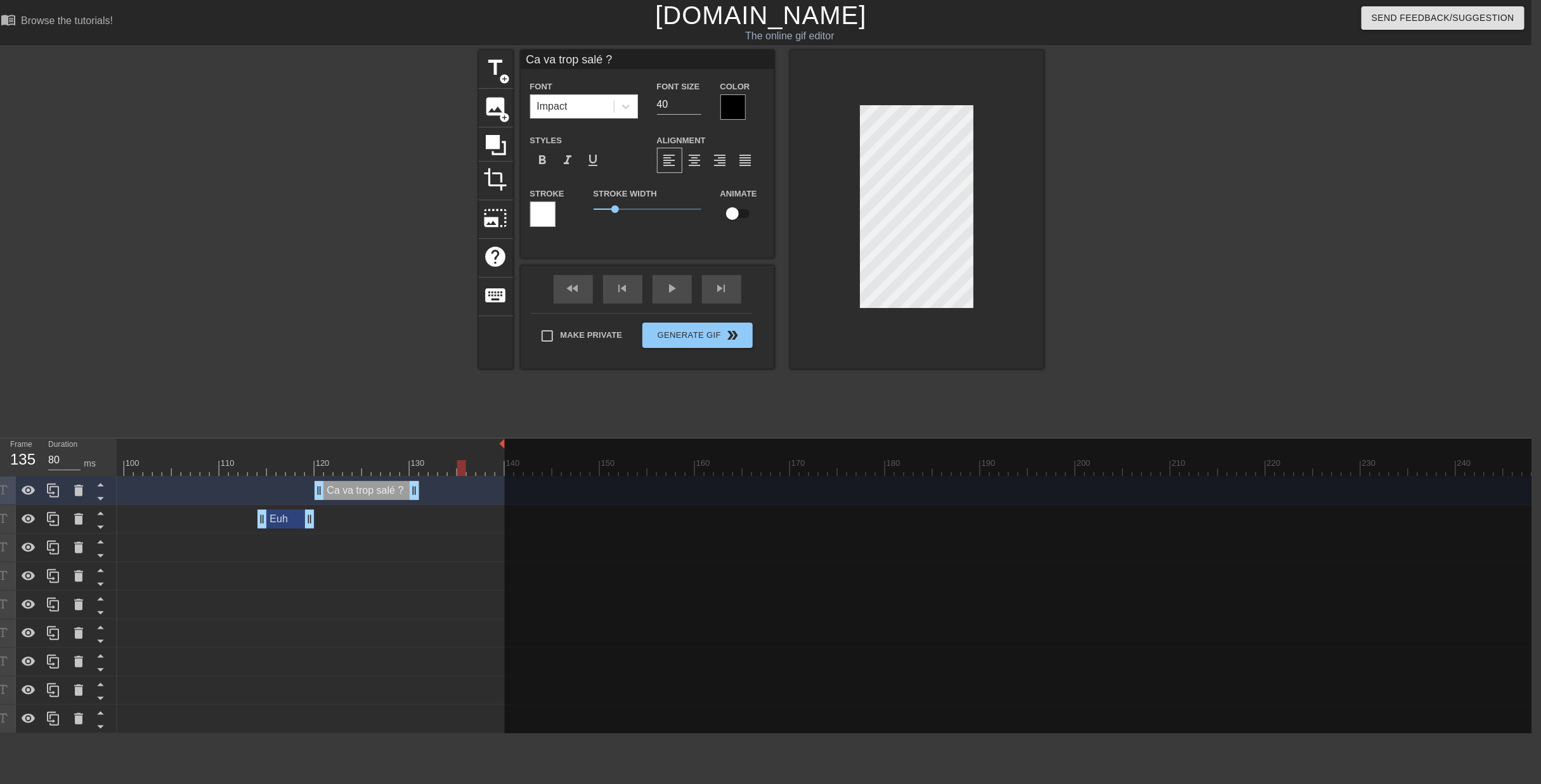
drag, startPoint x: 1526, startPoint y: 380, endPoint x: 497, endPoint y: 384, distance: 1029.0
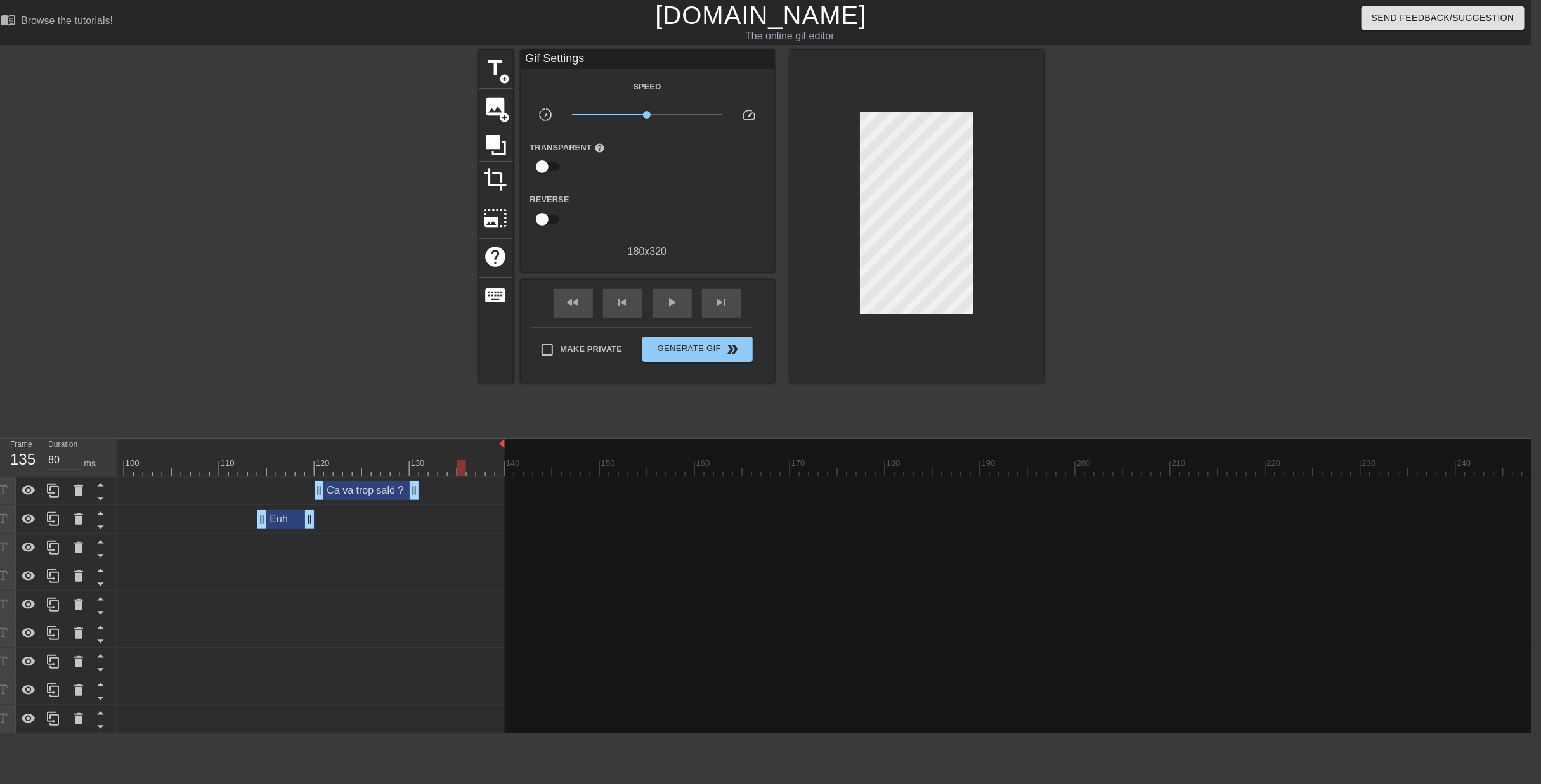
click at [1275, 210] on div "title add_circle image add_circle crop photo_size_select_large help keyboard Gi…" at bounding box center [761, 240] width 1541 height 381
click at [571, 343] on span "Make Private" at bounding box center [591, 350] width 62 height 13
click at [560, 343] on input "Make Private" at bounding box center [547, 350] width 27 height 26
click at [663, 348] on span "Generate Gif double_arrow" at bounding box center [697, 350] width 100 height 16
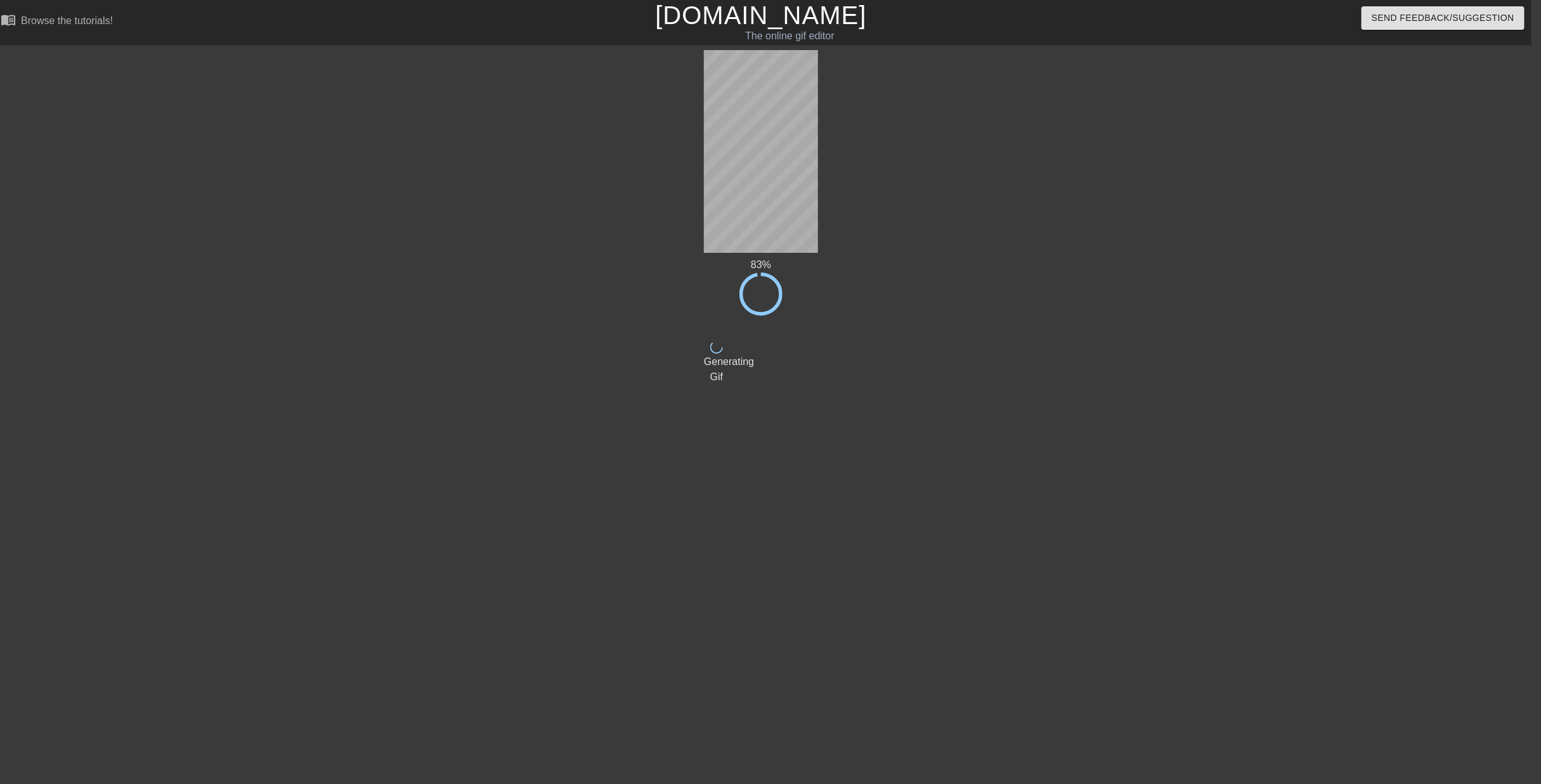
click at [1047, 436] on html "menu_book Browse the tutorials! [DOMAIN_NAME] The online gif editor Send Feedba…" at bounding box center [761, 218] width 1541 height 436
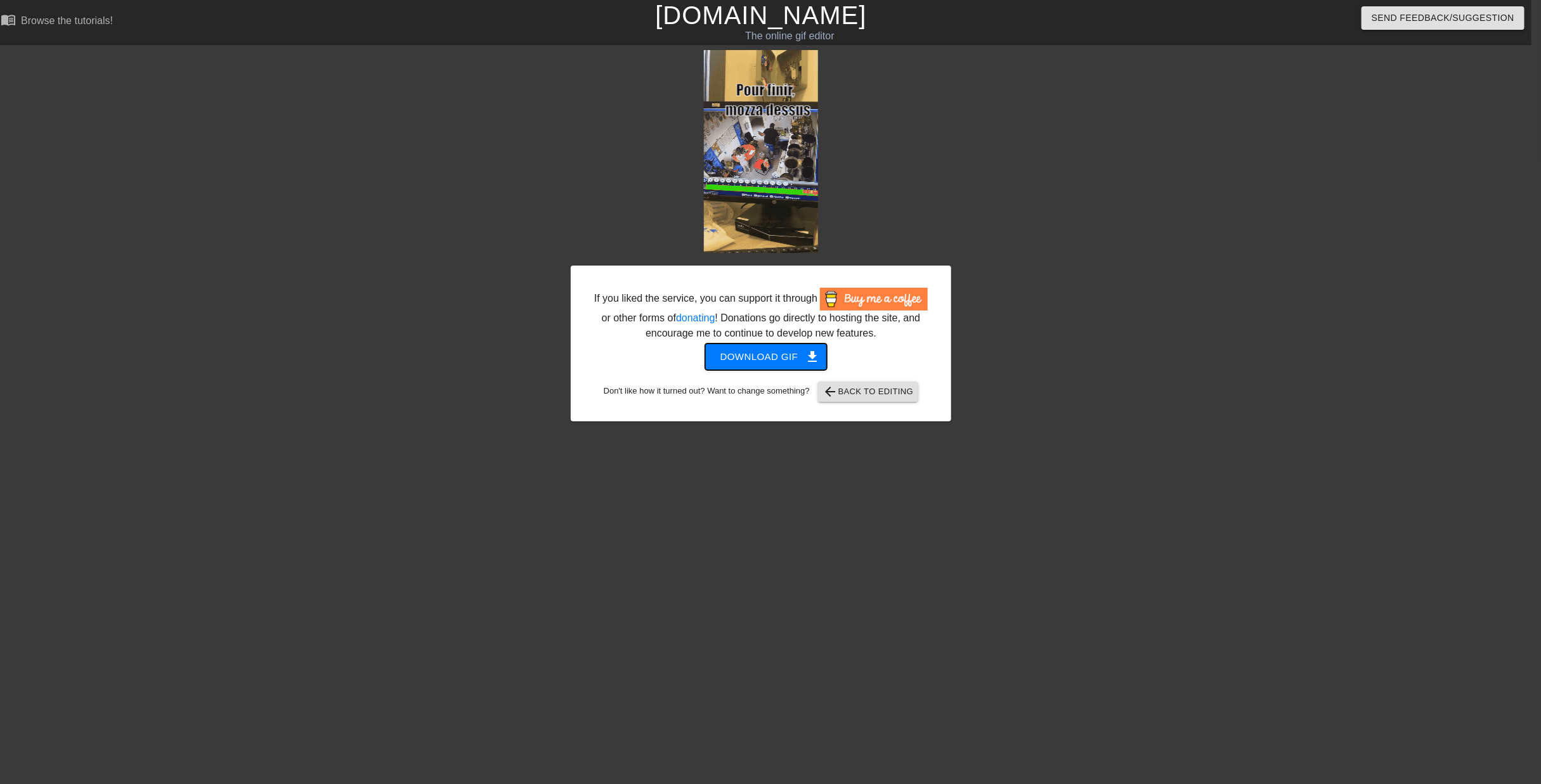
click at [754, 356] on span "Download gif get_app" at bounding box center [766, 357] width 92 height 17
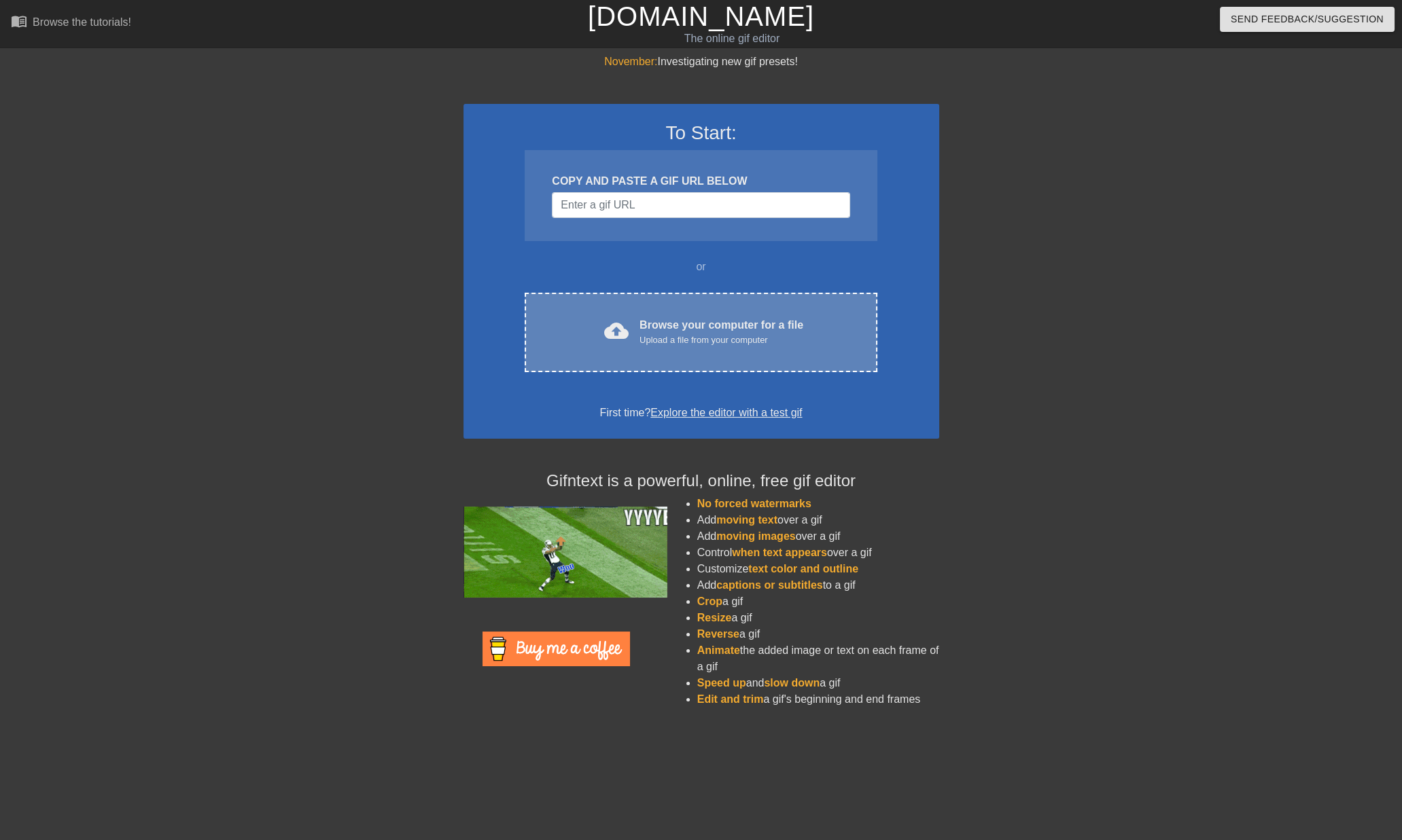
click at [702, 321] on div "Browse your computer for a file Upload a file from your computer" at bounding box center [721, 332] width 163 height 30
